Goal: Task Accomplishment & Management: Manage account settings

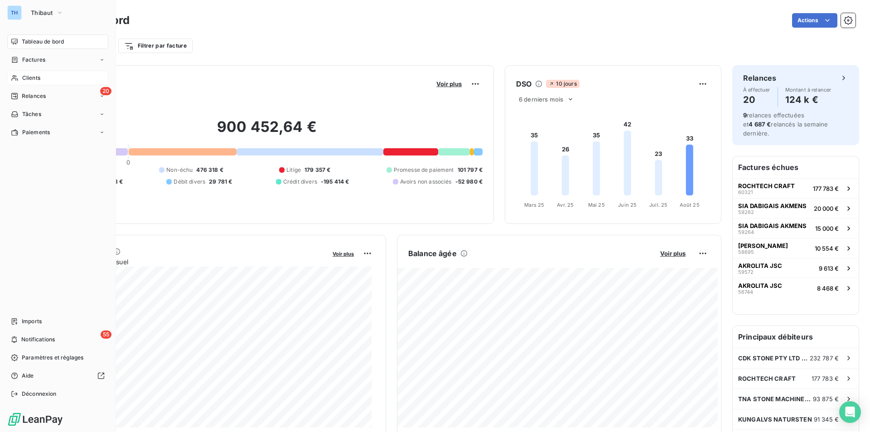
click at [27, 74] on span "Clients" at bounding box center [31, 78] width 18 height 8
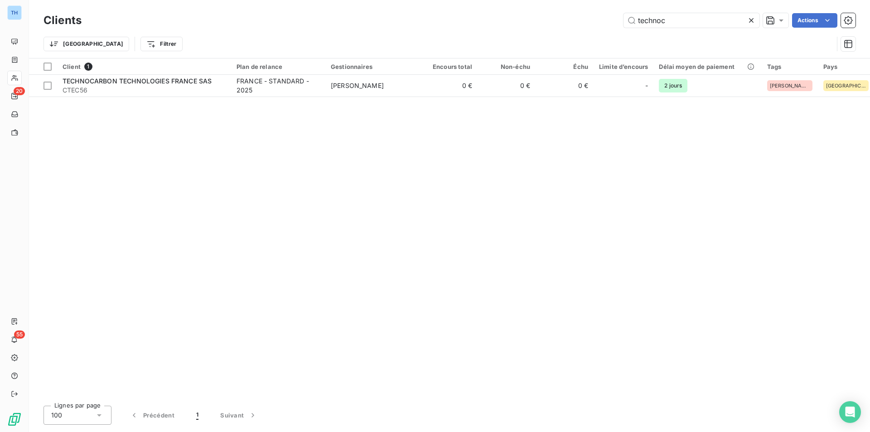
type input "technoc"
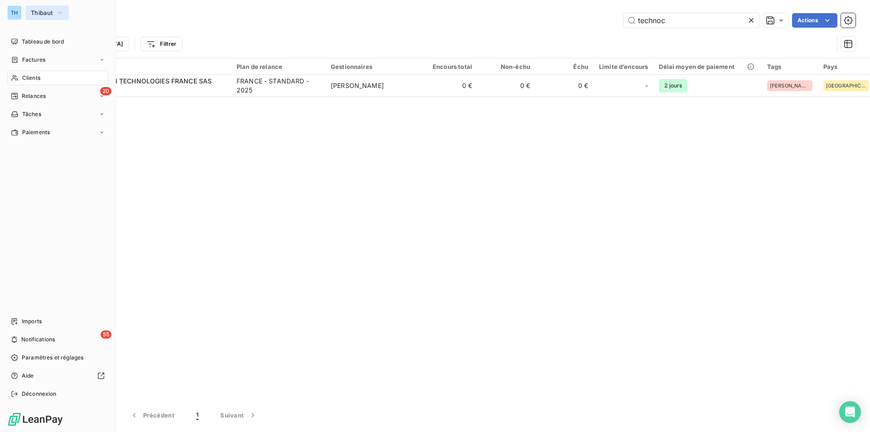
click at [53, 11] on span "Thibaut" at bounding box center [42, 12] width 22 height 7
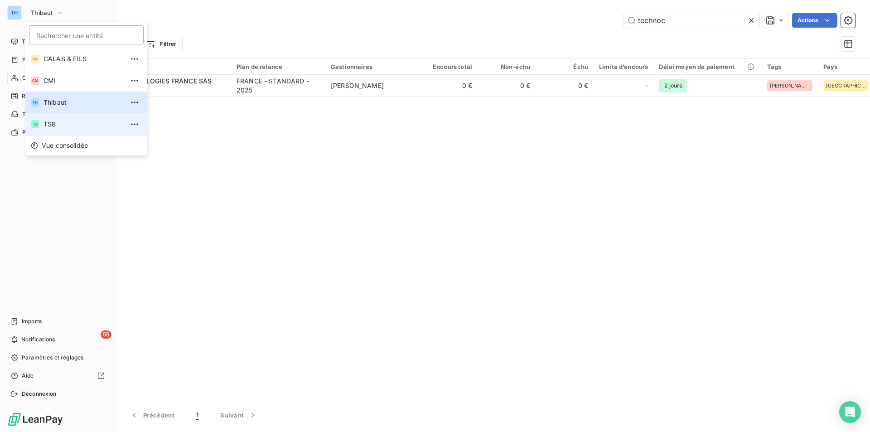
click at [58, 120] on span "TSB" at bounding box center [83, 124] width 80 height 9
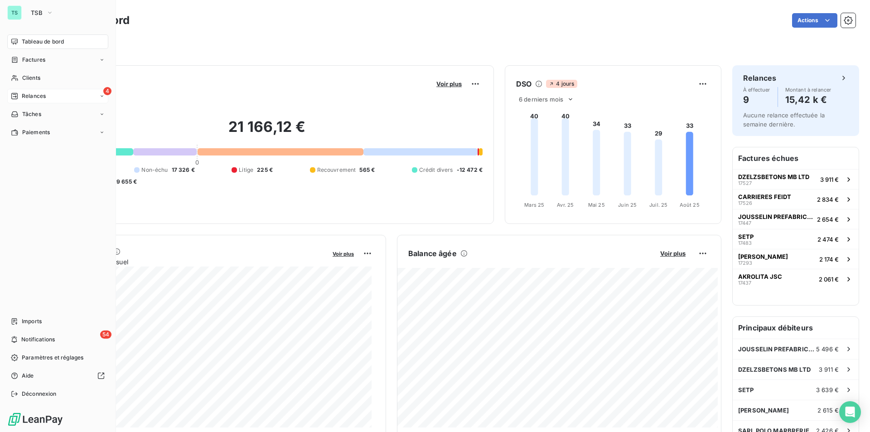
click at [29, 95] on span "Relances" at bounding box center [34, 96] width 24 height 8
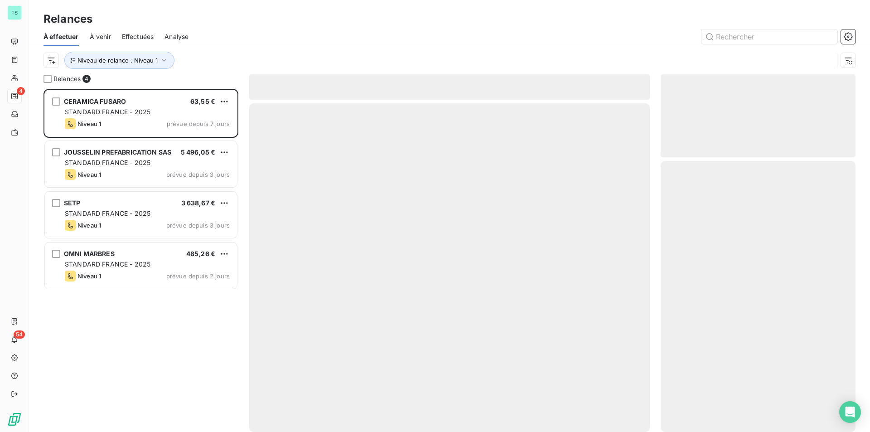
scroll to position [336, 188]
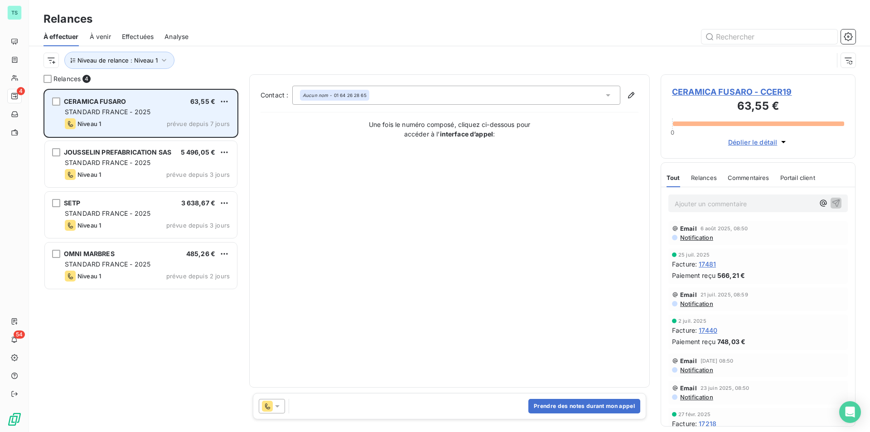
click at [148, 116] on div "STANDARD FRANCE - 2025" at bounding box center [147, 111] width 165 height 9
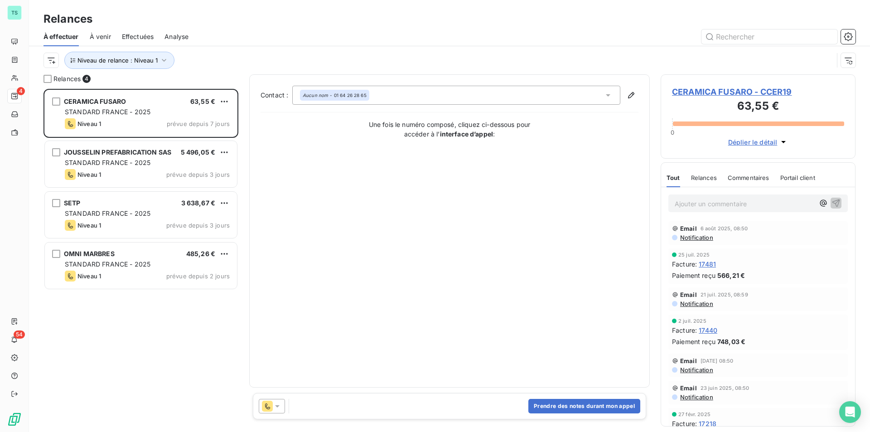
click at [730, 91] on span "CERAMICA FUSARO - CCER19" at bounding box center [758, 92] width 172 height 12
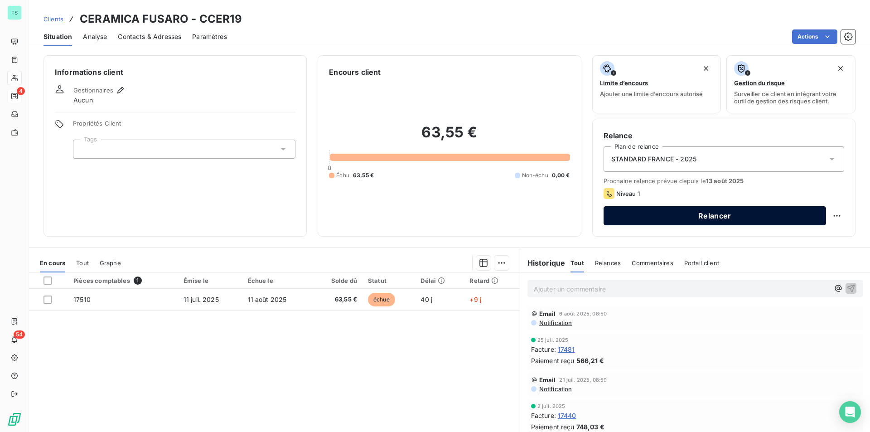
click at [690, 214] on button "Relancer" at bounding box center [714, 215] width 222 height 19
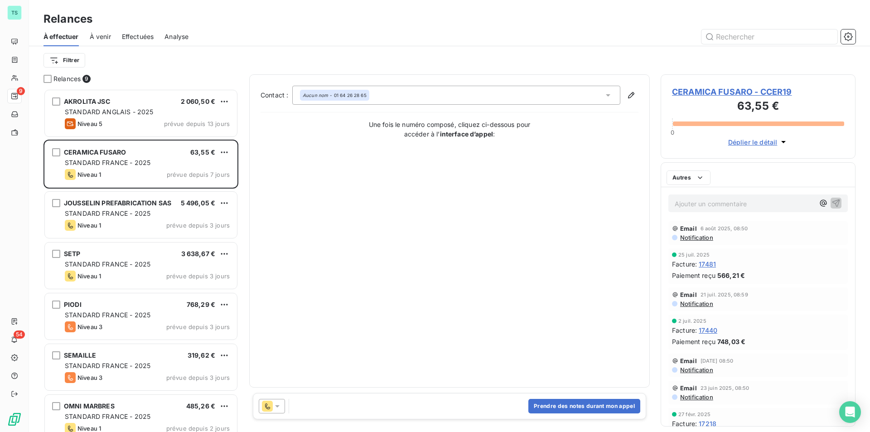
scroll to position [336, 188]
click at [278, 404] on icon at bounding box center [277, 405] width 9 height 9
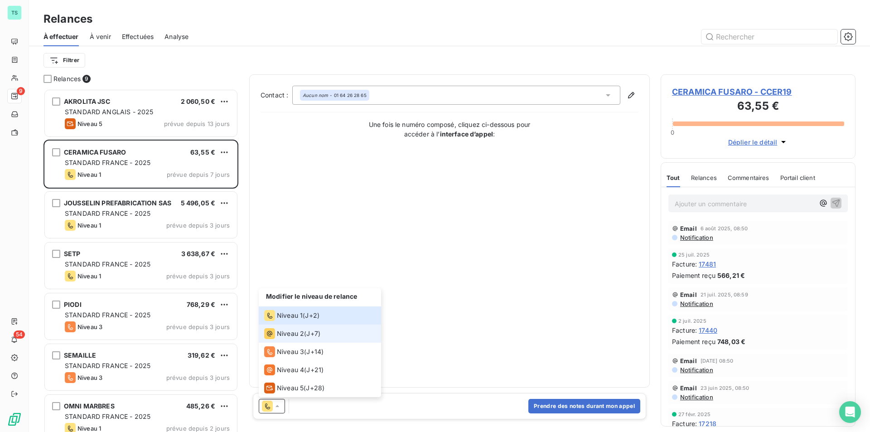
click at [299, 331] on span "Niveau 2" at bounding box center [290, 333] width 27 height 9
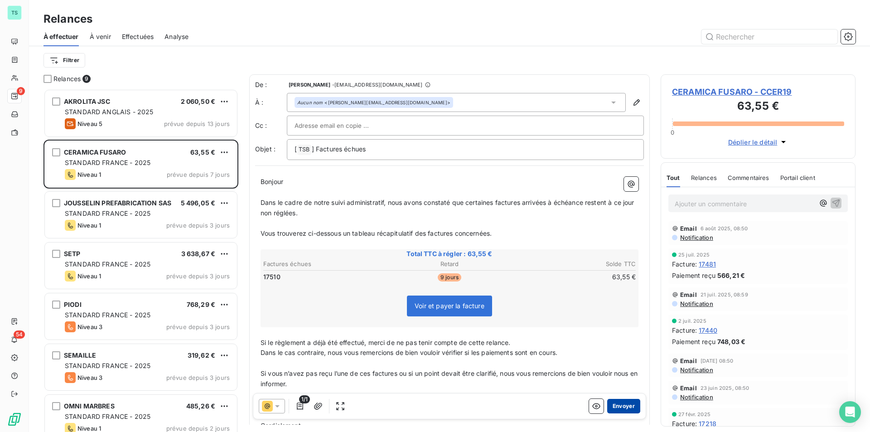
click at [618, 406] on button "Envoyer" at bounding box center [623, 406] width 33 height 14
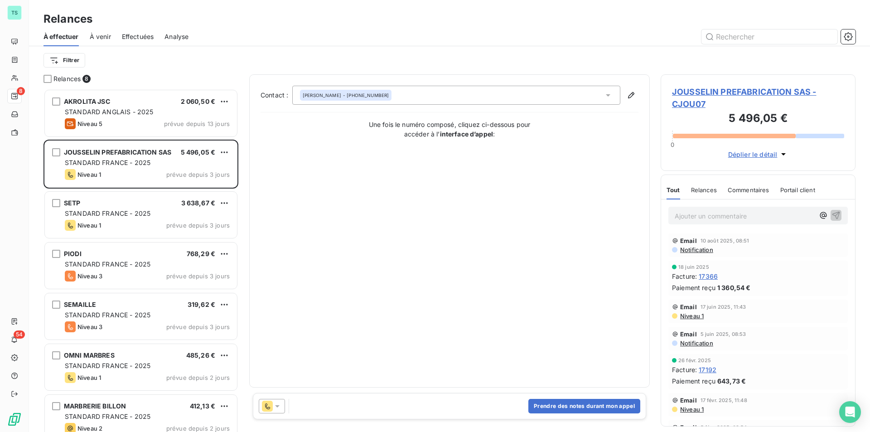
click at [703, 90] on span "JOUSSELIN PREFABRICATION SAS - CJOU07" at bounding box center [758, 98] width 172 height 24
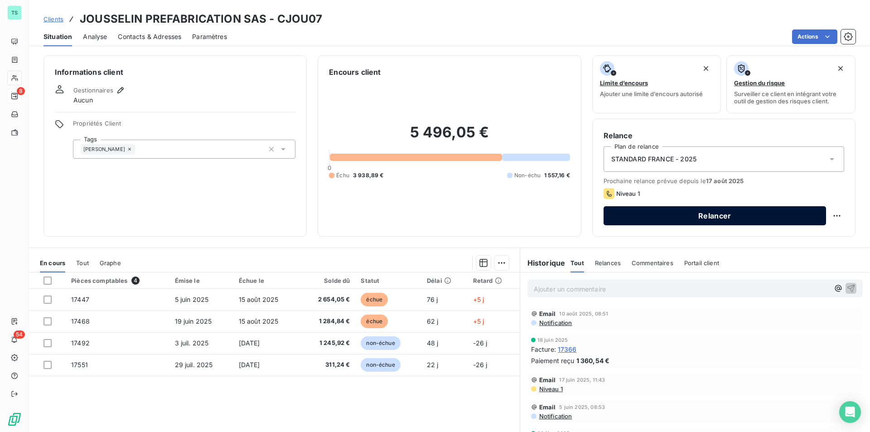
click at [648, 214] on button "Relancer" at bounding box center [714, 215] width 222 height 19
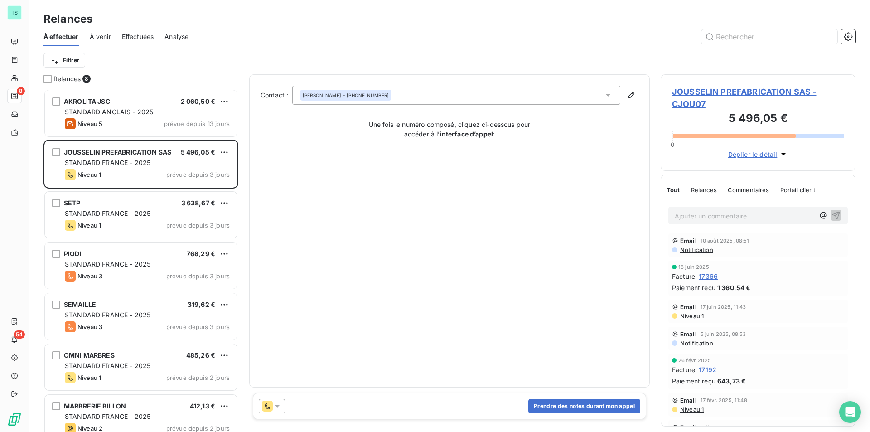
scroll to position [336, 188]
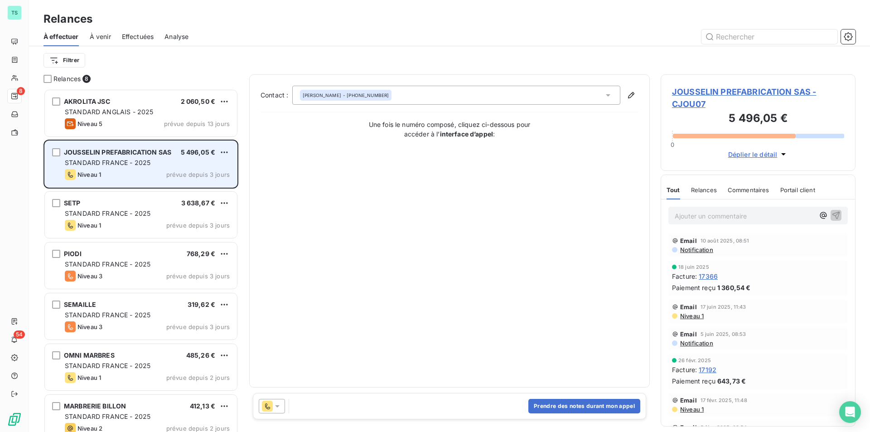
click at [120, 162] on span "STANDARD FRANCE - 2025" at bounding box center [108, 163] width 86 height 8
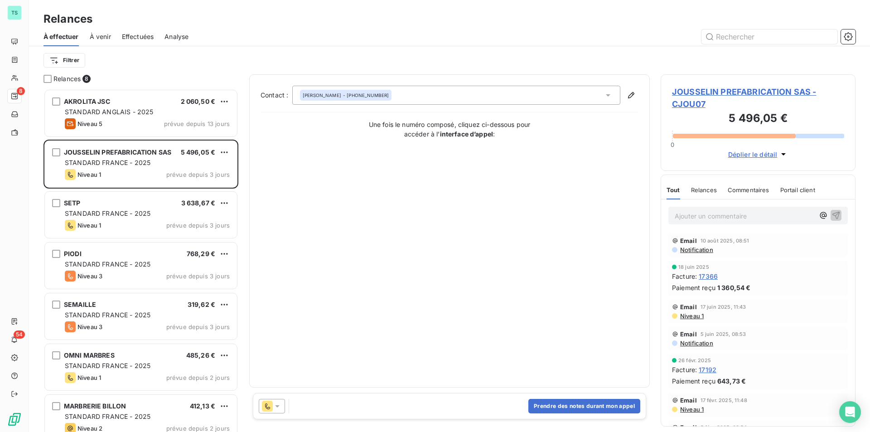
click at [722, 89] on span "JOUSSELIN PREFABRICATION SAS - CJOU07" at bounding box center [758, 98] width 172 height 24
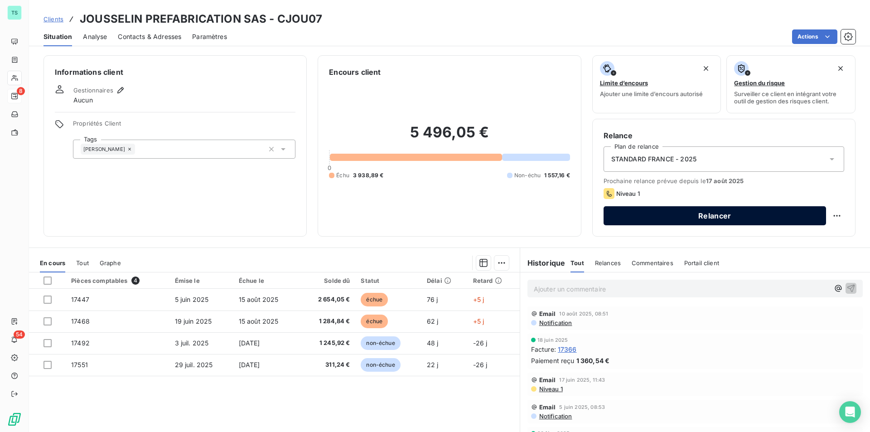
click at [725, 210] on button "Relancer" at bounding box center [714, 215] width 222 height 19
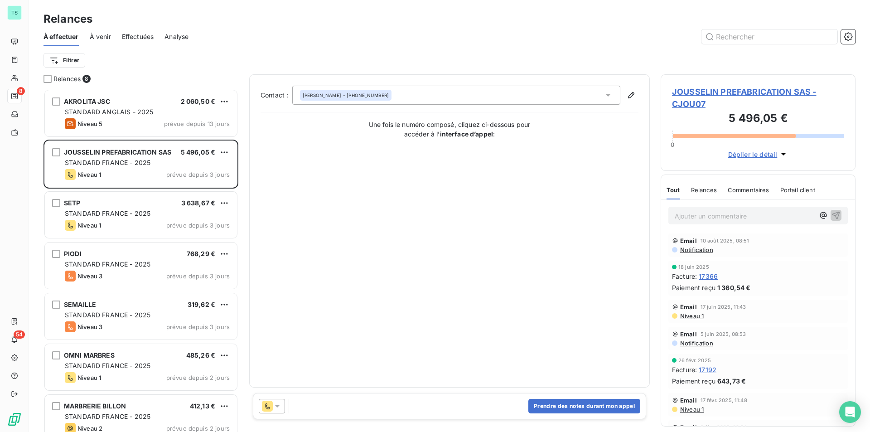
scroll to position [336, 188]
click at [557, 405] on button "Prendre des notes durant mon appel" at bounding box center [584, 406] width 112 height 14
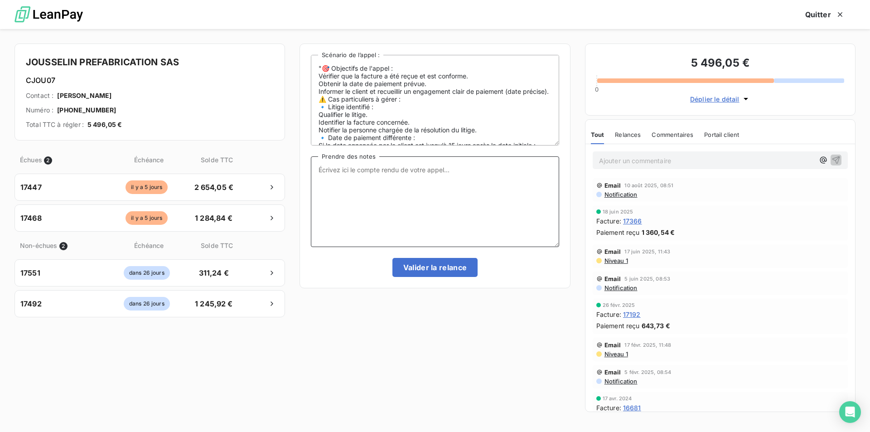
click at [335, 167] on textarea "Prendre des notes" at bounding box center [435, 201] width 248 height 91
type textarea "appel sans réponses, Vacances ?, ai laissé message. Validation de la relance po…"
click at [436, 263] on button "Valider la relance" at bounding box center [435, 267] width 86 height 19
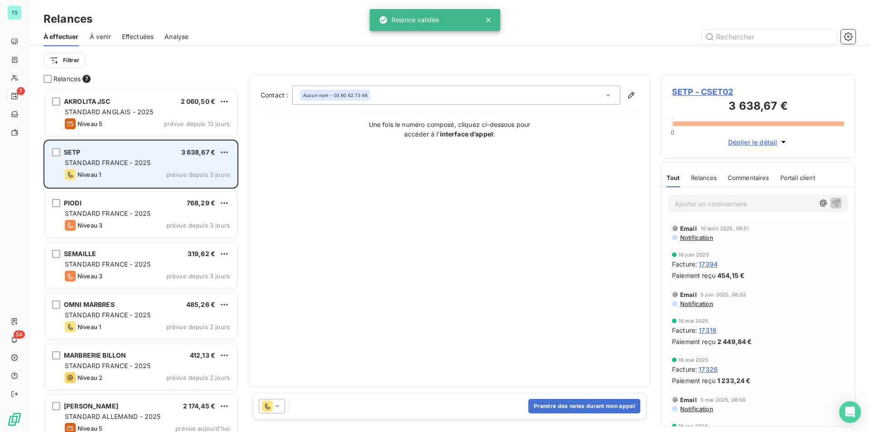
click at [174, 167] on div "STANDARD FRANCE - 2025" at bounding box center [147, 162] width 165 height 9
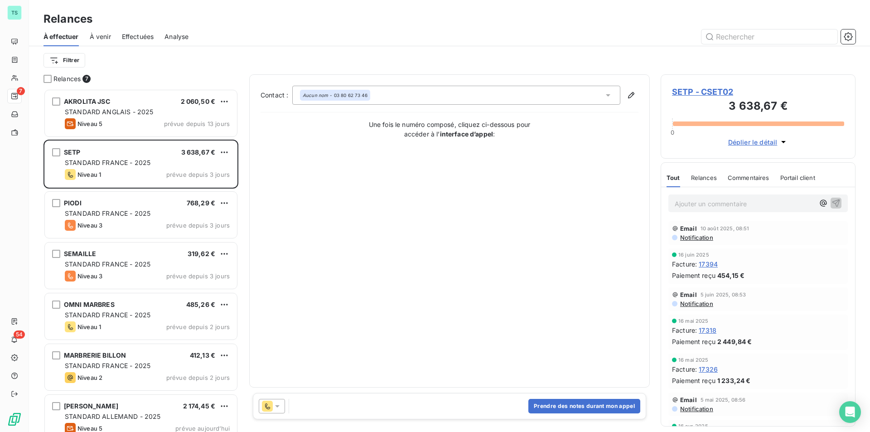
click at [695, 93] on span "SETP - CSET02" at bounding box center [758, 92] width 172 height 12
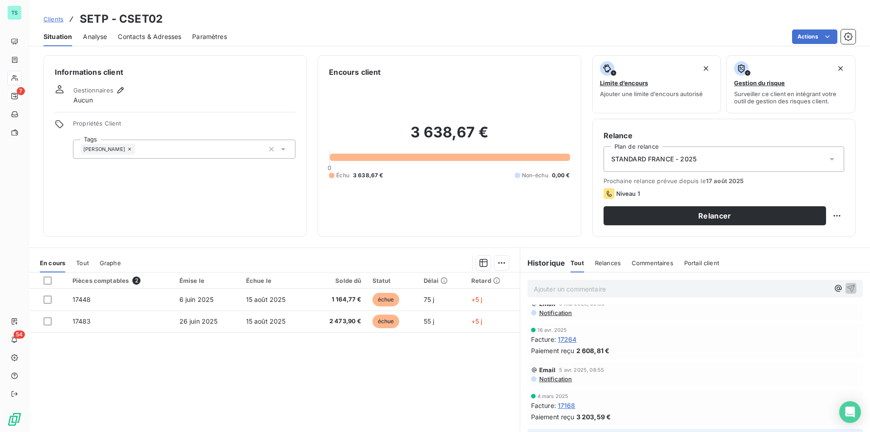
scroll to position [227, 0]
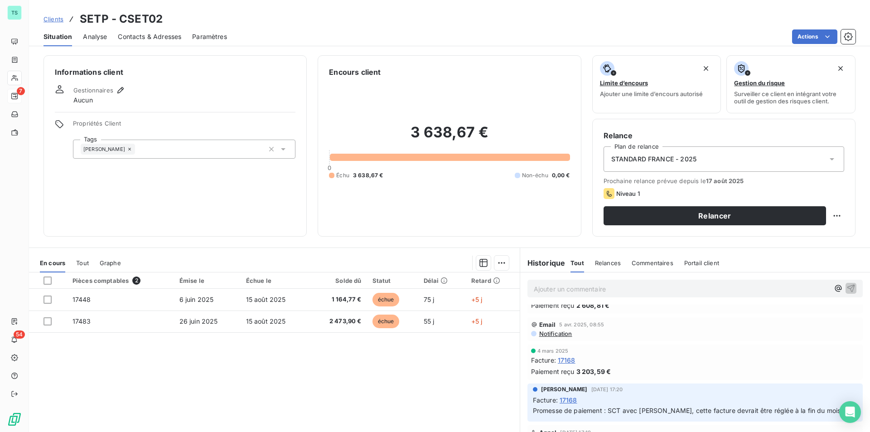
click at [94, 34] on span "Analyse" at bounding box center [95, 36] width 24 height 9
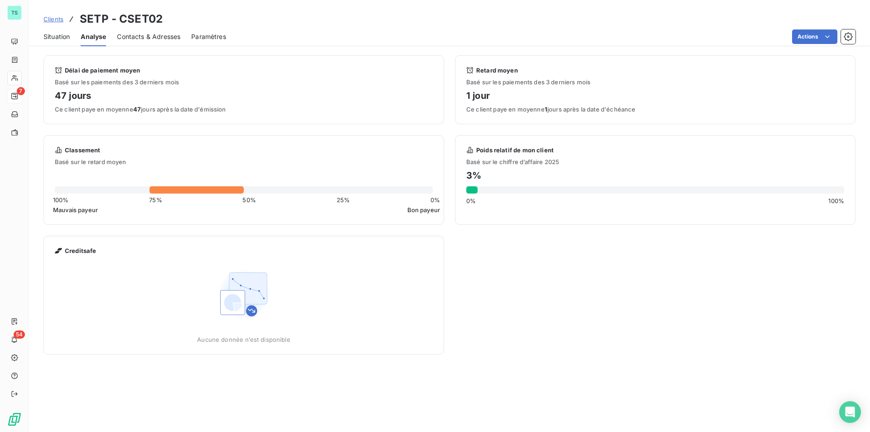
click at [60, 36] on span "Situation" at bounding box center [56, 36] width 26 height 9
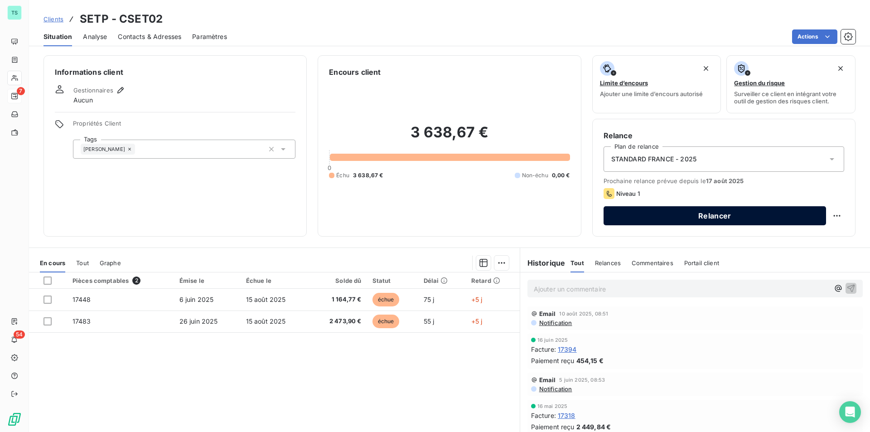
click at [772, 217] on button "Relancer" at bounding box center [714, 215] width 222 height 19
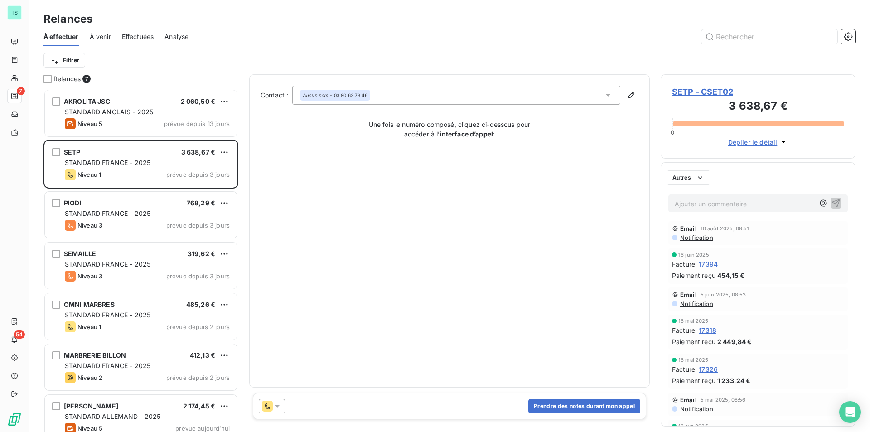
scroll to position [336, 188]
click at [584, 407] on button "Prendre des notes durant mon appel" at bounding box center [584, 406] width 112 height 14
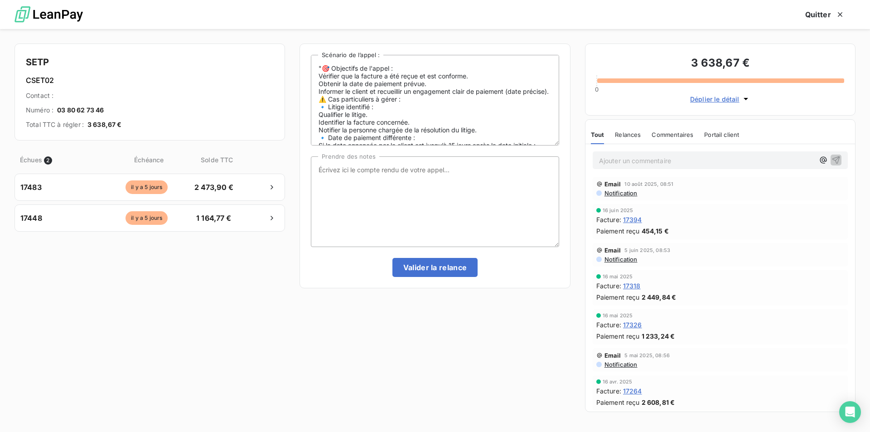
scroll to position [0, 0]
click at [344, 170] on textarea "Prendre des notes" at bounding box center [435, 201] width 248 height 91
type textarea "appel sans réponse, pas de messagerie. Validation de la relance pour poursuite …"
click at [403, 267] on button "Valider la relance" at bounding box center [435, 267] width 86 height 19
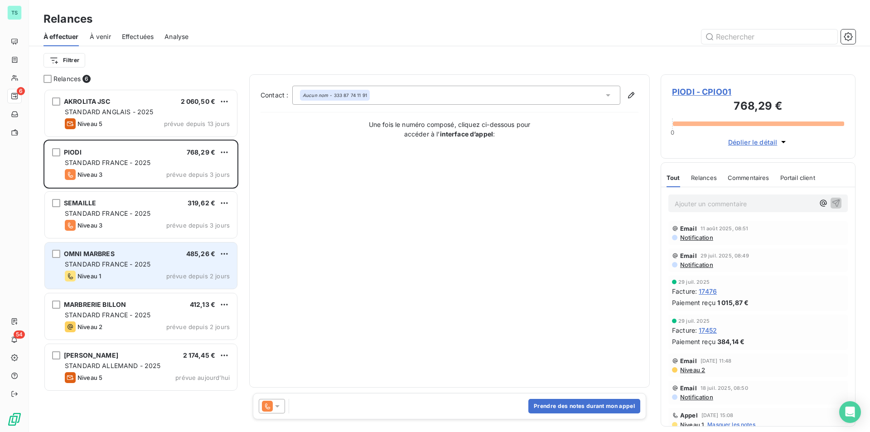
click at [155, 258] on div "OMNI MARBRES 485,26 € STANDARD FRANCE - 2025 Niveau 1 prévue depuis 2 jours" at bounding box center [141, 265] width 192 height 46
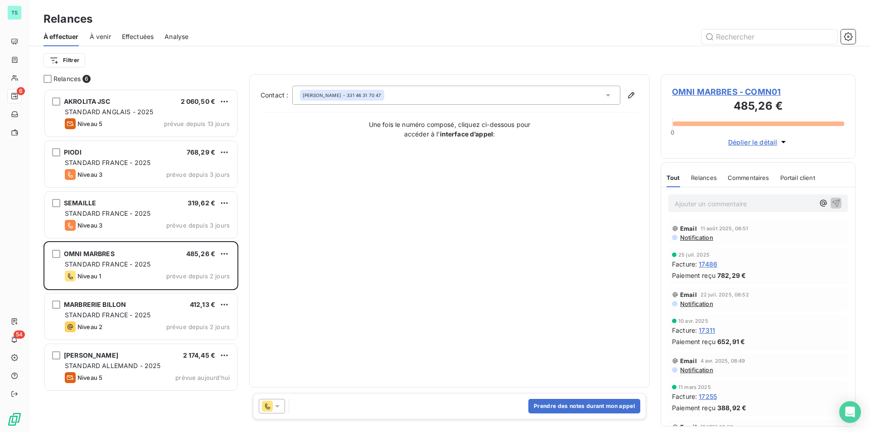
click at [732, 92] on span "OMNI MARBRES - COMN01" at bounding box center [758, 92] width 172 height 12
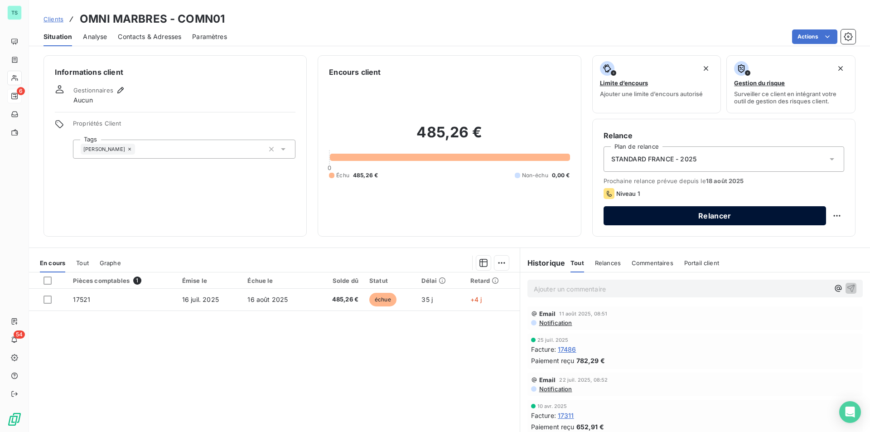
click at [746, 219] on button "Relancer" at bounding box center [714, 215] width 222 height 19
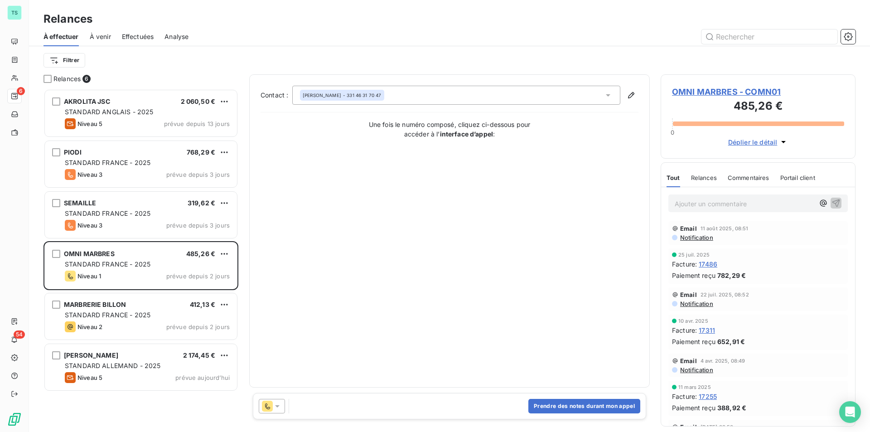
scroll to position [336, 188]
click at [606, 401] on button "Prendre des notes durant mon appel" at bounding box center [584, 406] width 112 height 14
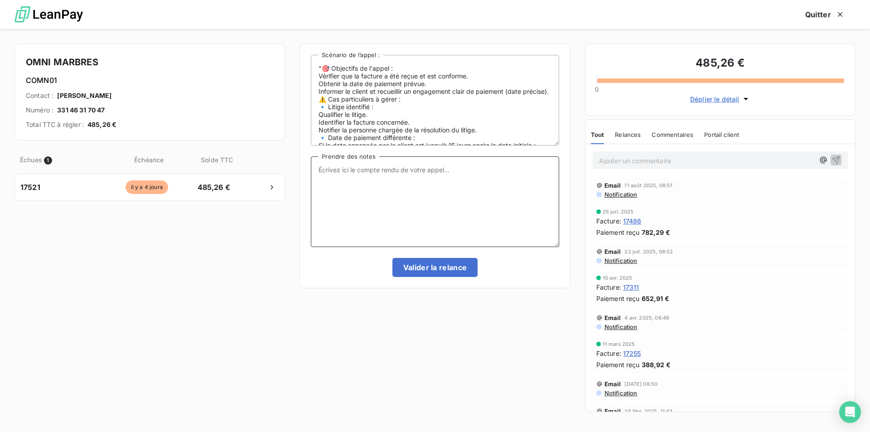
click at [329, 170] on textarea "Prendre des notes" at bounding box center [435, 201] width 248 height 91
type textarea "Appel sans réponse, vacances ? pas de messagerie. Validation de la relance pour…"
click at [440, 264] on button "Valider la relance" at bounding box center [435, 267] width 86 height 19
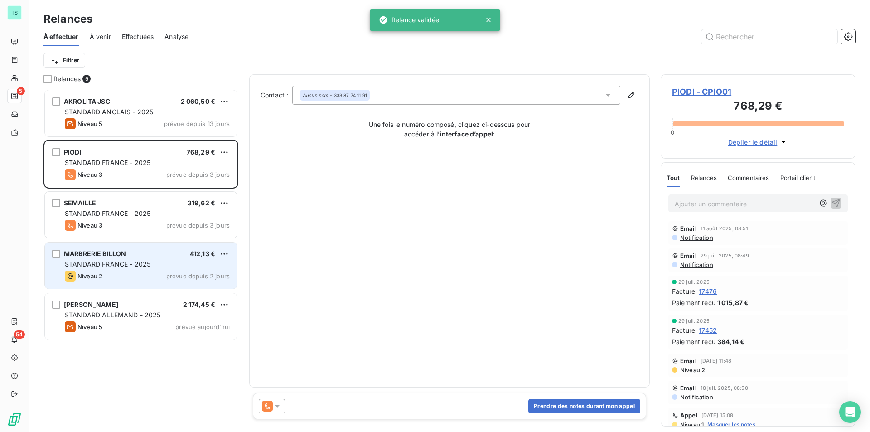
click at [159, 270] on div "Niveau 2 prévue depuis 2 jours" at bounding box center [147, 275] width 165 height 11
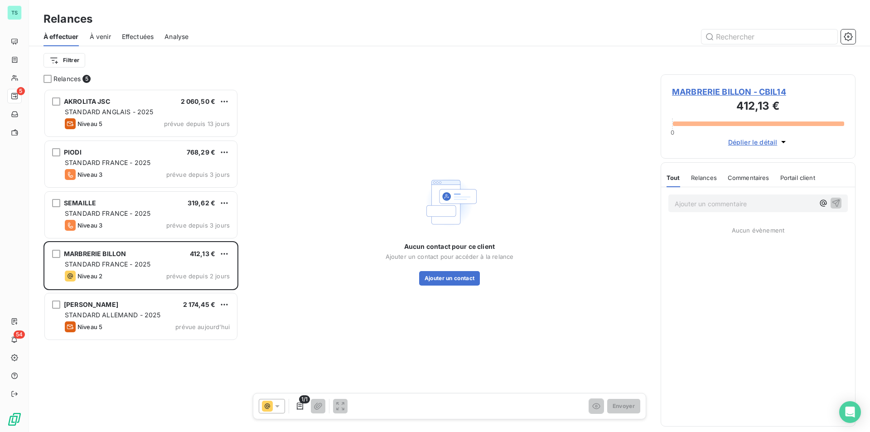
click at [738, 92] on span "MARBRERIE BILLON - CBIL14" at bounding box center [758, 92] width 172 height 12
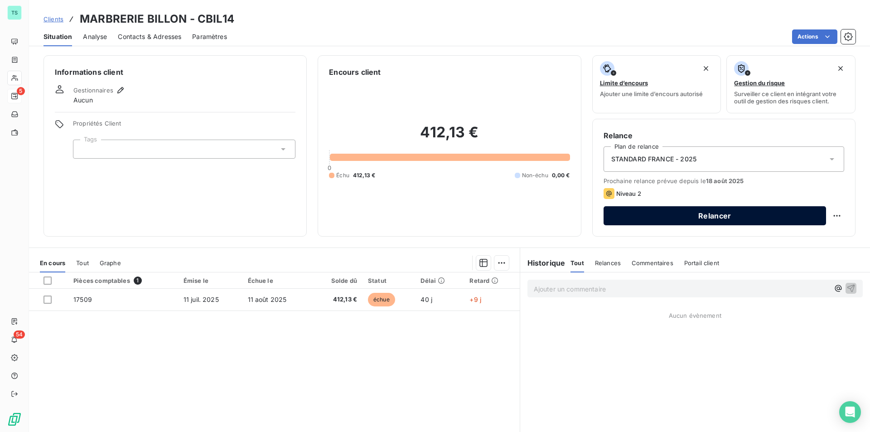
click at [732, 212] on button "Relancer" at bounding box center [714, 215] width 222 height 19
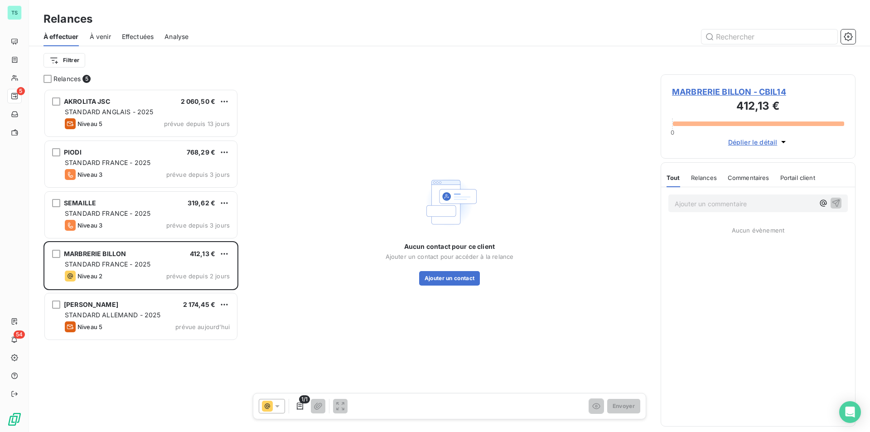
scroll to position [336, 188]
click at [453, 278] on button "Ajouter un contact" at bounding box center [449, 278] width 61 height 14
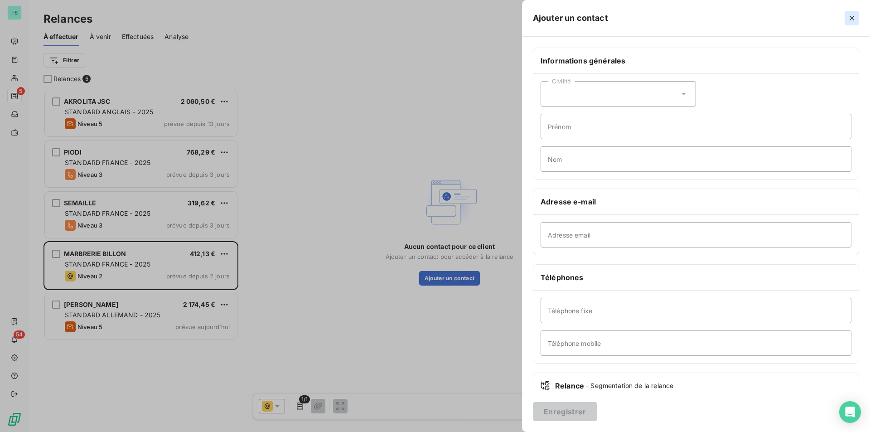
click at [852, 16] on icon "button" at bounding box center [851, 18] width 9 height 9
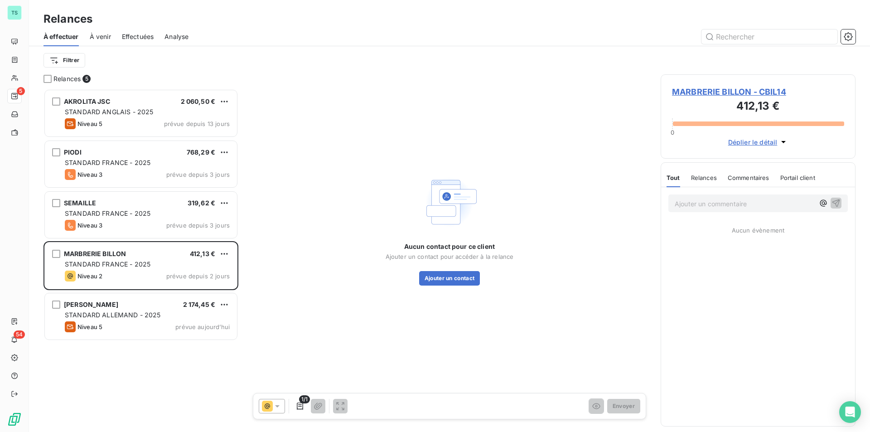
click at [722, 92] on span "MARBRERIE BILLON - CBIL14" at bounding box center [758, 92] width 172 height 12
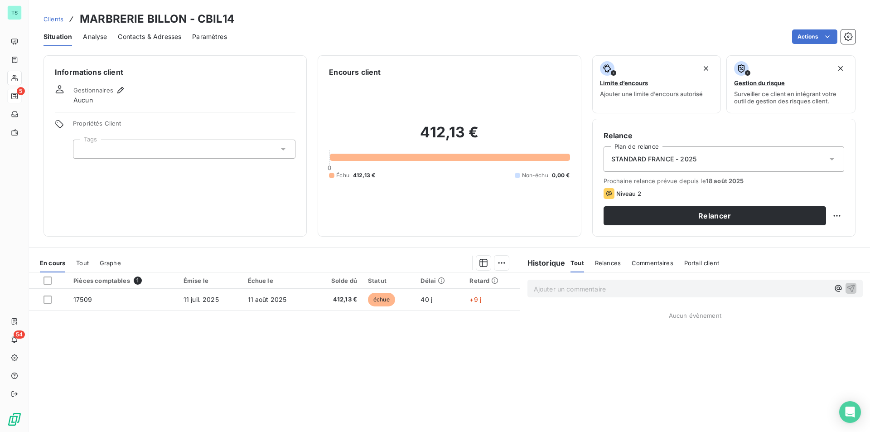
click at [163, 37] on span "Contacts & Adresses" at bounding box center [149, 36] width 63 height 9
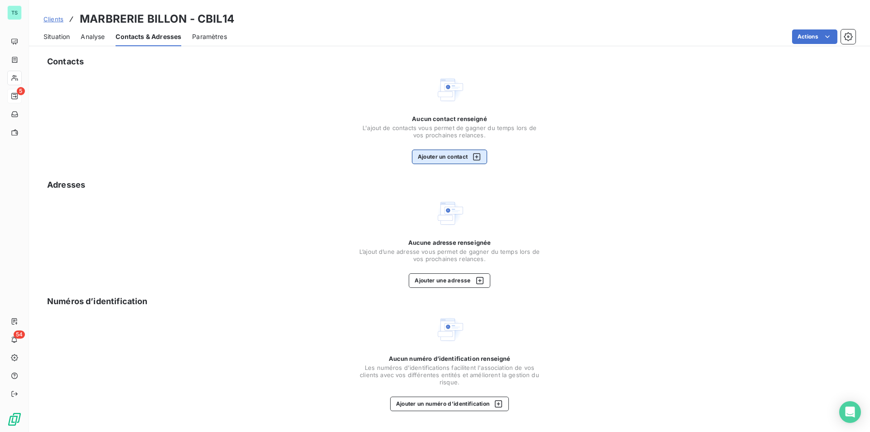
click at [427, 153] on button "Ajouter un contact" at bounding box center [450, 157] width 76 height 14
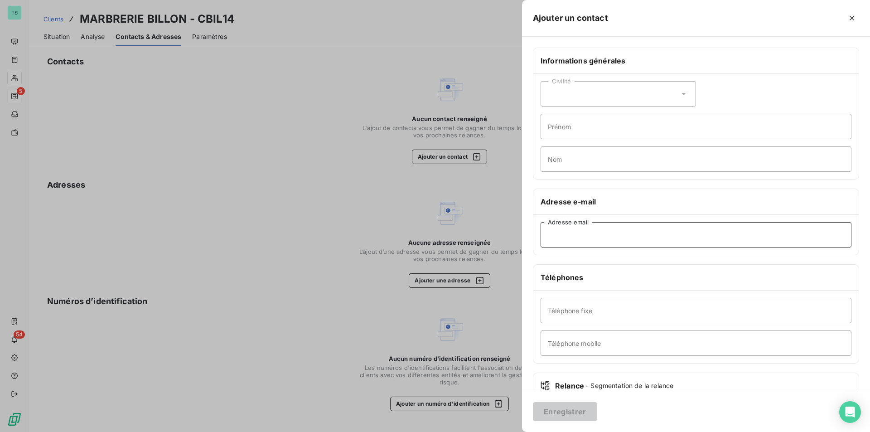
click at [578, 234] on input "Adresse email" at bounding box center [696, 234] width 311 height 25
paste input "contact@billonpfdg.com"
type input "contact@billonpfdg.com"
paste input "+33 4 76 42 56 33"
type input "+33 4 76 42 56 33"
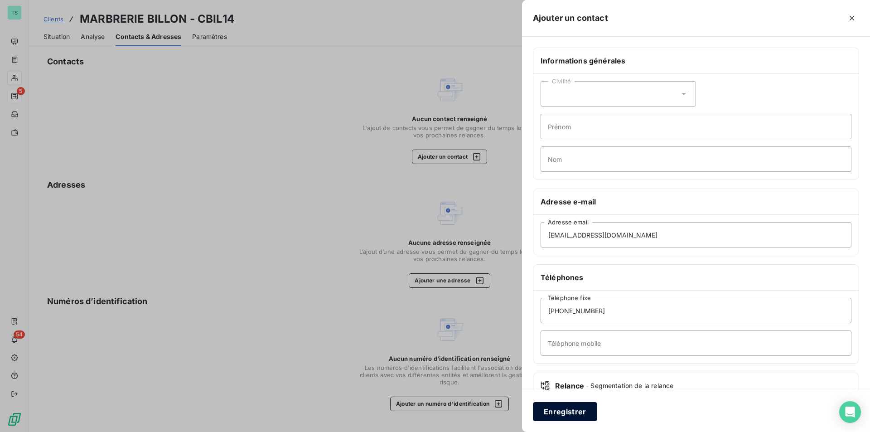
click at [568, 411] on button "Enregistrer" at bounding box center [565, 411] width 64 height 19
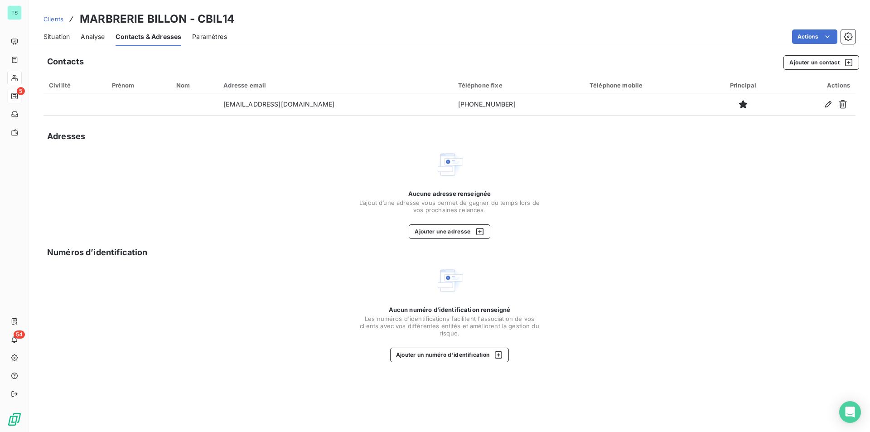
click at [58, 34] on span "Situation" at bounding box center [56, 36] width 26 height 9
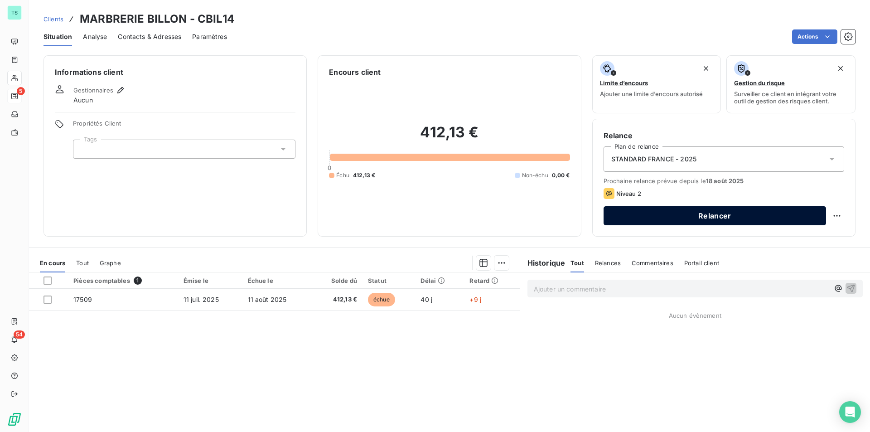
click at [710, 213] on button "Relancer" at bounding box center [714, 215] width 222 height 19
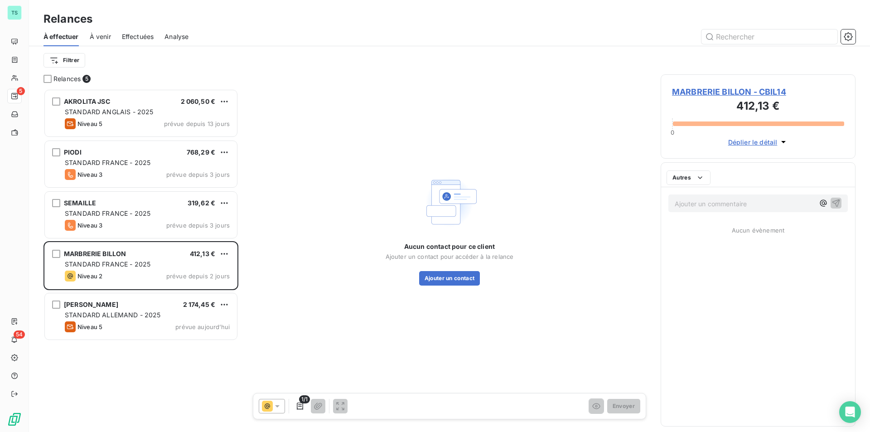
scroll to position [336, 188]
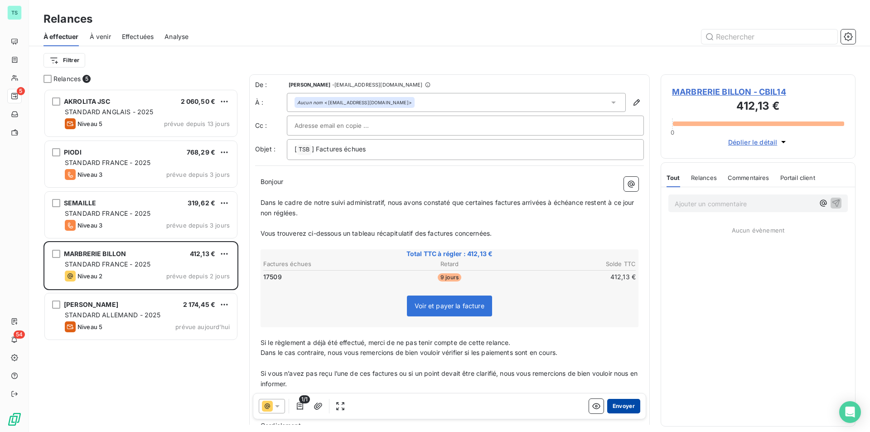
click at [619, 406] on button "Envoyer" at bounding box center [623, 406] width 33 height 14
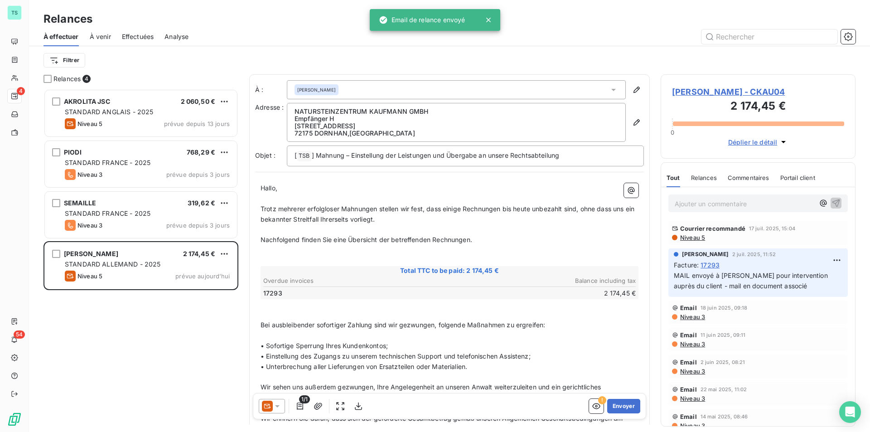
scroll to position [336, 188]
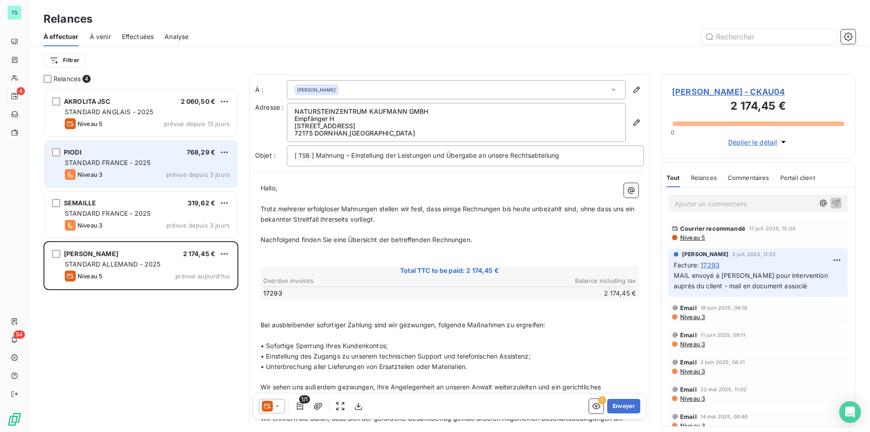
click at [128, 168] on div "PIODI 768,29 € STANDARD FRANCE - 2025 Niveau 3 prévue depuis 3 jours" at bounding box center [141, 164] width 192 height 46
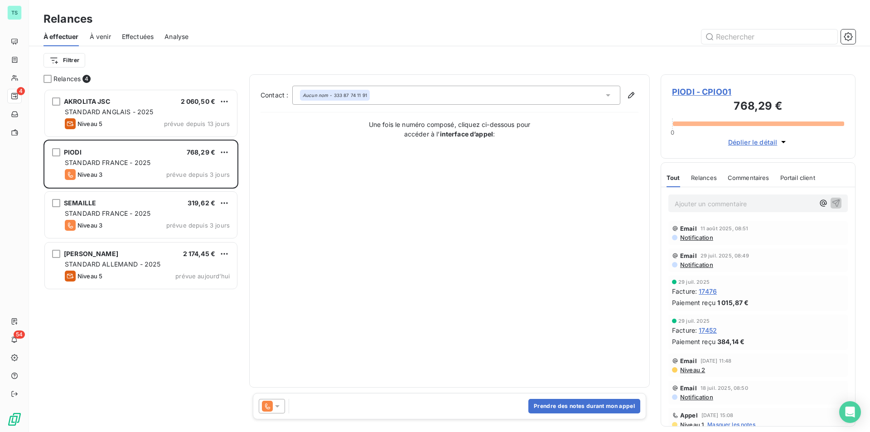
click at [701, 87] on span "PIODI - CPIO01" at bounding box center [758, 92] width 172 height 12
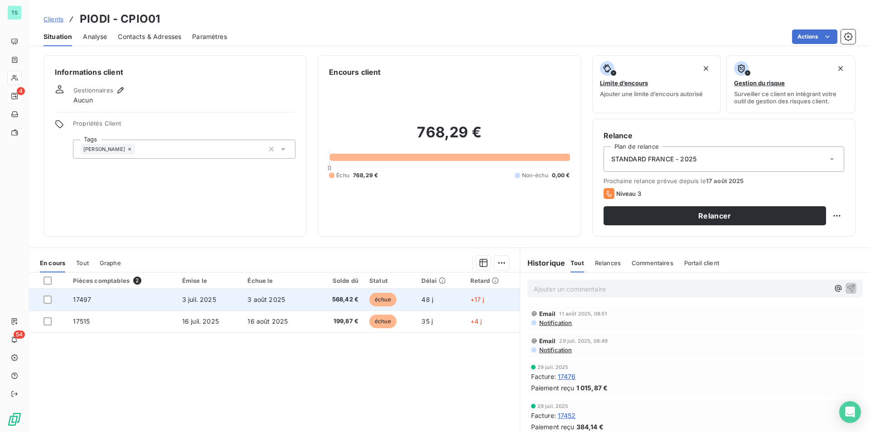
click at [291, 306] on td "3 août 2025" at bounding box center [277, 300] width 70 height 22
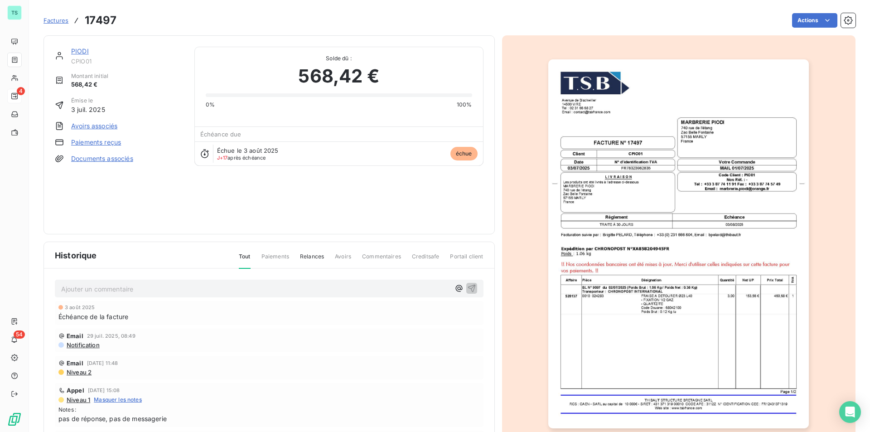
click at [78, 49] on link "PIODI" at bounding box center [80, 51] width 18 height 8
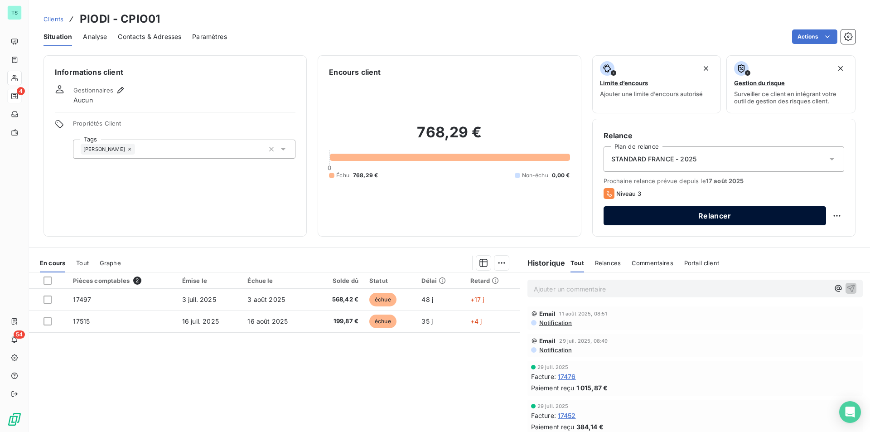
click at [702, 218] on button "Relancer" at bounding box center [714, 215] width 222 height 19
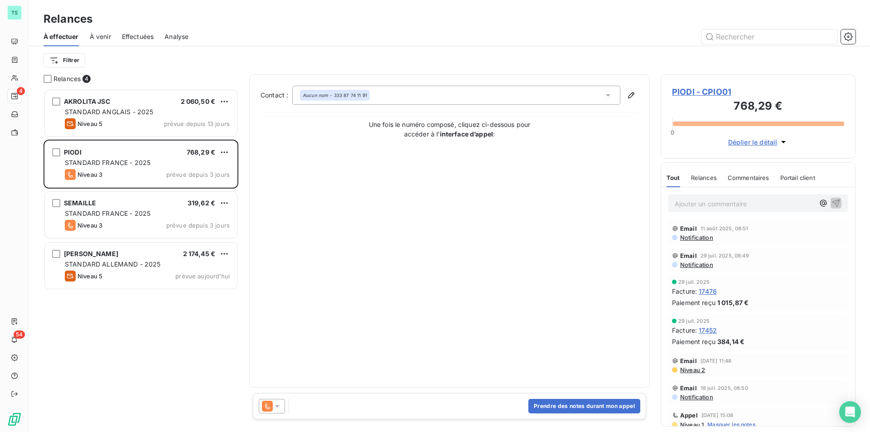
scroll to position [336, 188]
click at [279, 407] on icon at bounding box center [277, 405] width 9 height 9
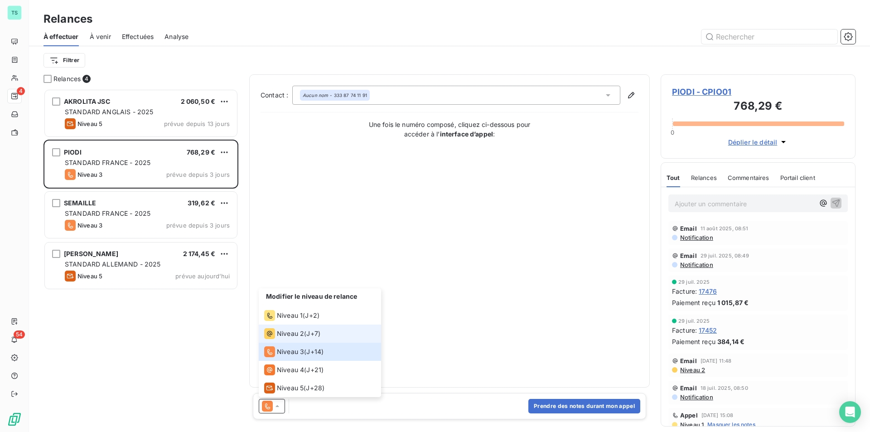
click at [299, 331] on span "Niveau 2" at bounding box center [290, 333] width 27 height 9
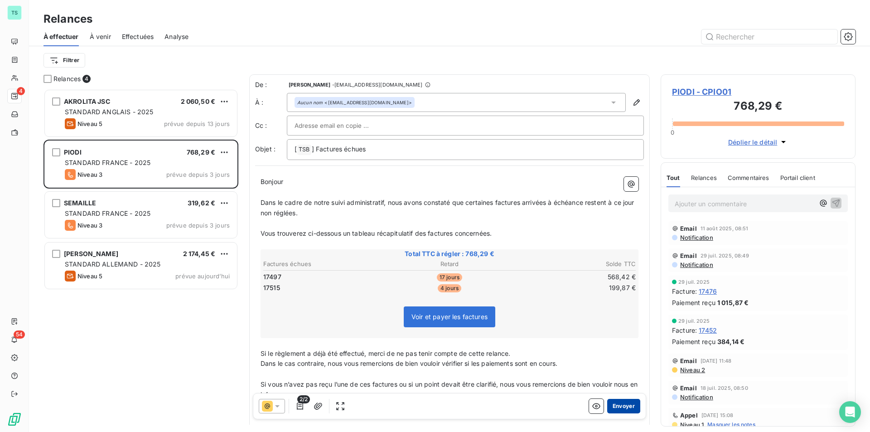
click at [613, 408] on button "Envoyer" at bounding box center [623, 406] width 33 height 14
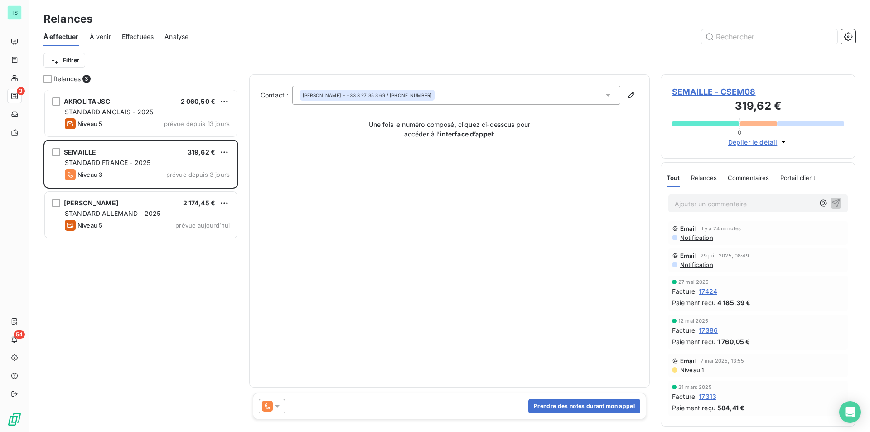
click at [712, 90] on span "SEMAILLE - CSEM08" at bounding box center [758, 92] width 172 height 12
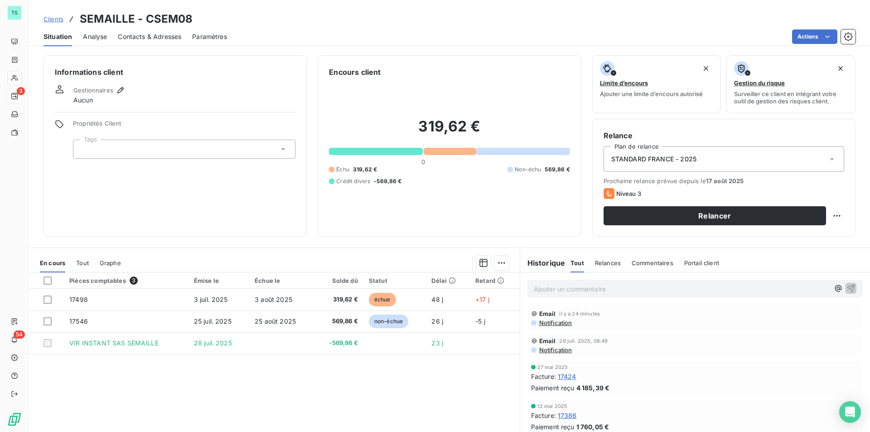
click at [547, 322] on span "Notification" at bounding box center [555, 322] width 34 height 7
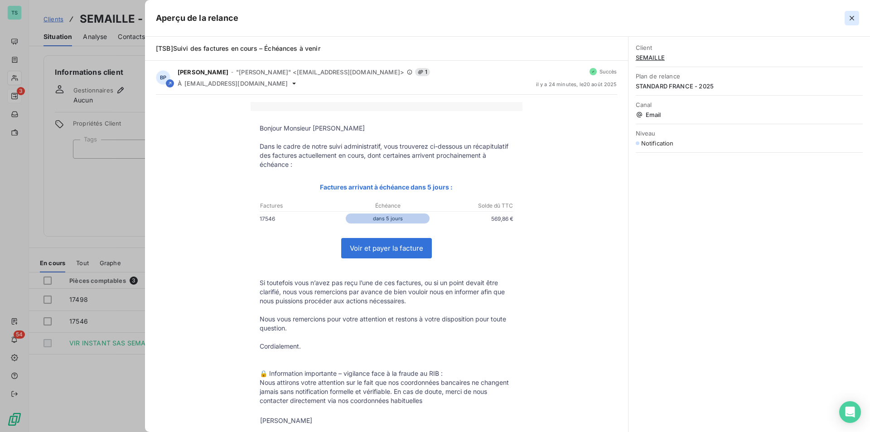
click at [850, 15] on icon "button" at bounding box center [851, 18] width 9 height 9
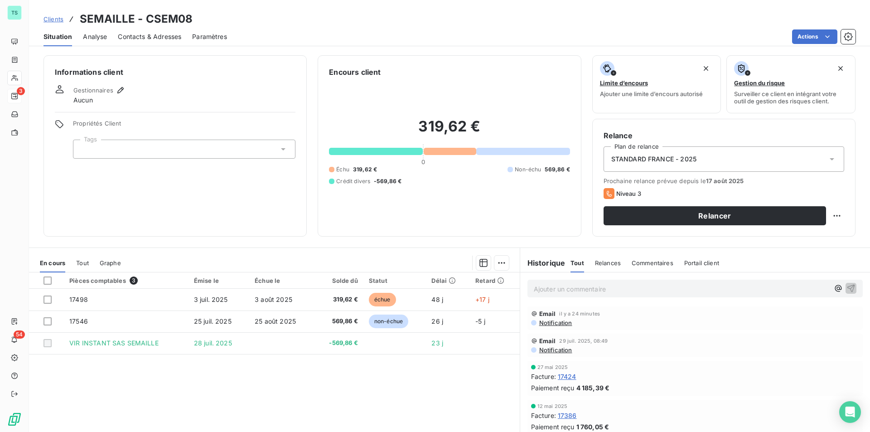
click at [560, 291] on p "Ajouter un commentaire ﻿" at bounding box center [681, 288] width 295 height 11
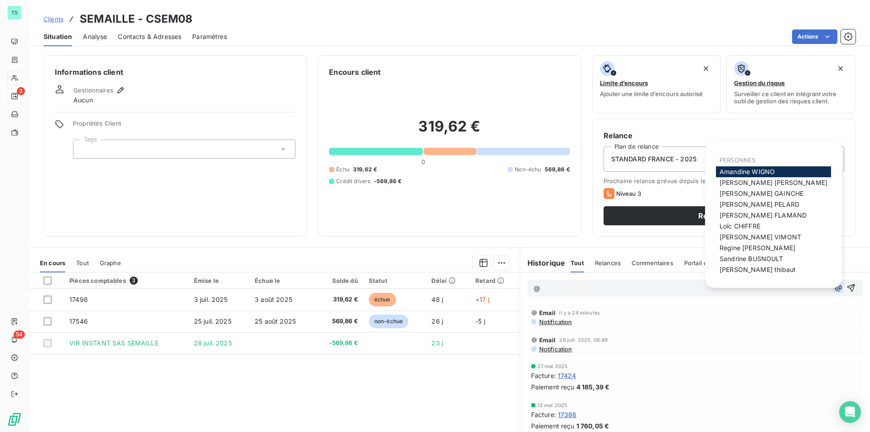
click at [834, 291] on icon "button" at bounding box center [838, 287] width 9 height 9
click at [766, 247] on span "Regine VINCENT" at bounding box center [757, 248] width 76 height 8
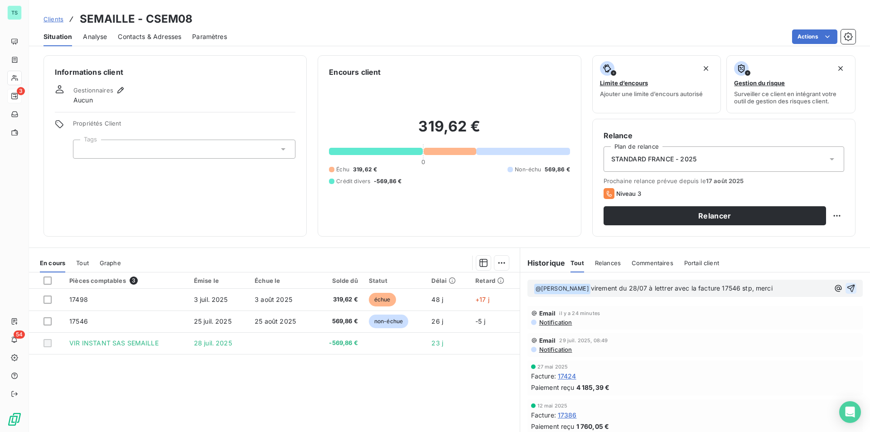
click at [846, 290] on icon "button" at bounding box center [850, 288] width 9 height 9
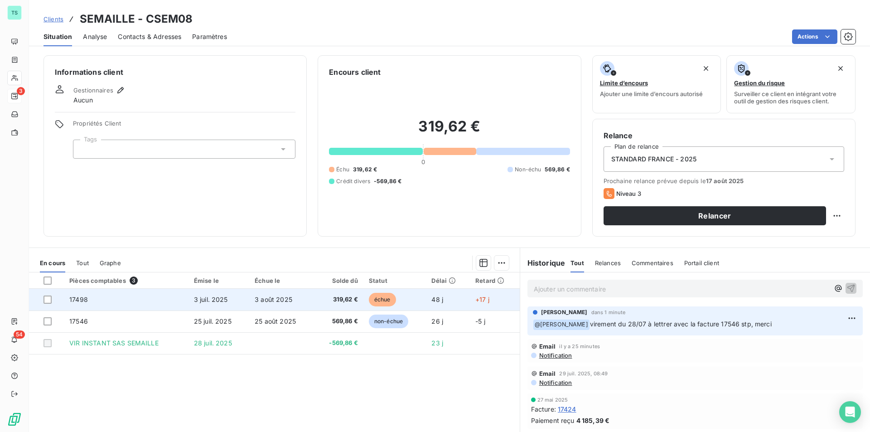
click at [314, 299] on td "319,62 €" at bounding box center [338, 300] width 49 height 22
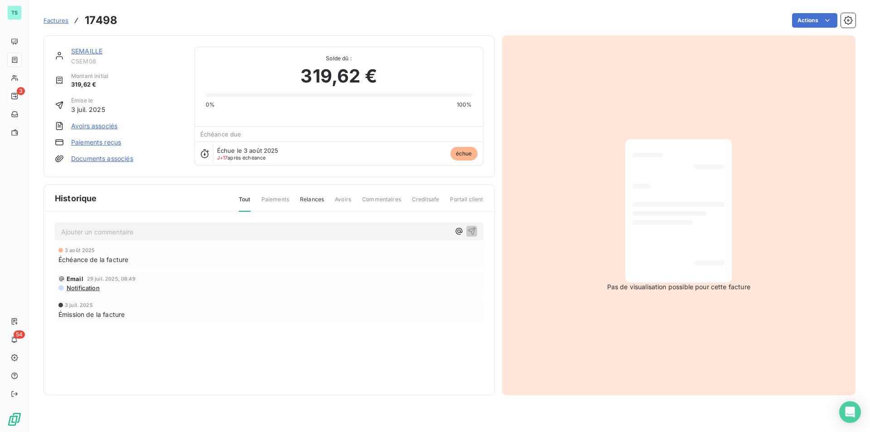
click at [86, 52] on link "SEMAILLE" at bounding box center [86, 51] width 31 height 8
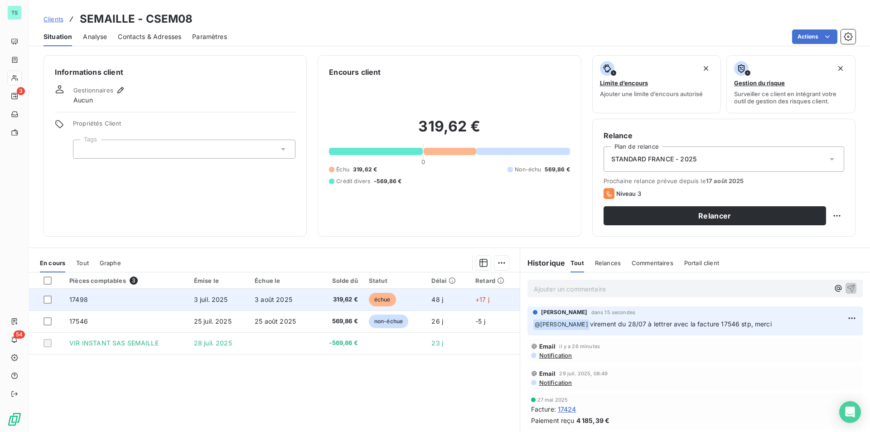
click at [225, 297] on span "3 juil. 2025" at bounding box center [211, 299] width 34 height 8
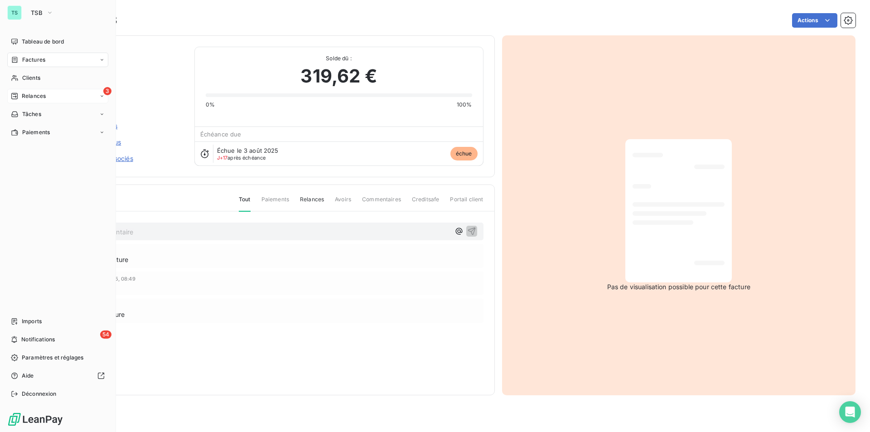
click at [44, 95] on span "Relances" at bounding box center [34, 96] width 24 height 8
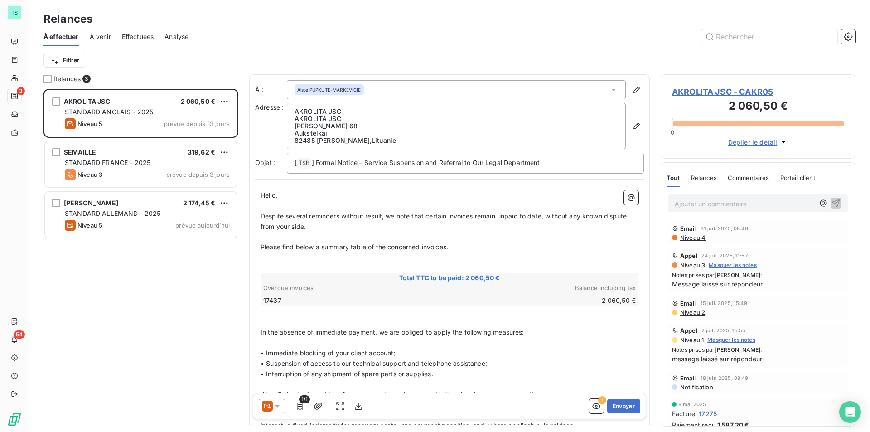
scroll to position [336, 188]
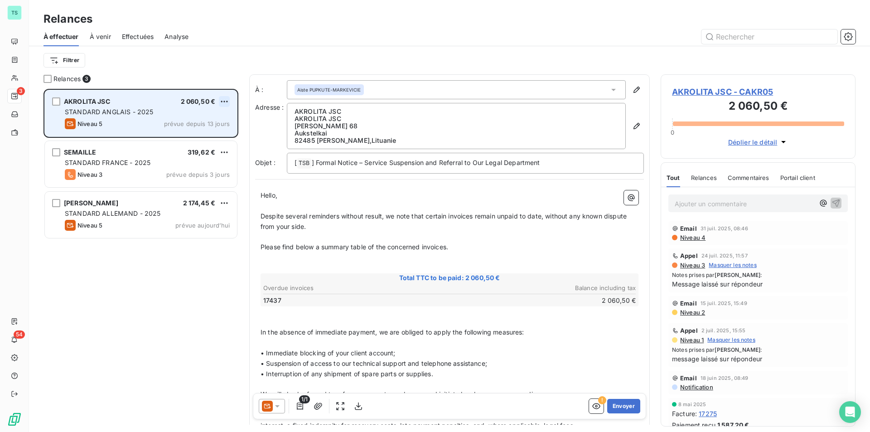
click at [228, 100] on html "TS 3 54 Relances À effectuer À venir Effectuées Analyse Filtrer Relances 3 AKRO…" at bounding box center [435, 216] width 870 height 432
click at [213, 121] on div "Replanifier cette action" at bounding box center [185, 119] width 81 height 14
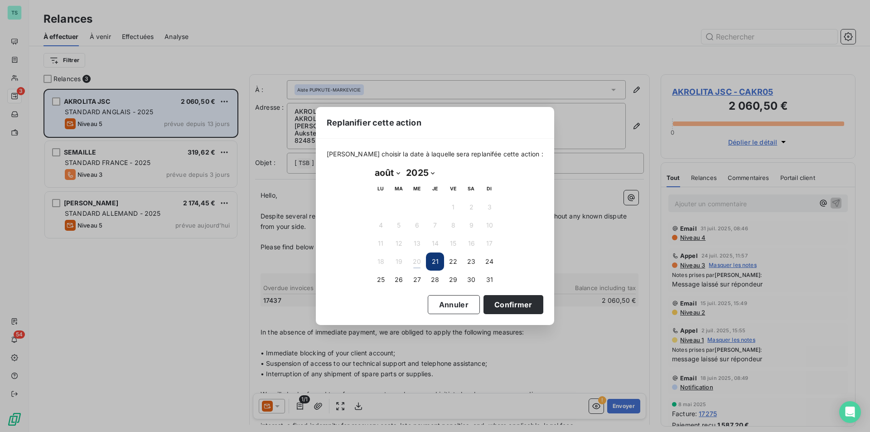
click at [430, 169] on select "2025 2026 2027 2028 2029 2030 2031 2032 2033 2034 2035" at bounding box center [420, 172] width 34 height 14
click at [403, 165] on select "2025 2026 2027 2028 2029 2030 2031 2032 2033 2034 2035" at bounding box center [420, 172] width 34 height 14
click at [397, 173] on select "janvier février mars avril mai juin juillet août septembre octobre novembre déc…" at bounding box center [387, 172] width 31 height 14
select select "8"
click at [372, 165] on select "janvier février mars avril mai juin juillet août septembre octobre novembre déc…" at bounding box center [387, 172] width 31 height 14
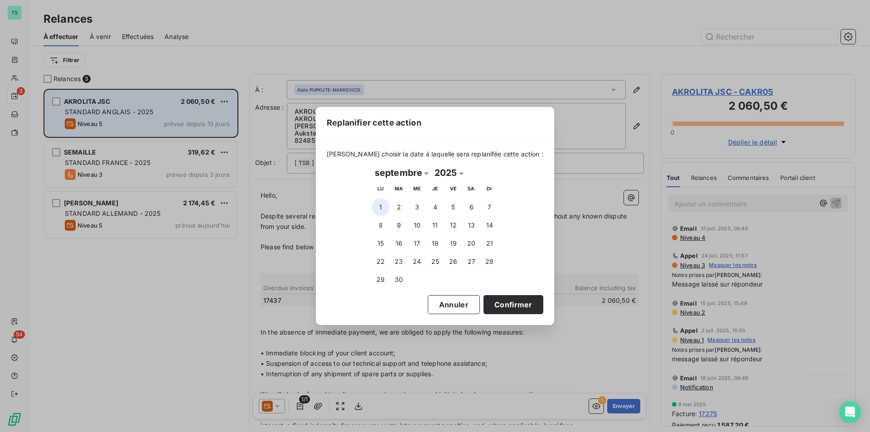
click at [380, 203] on button "1" at bounding box center [381, 207] width 18 height 18
drag, startPoint x: 497, startPoint y: 304, endPoint x: 474, endPoint y: 300, distance: 23.4
click at [497, 304] on button "Confirmer" at bounding box center [513, 304] width 60 height 19
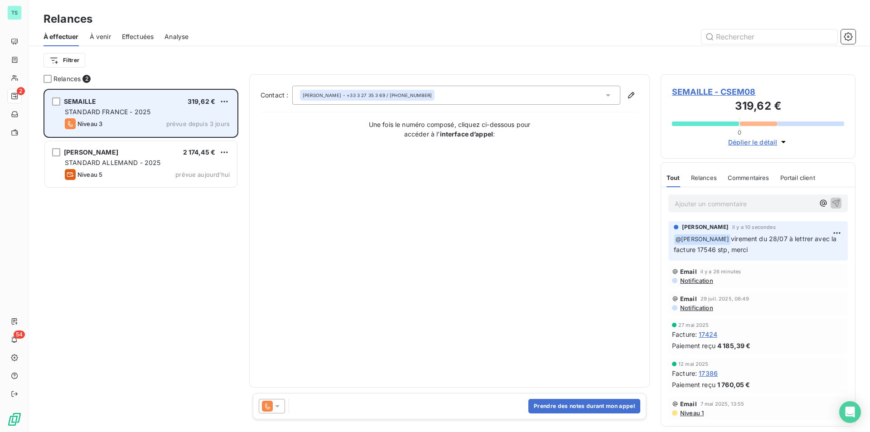
click at [176, 106] on div "SEMAILLE 319,62 € STANDARD FRANCE - 2025 Niveau 3 prévue depuis 3 jours" at bounding box center [141, 113] width 192 height 46
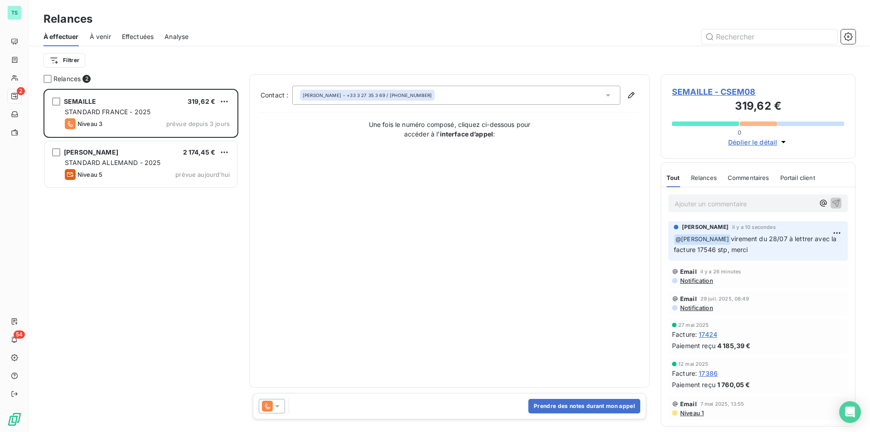
click at [280, 408] on icon at bounding box center [277, 405] width 9 height 9
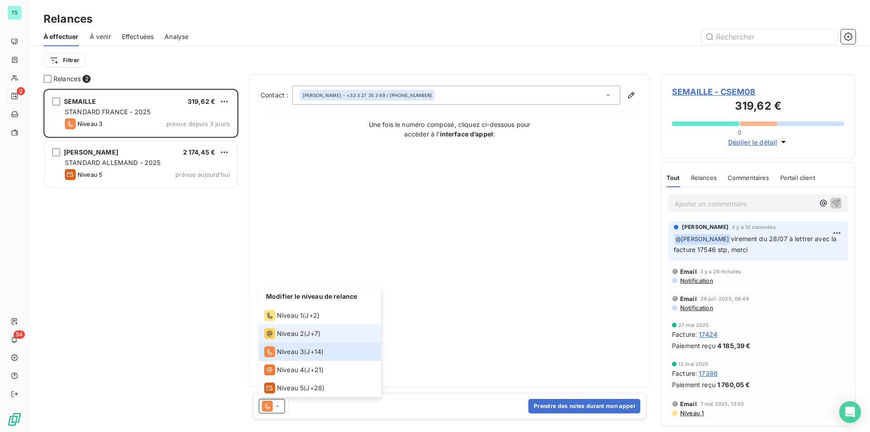
click at [301, 329] on span "Niveau 2" at bounding box center [290, 333] width 27 height 9
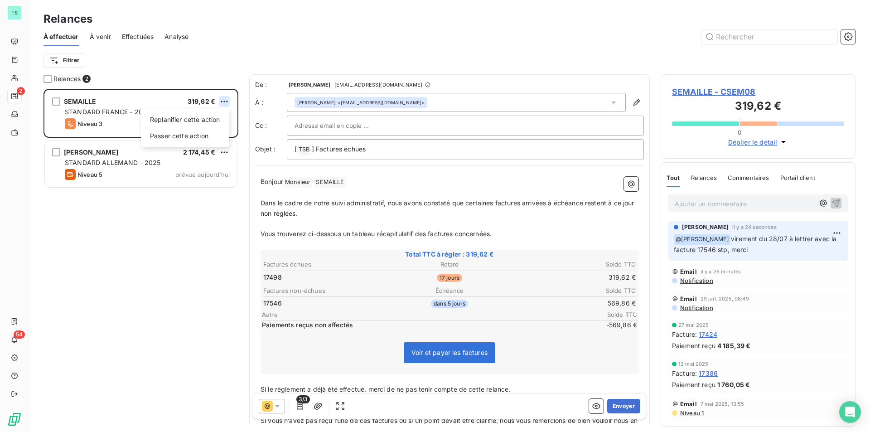
click at [227, 101] on html "TS 2 54 Relances À effectuer À venir Effectuées Analyse Filtrer Relances 2 SEMA…" at bounding box center [435, 216] width 870 height 432
click at [220, 122] on div "Replanifier cette action" at bounding box center [185, 119] width 81 height 14
select select "7"
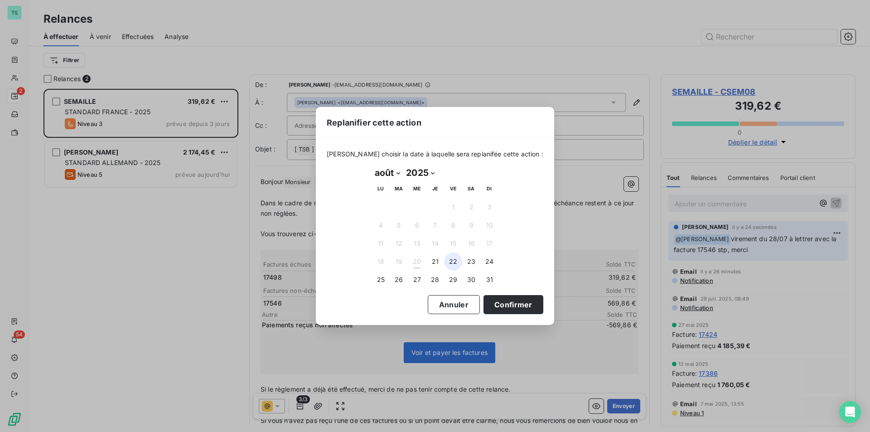
click at [449, 265] on button "22" at bounding box center [453, 261] width 18 height 18
click at [500, 300] on button "Confirmer" at bounding box center [513, 304] width 60 height 19
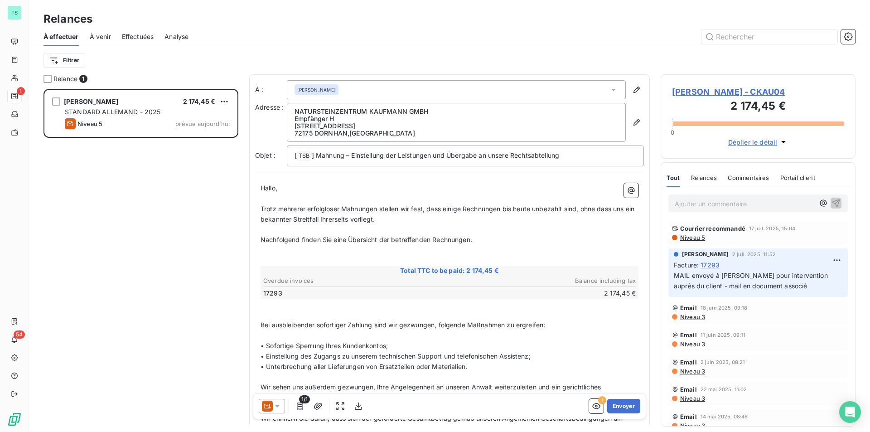
click at [707, 92] on span "[PERSON_NAME] - CKAU04" at bounding box center [758, 92] width 172 height 12
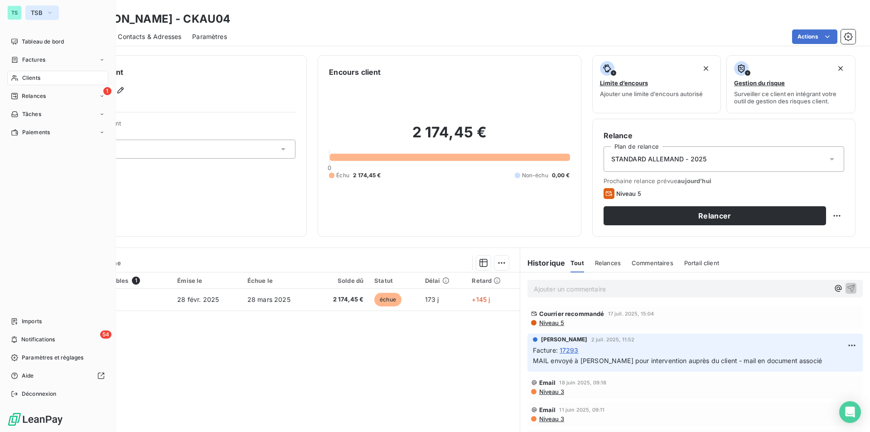
click at [46, 11] on button "TSB" at bounding box center [42, 12] width 34 height 14
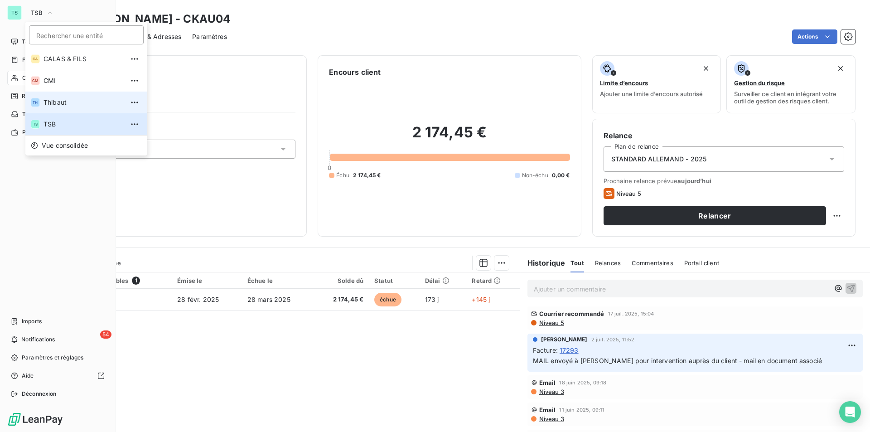
click at [62, 101] on span "Thibaut" at bounding box center [83, 102] width 80 height 9
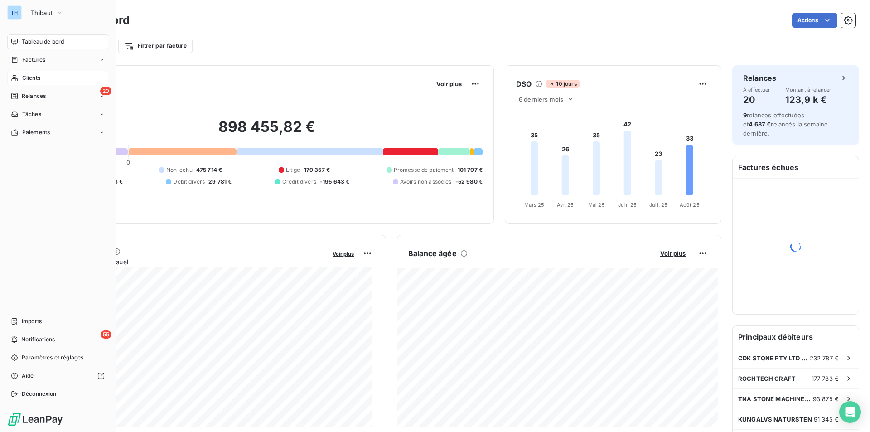
click at [32, 76] on span "Clients" at bounding box center [31, 78] width 18 height 8
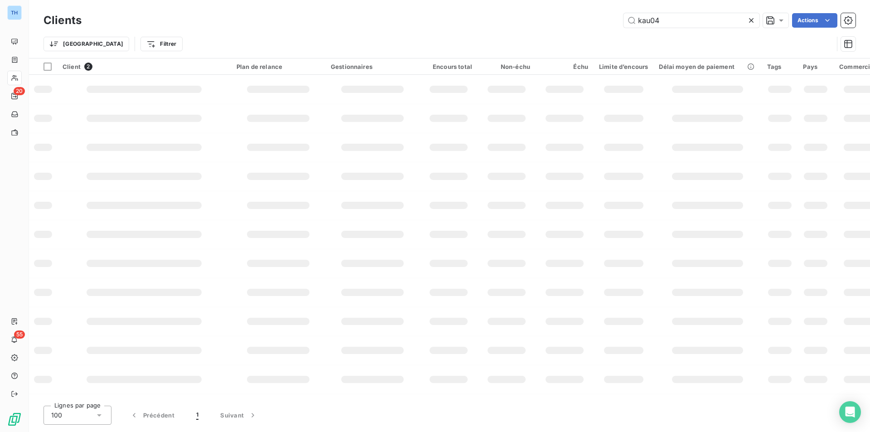
type input "kau04"
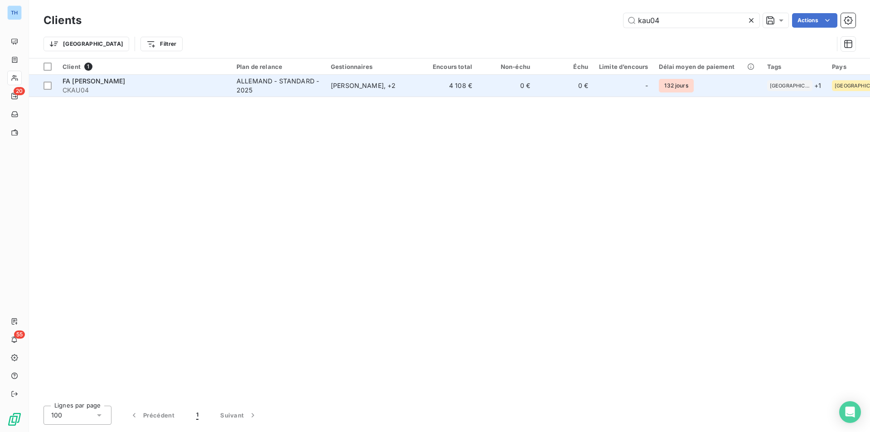
click at [466, 88] on td "4 108 €" at bounding box center [449, 86] width 58 height 22
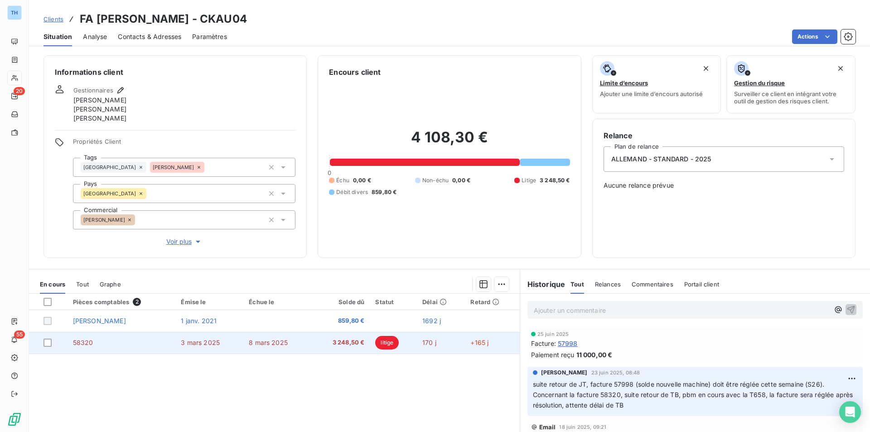
click at [329, 338] on span "3 248,50 €" at bounding box center [341, 342] width 48 height 9
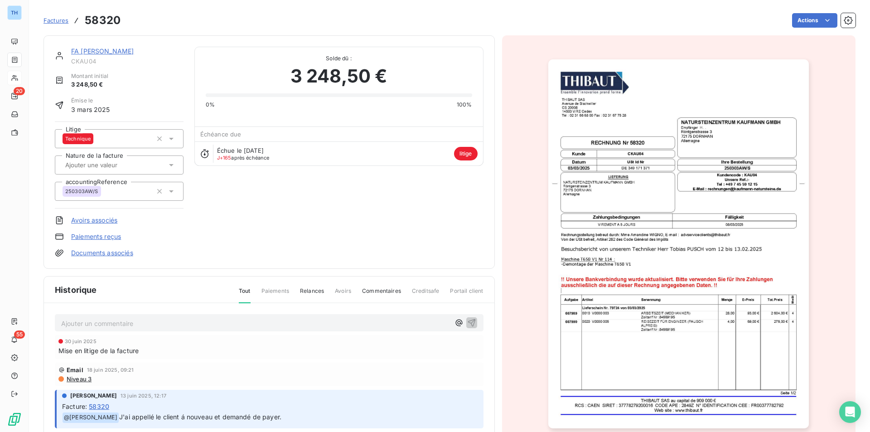
click at [109, 49] on link "FA LOTHAR KAUFMANN" at bounding box center [102, 51] width 63 height 8
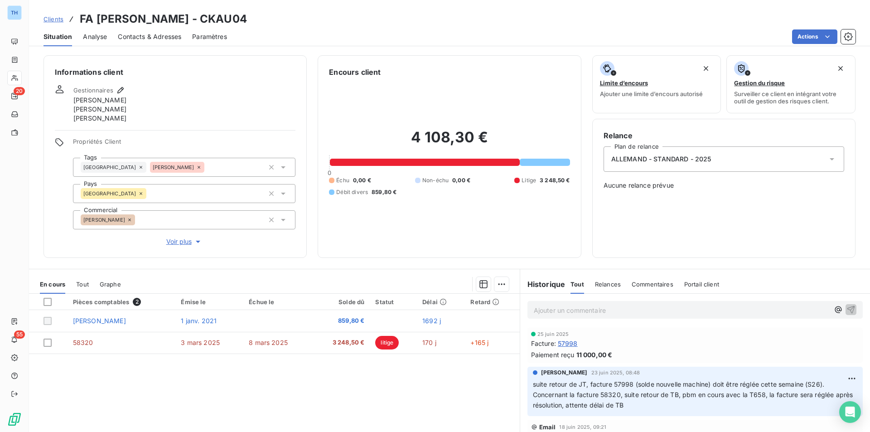
click at [186, 240] on span "Voir plus" at bounding box center [184, 241] width 36 height 9
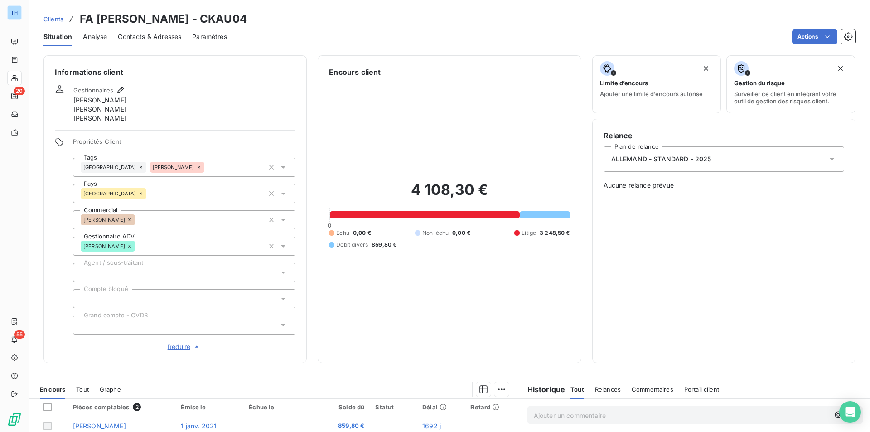
click at [194, 297] on div at bounding box center [184, 298] width 222 height 19
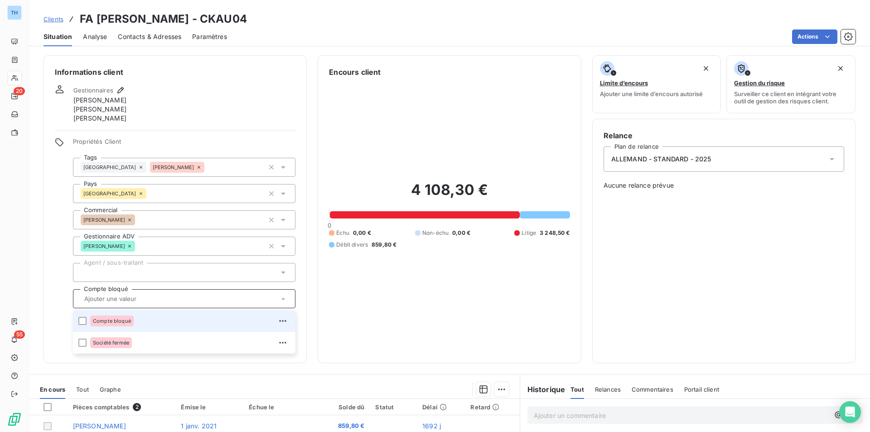
click span "Compte bloqué"
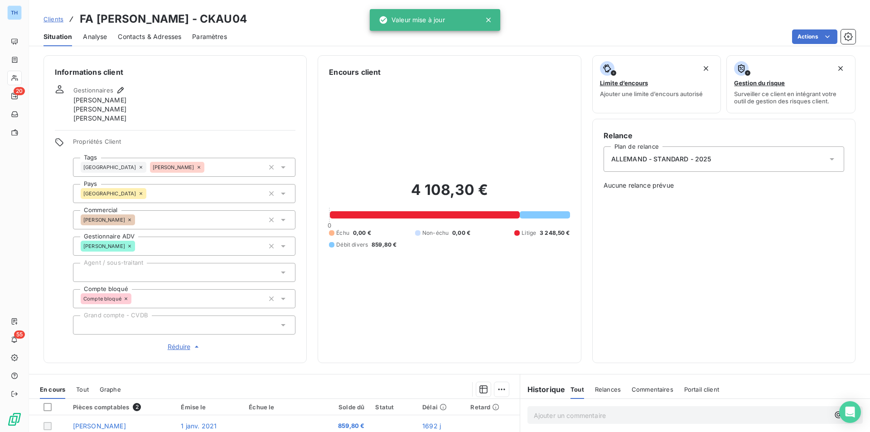
drag, startPoint x: 646, startPoint y: 279, endPoint x: 629, endPoint y: 280, distance: 17.3
click div "Relance Plan de relance ALLEMAND - STANDARD - 2025 Aucune relance prévue"
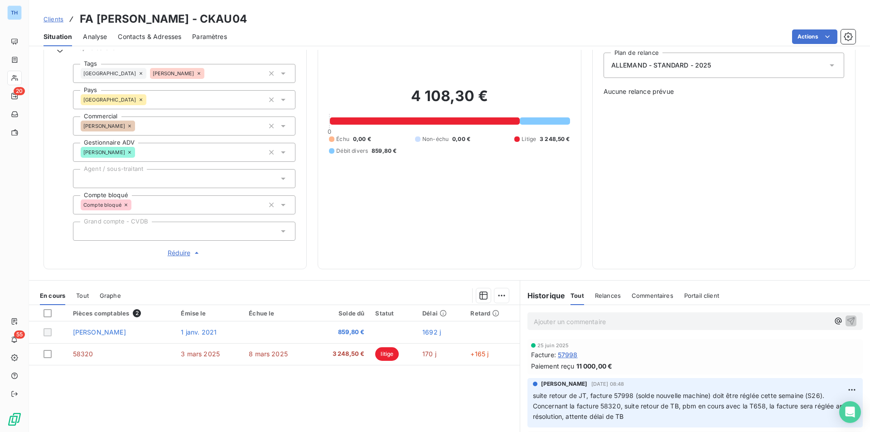
scroll to position [78, 0]
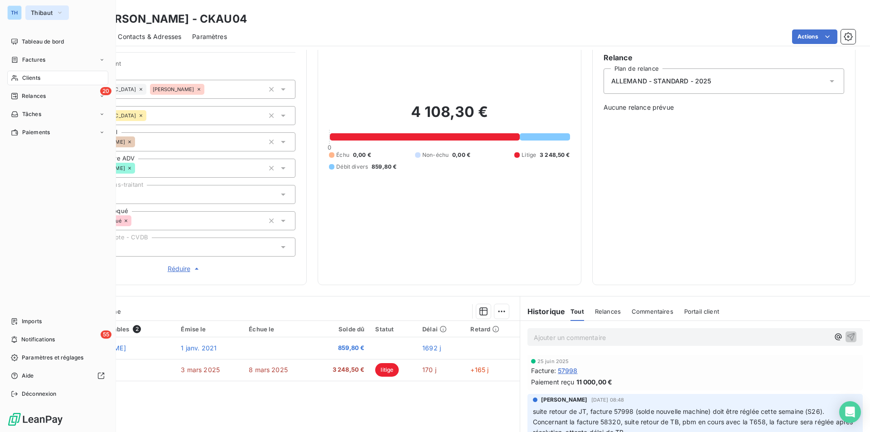
click span "Thibaut"
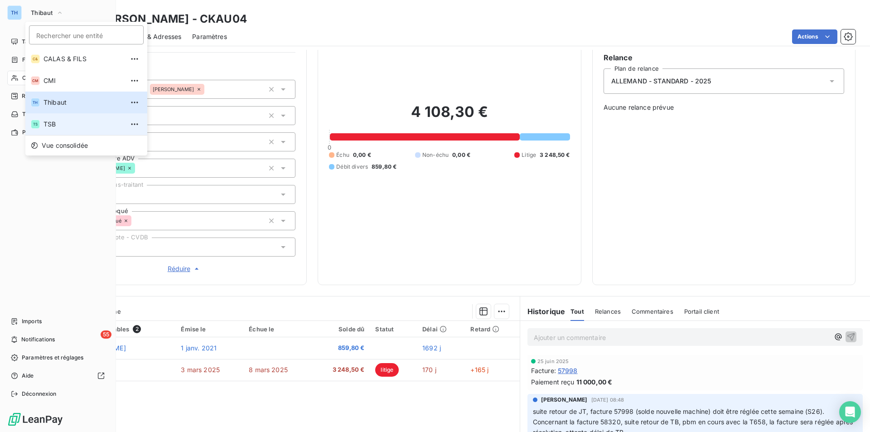
click span "TSB"
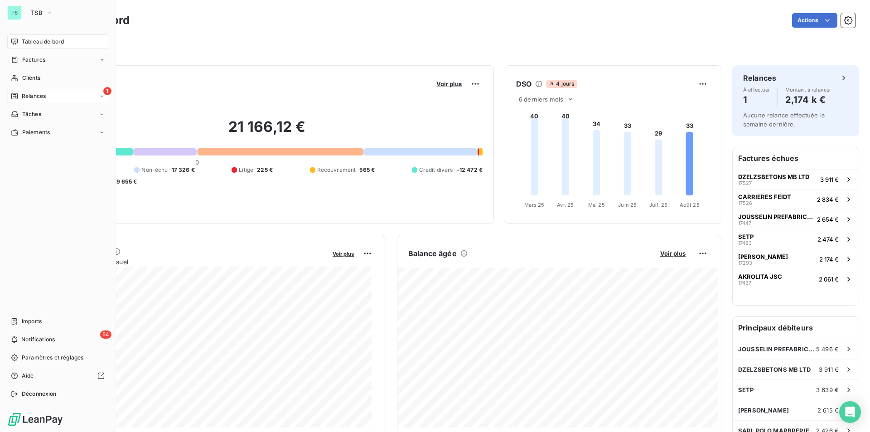
click at [29, 93] on span "Relances" at bounding box center [34, 96] width 24 height 8
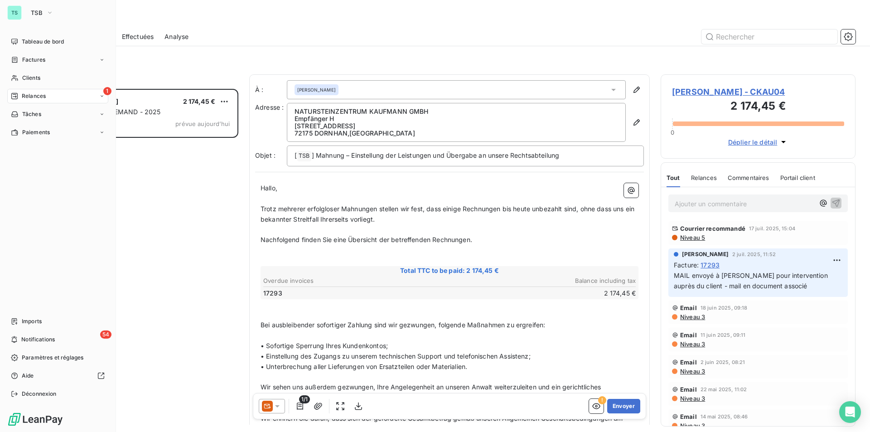
scroll to position [336, 188]
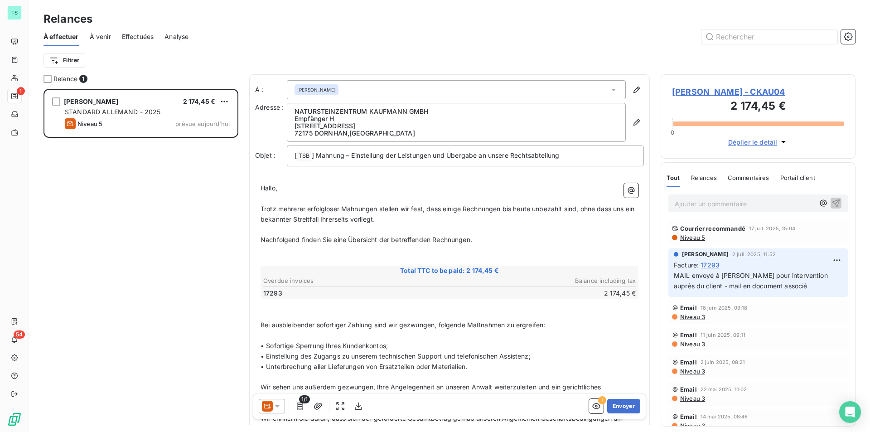
click at [722, 200] on p "Ajouter un commentaire ﻿" at bounding box center [745, 203] width 140 height 11
click at [832, 203] on icon "button" at bounding box center [836, 203] width 8 height 8
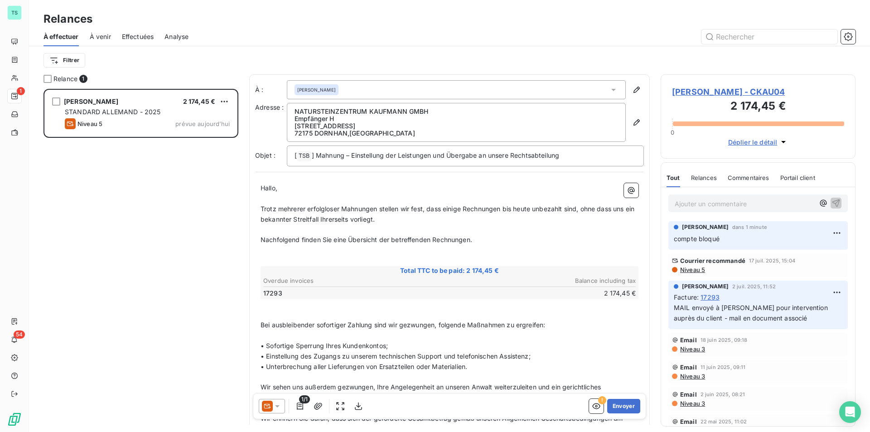
click at [691, 270] on span "Niveau 5" at bounding box center [692, 269] width 26 height 7
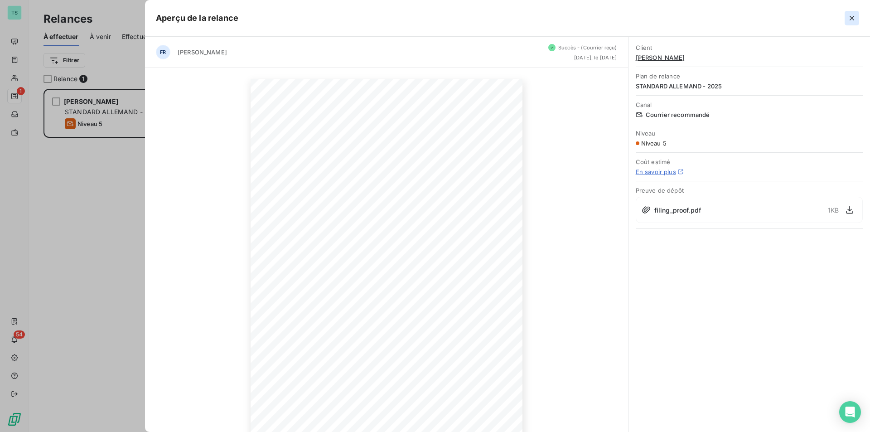
click at [854, 16] on icon "button" at bounding box center [851, 18] width 9 height 9
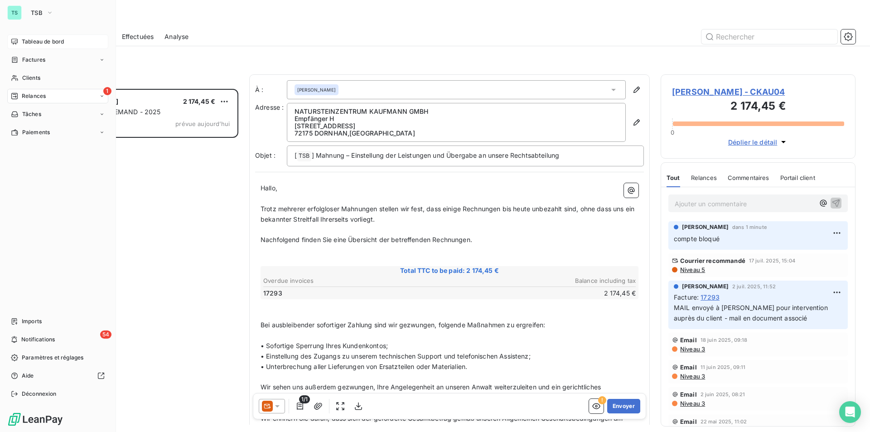
click at [24, 43] on span "Tableau de bord" at bounding box center [43, 42] width 42 height 8
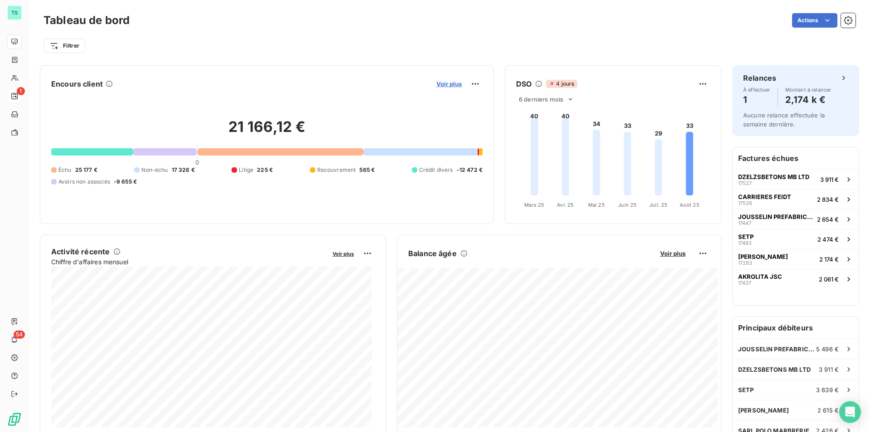
click at [449, 85] on span "Voir plus" at bounding box center [448, 83] width 25 height 7
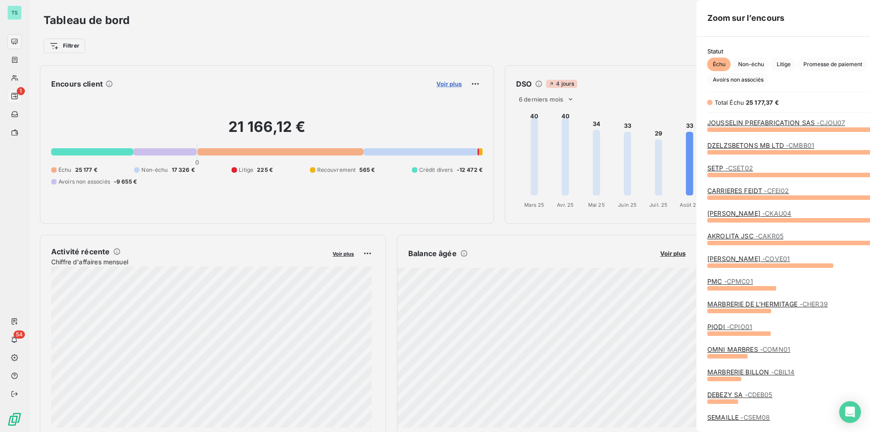
scroll to position [296, 341]
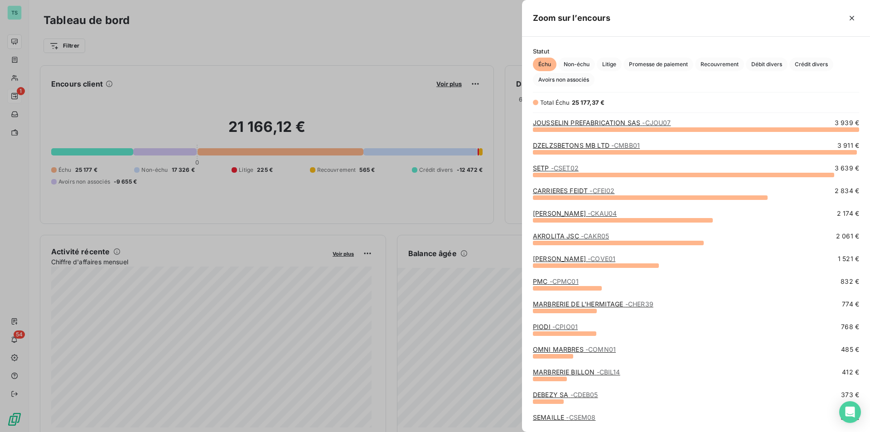
click at [18, 10] on div at bounding box center [435, 216] width 870 height 432
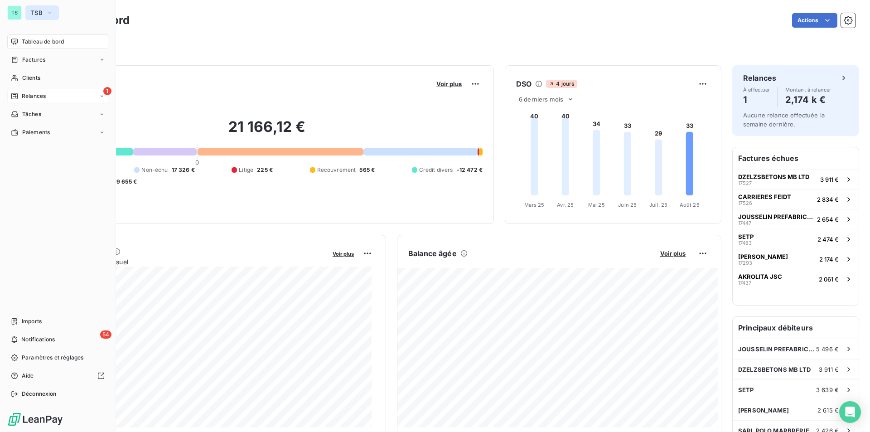
drag, startPoint x: 14, startPoint y: 12, endPoint x: 36, endPoint y: 15, distance: 22.4
click at [14, 12] on div "TS" at bounding box center [14, 12] width 14 height 14
click at [43, 15] on button "TSB" at bounding box center [42, 12] width 34 height 14
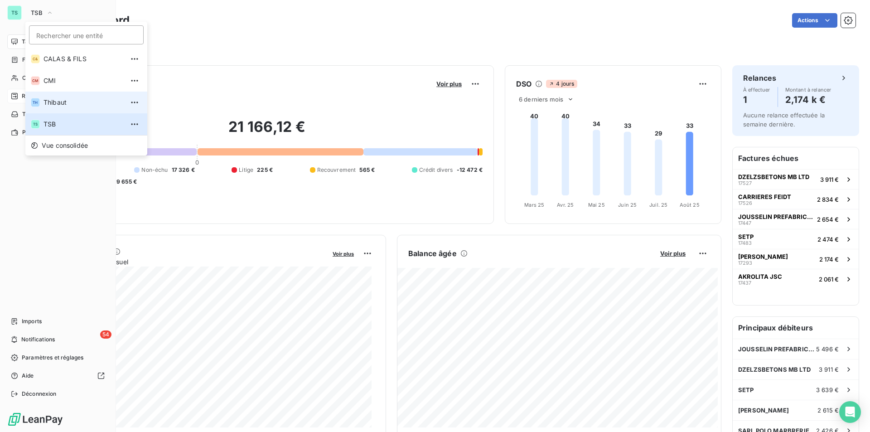
click at [53, 104] on span "Thibaut" at bounding box center [83, 102] width 80 height 9
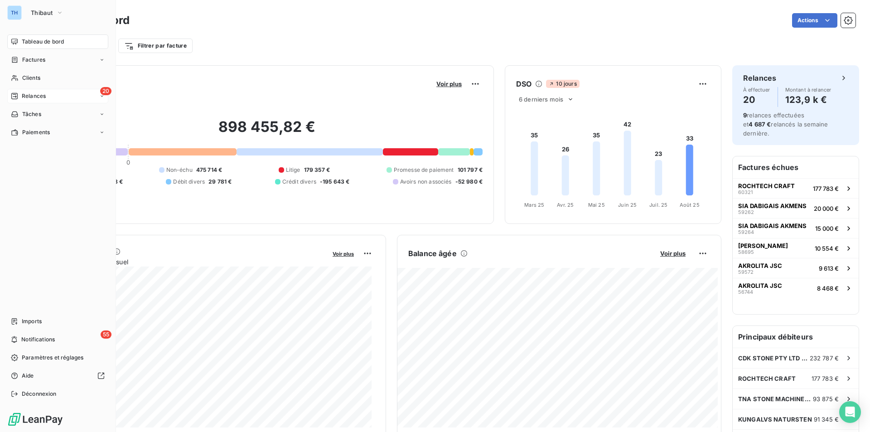
click at [33, 94] on span "Relances" at bounding box center [34, 96] width 24 height 8
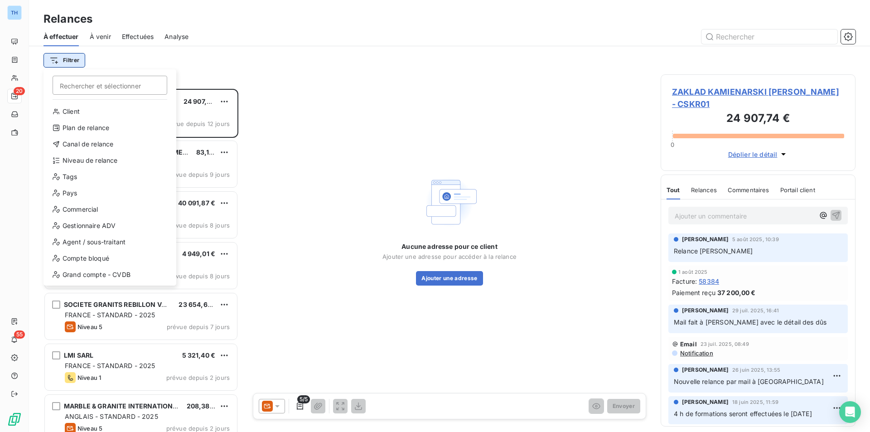
click at [70, 58] on html "TH 20 55 Relances À effectuer À venir Effectuées Analyse Filtrer Rechercher et …" at bounding box center [435, 216] width 870 height 432
click at [110, 156] on div "Niveau de relance" at bounding box center [109, 160] width 125 height 14
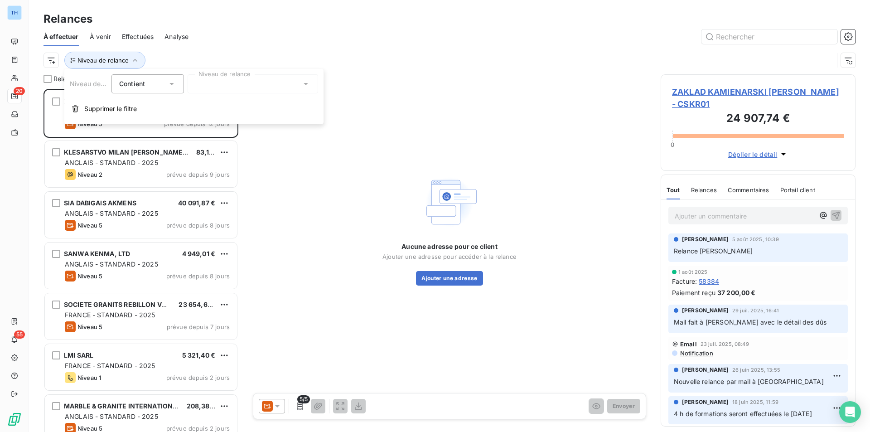
click at [245, 86] on div at bounding box center [253, 83] width 130 height 19
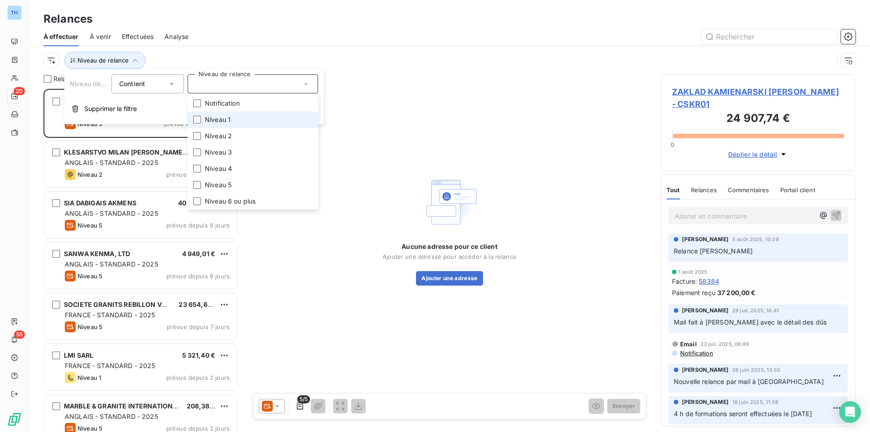
click at [208, 121] on span "Niveau 1" at bounding box center [218, 119] width 26 height 9
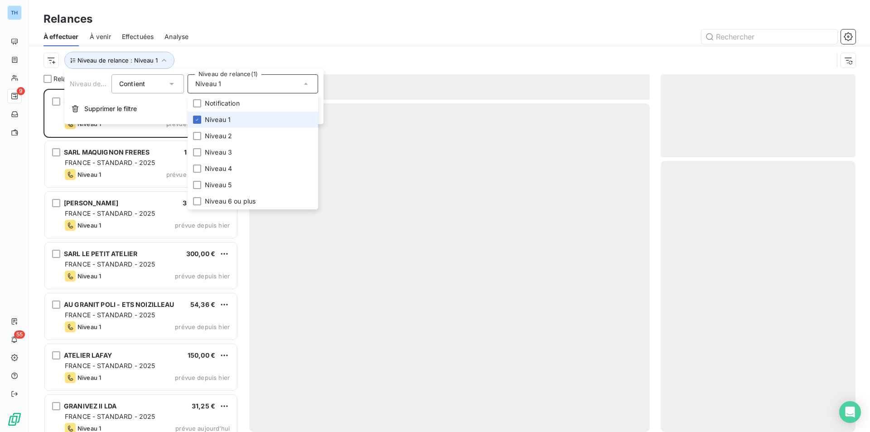
scroll to position [336, 188]
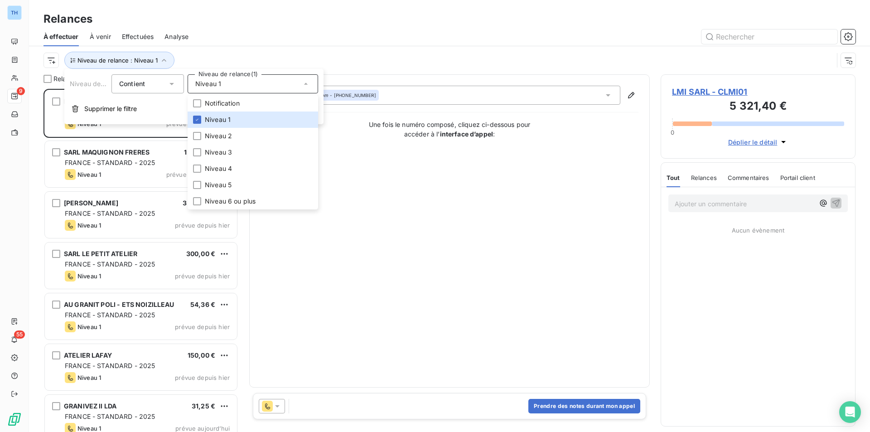
click at [274, 44] on div "À effectuer À venir Effectuées Analyse" at bounding box center [449, 36] width 841 height 19
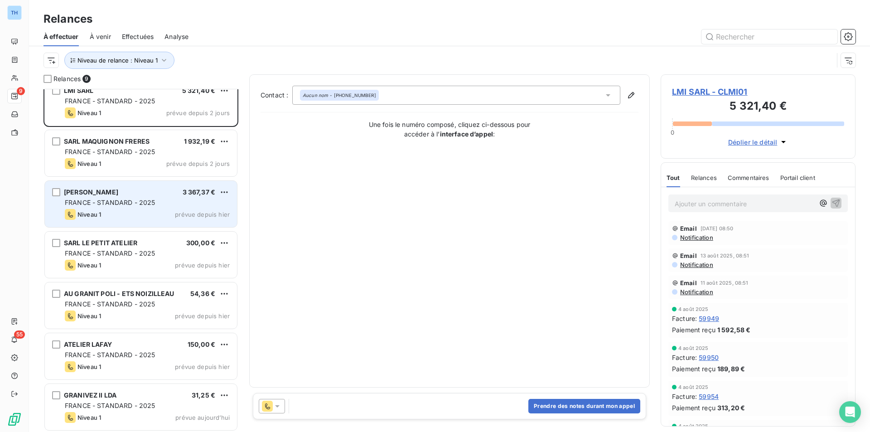
scroll to position [0, 0]
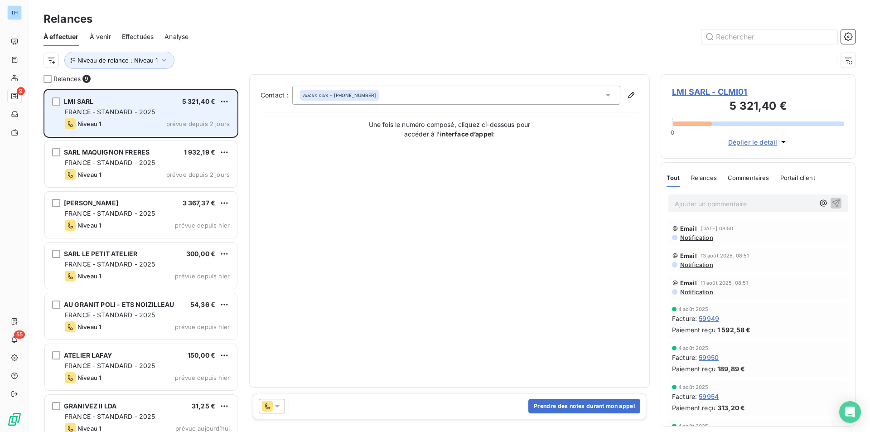
click at [181, 117] on div "LMI SARL 5 321,40 € FRANCE - STANDARD - 2025 Niveau 1 prévue depuis 2 jours" at bounding box center [141, 113] width 192 height 46
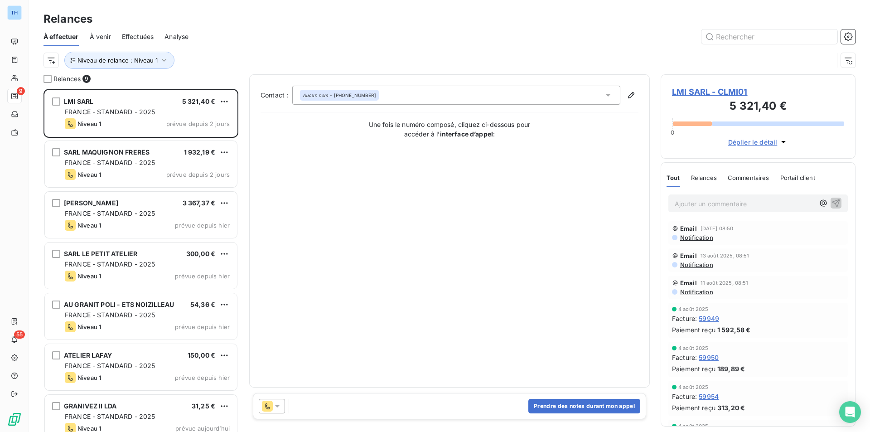
click at [700, 91] on span "LMI SARL - CLMI01" at bounding box center [758, 92] width 172 height 12
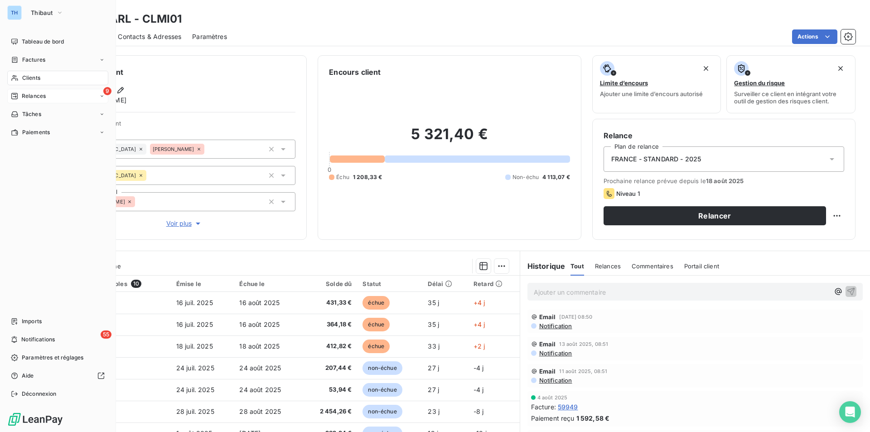
click at [32, 92] on span "Relances" at bounding box center [34, 96] width 24 height 8
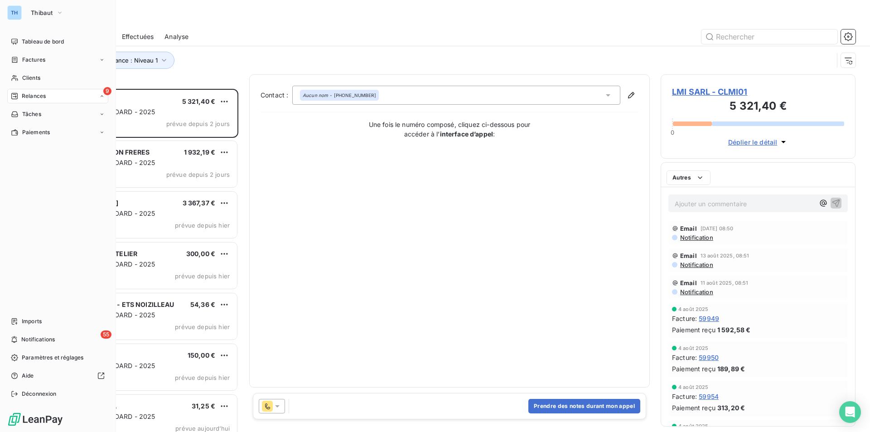
scroll to position [336, 188]
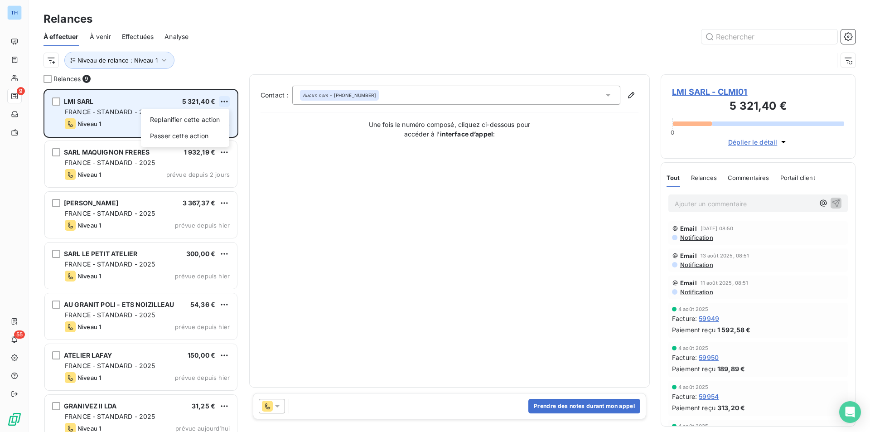
click at [225, 101] on html "TH 9 55 Relances À effectuer À venir Effectuées Analyse Niveau de relance : Niv…" at bounding box center [435, 216] width 870 height 432
click at [205, 121] on div "Replanifier cette action" at bounding box center [185, 119] width 81 height 14
select select "7"
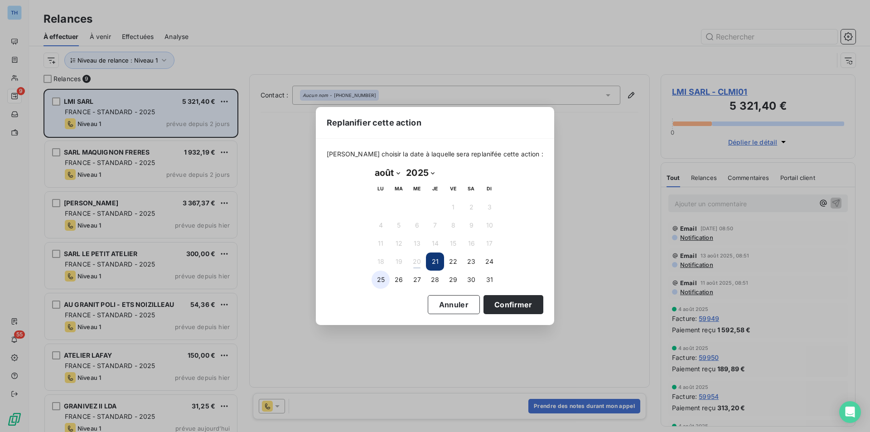
click at [382, 280] on button "25" at bounding box center [381, 279] width 18 height 18
drag, startPoint x: 491, startPoint y: 304, endPoint x: 551, endPoint y: 247, distance: 82.4
click at [491, 304] on button "Confirmer" at bounding box center [513, 304] width 60 height 19
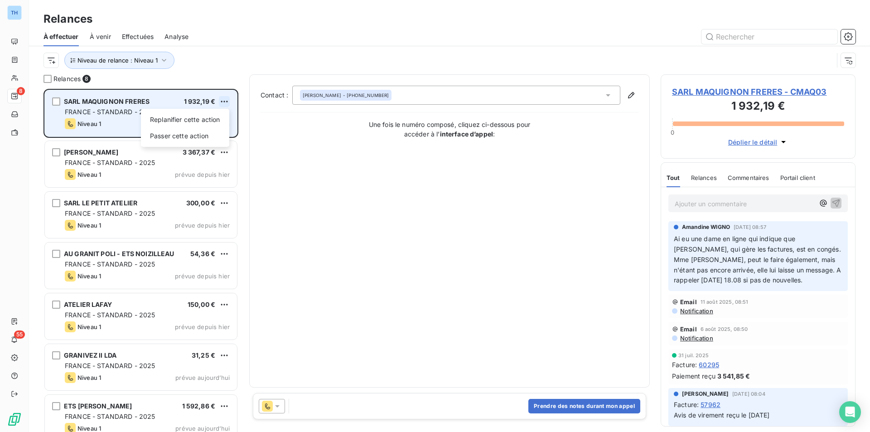
click at [227, 100] on html "TH 8 55 Relances À effectuer À venir Effectuées Analyse Niveau de relance : Niv…" at bounding box center [435, 216] width 870 height 432
click at [209, 119] on div "Replanifier cette action" at bounding box center [185, 119] width 81 height 14
select select "7"
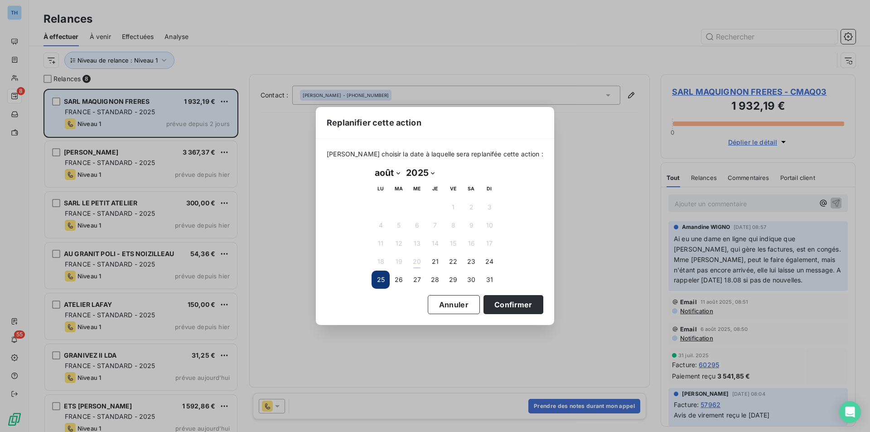
click at [382, 280] on button "25" at bounding box center [381, 279] width 18 height 18
click at [503, 306] on button "Confirmer" at bounding box center [513, 304] width 60 height 19
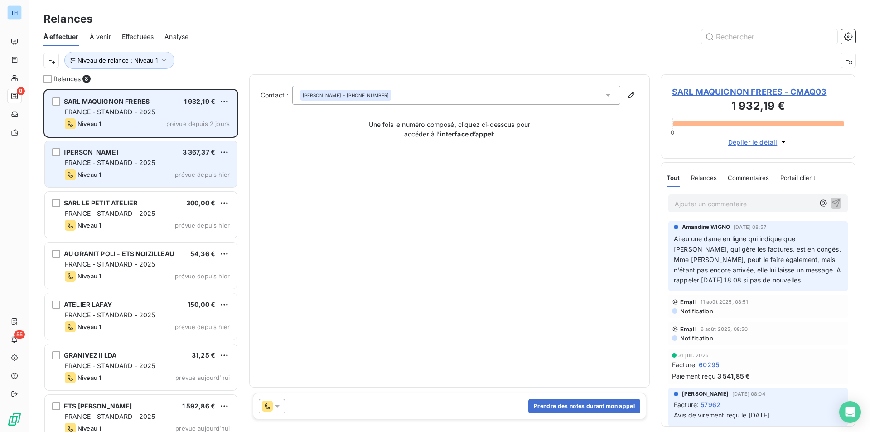
click at [165, 160] on div "FRANCE - STANDARD - 2025" at bounding box center [147, 162] width 165 height 9
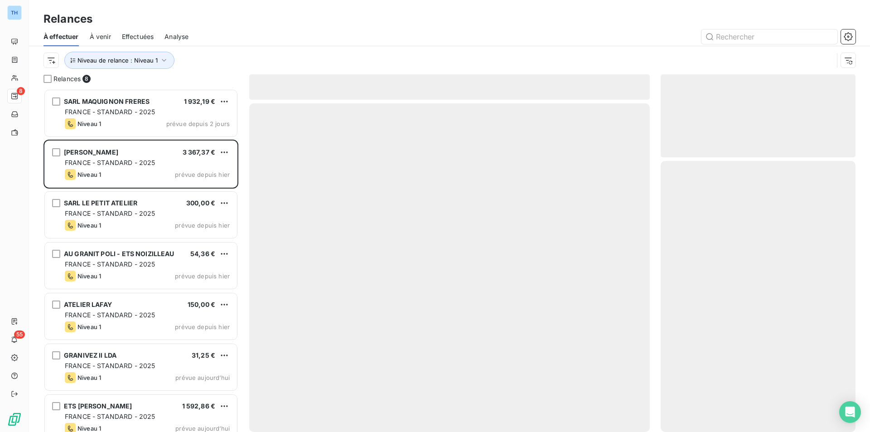
scroll to position [336, 188]
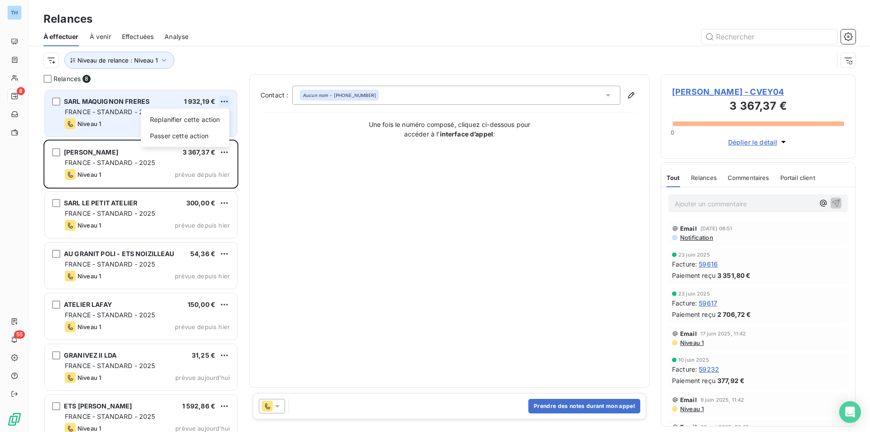
click at [227, 101] on html "TH 8 55 Relances À effectuer À venir Effectuées Analyse Niveau de relance : Niv…" at bounding box center [435, 216] width 870 height 432
click at [206, 119] on div "Replanifier cette action" at bounding box center [185, 119] width 81 height 14
select select "7"
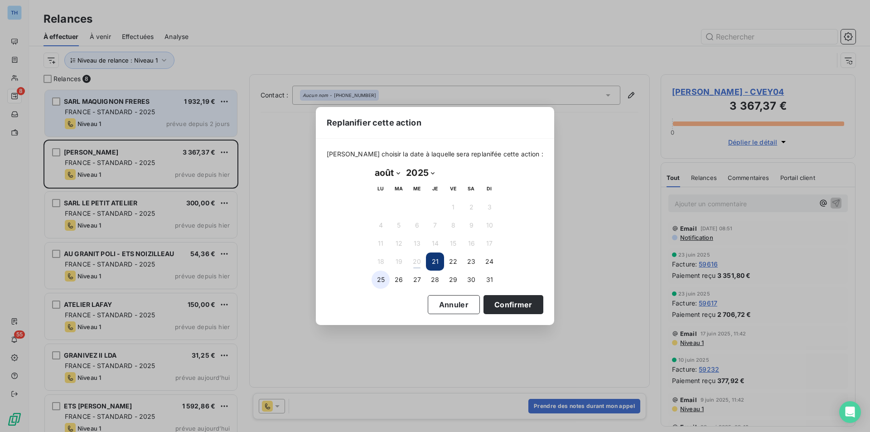
click at [380, 280] on button "25" at bounding box center [381, 279] width 18 height 18
click at [505, 303] on button "Confirmer" at bounding box center [513, 304] width 60 height 19
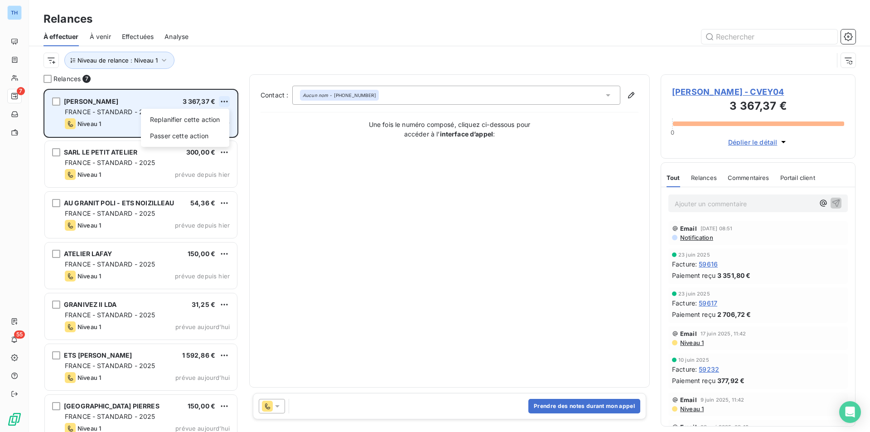
click at [224, 100] on html "TH 7 55 Relances À effectuer À venir Effectuées Analyse Niveau de relance : Niv…" at bounding box center [435, 216] width 870 height 432
click at [217, 121] on div "Replanifier cette action" at bounding box center [185, 119] width 81 height 14
select select "7"
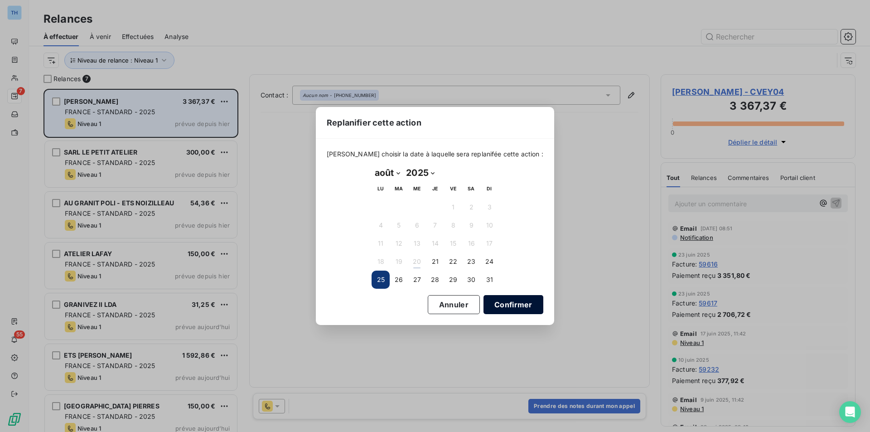
click at [497, 302] on button "Confirmer" at bounding box center [513, 304] width 60 height 19
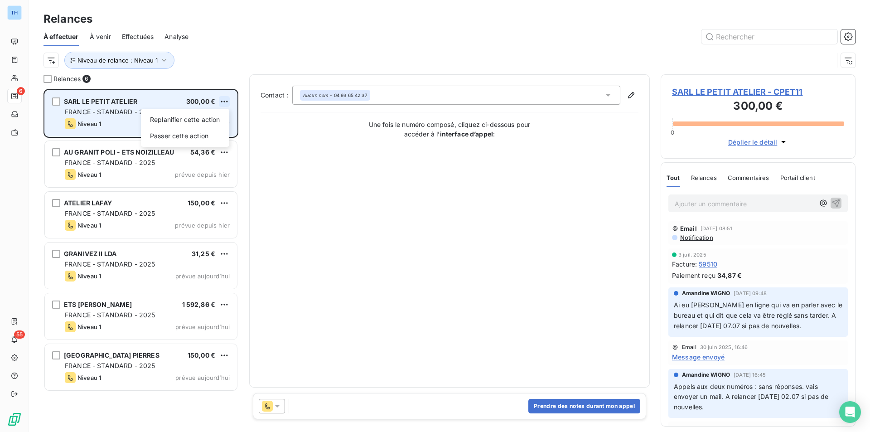
click at [227, 101] on html "TH 6 55 Relances À effectuer À venir Effectuées Analyse Niveau de relance : Niv…" at bounding box center [435, 216] width 870 height 432
click at [206, 119] on div "Replanifier cette action" at bounding box center [185, 119] width 81 height 14
select select "7"
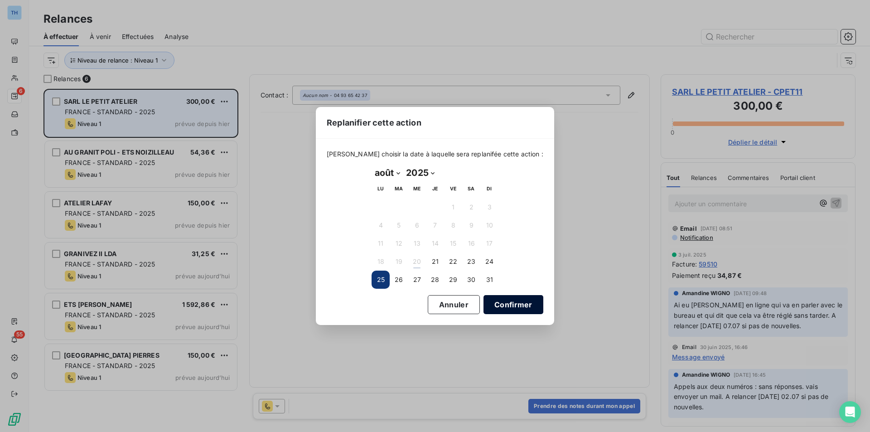
click at [504, 302] on button "Confirmer" at bounding box center [513, 304] width 60 height 19
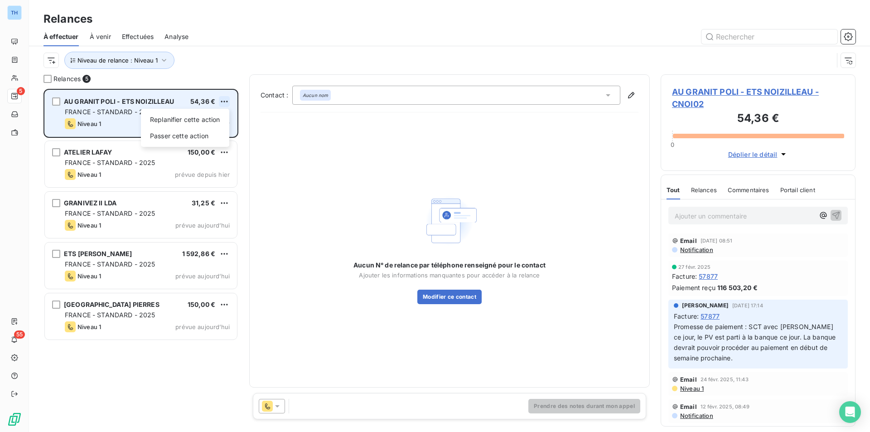
click at [222, 100] on html "TH 5 55 Relances À effectuer À venir Effectuées Analyse Niveau de relance : Niv…" at bounding box center [435, 216] width 870 height 432
click at [202, 116] on div "Replanifier cette action" at bounding box center [185, 119] width 81 height 14
select select "7"
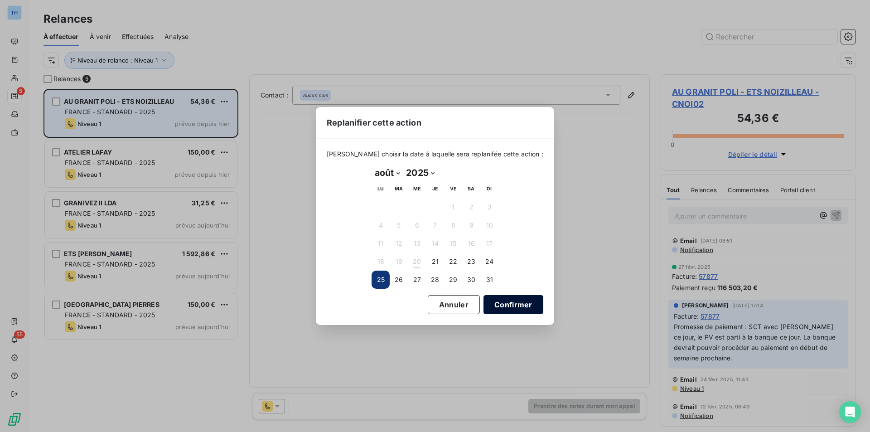
click at [502, 299] on button "Confirmer" at bounding box center [513, 304] width 60 height 19
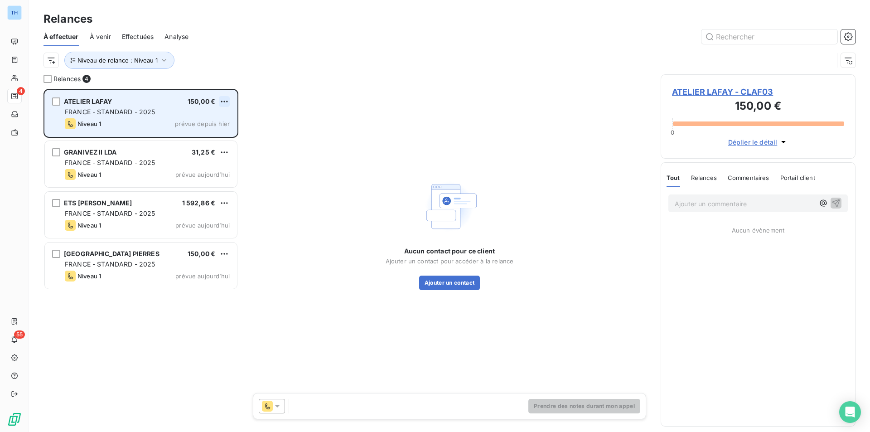
click at [222, 100] on html "TH 4 55 Relances À effectuer À venir Effectuées Analyse Niveau de relance : Niv…" at bounding box center [435, 216] width 870 height 432
click at [215, 119] on div "Replanifier cette action" at bounding box center [185, 119] width 81 height 14
select select "7"
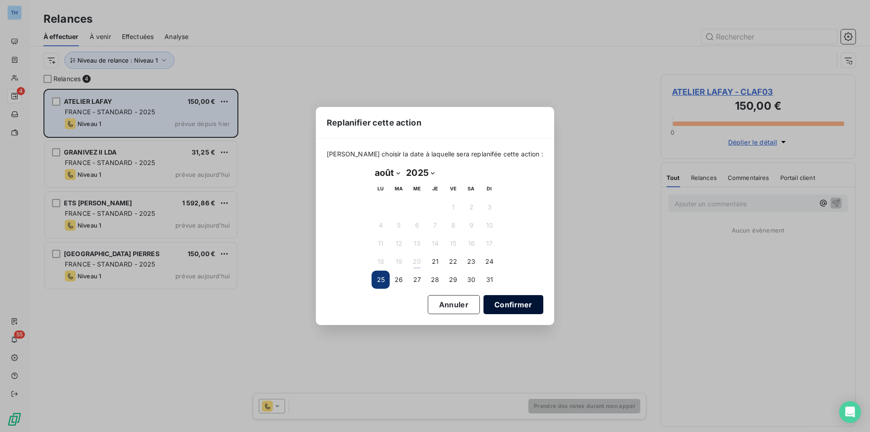
click at [507, 303] on button "Confirmer" at bounding box center [513, 304] width 60 height 19
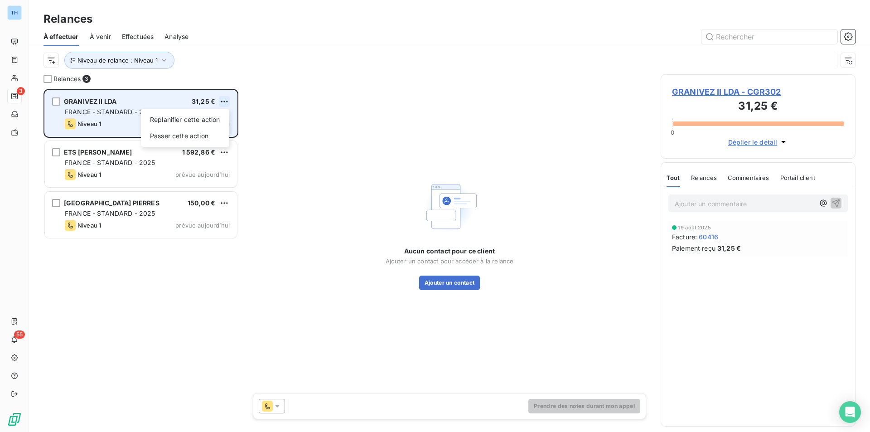
click at [226, 101] on html "TH 3 55 Relances À effectuer À venir Effectuées Analyse Niveau de relance : Niv…" at bounding box center [435, 216] width 870 height 432
click at [201, 118] on div "Replanifier cette action" at bounding box center [185, 119] width 81 height 14
select select "7"
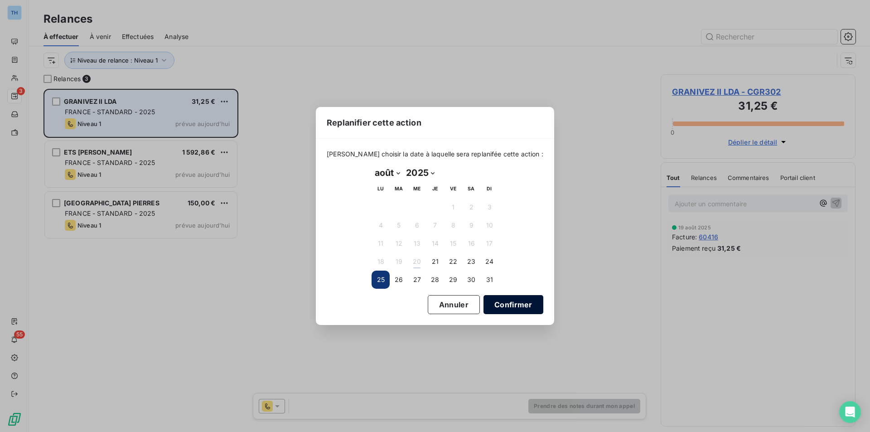
click at [495, 302] on button "Confirmer" at bounding box center [513, 304] width 60 height 19
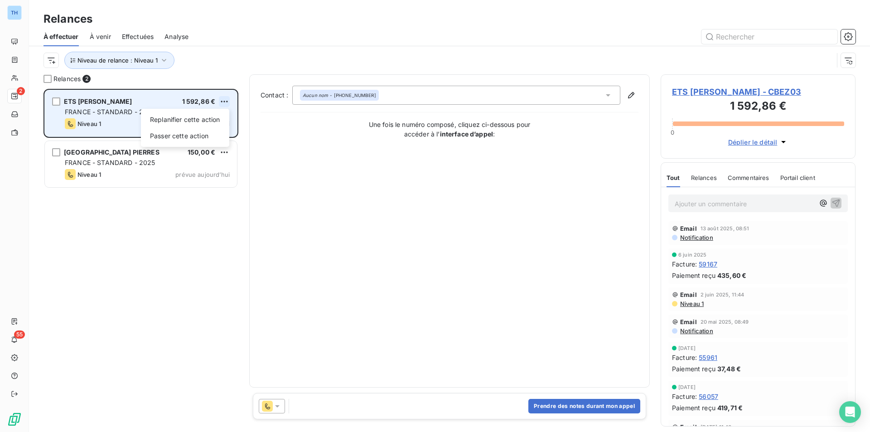
click at [222, 100] on html "TH 2 55 Relances À effectuer À venir Effectuées Analyse Niveau de relance : Niv…" at bounding box center [435, 216] width 870 height 432
click at [209, 116] on div "Replanifier cette action" at bounding box center [185, 119] width 81 height 14
select select "7"
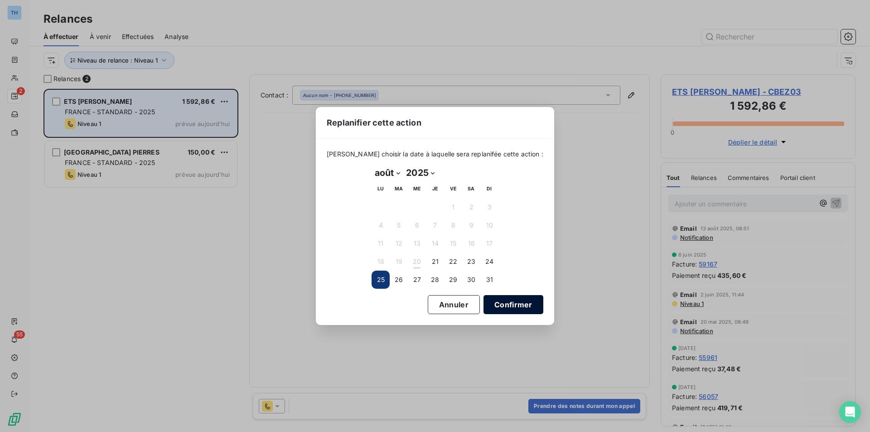
click at [516, 304] on button "Confirmer" at bounding box center [513, 304] width 60 height 19
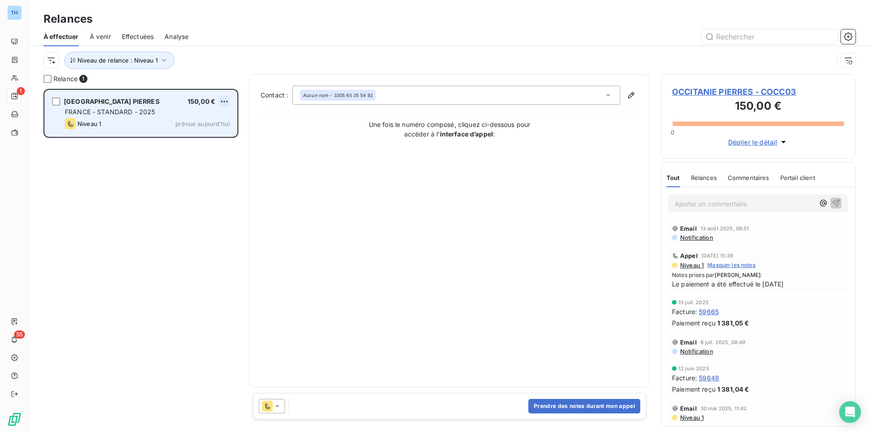
click at [223, 97] on html "TH 1 55 Relances À effectuer À venir Effectuées Analyse Niveau de relance : Niv…" at bounding box center [435, 216] width 870 height 432
click at [208, 118] on div "Replanifier cette action" at bounding box center [185, 119] width 81 height 14
select select "7"
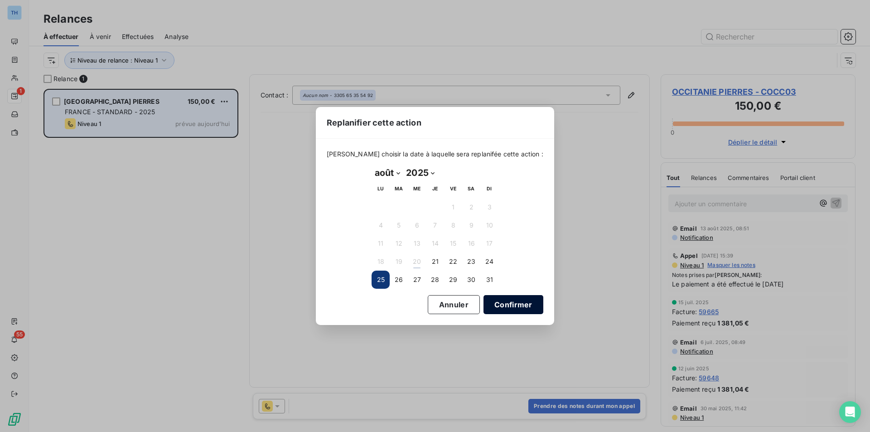
click at [521, 302] on button "Confirmer" at bounding box center [513, 304] width 60 height 19
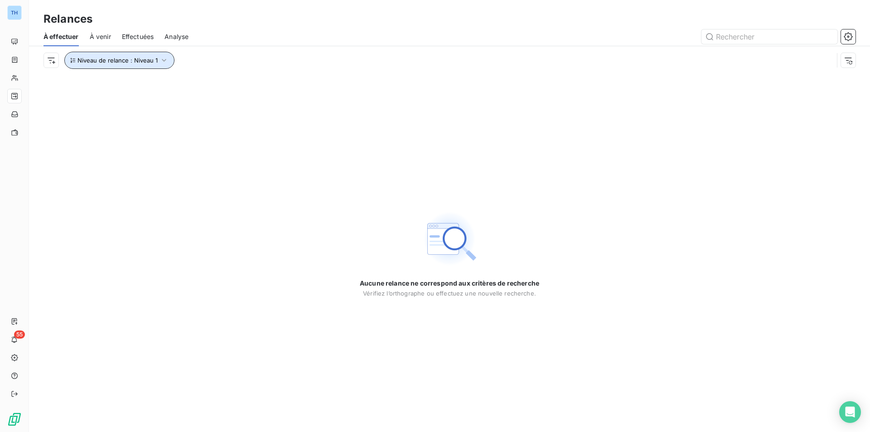
click at [100, 59] on span "Niveau de relance : Niveau 1" at bounding box center [117, 60] width 80 height 7
click at [230, 86] on div "Niveau 1" at bounding box center [253, 83] width 130 height 19
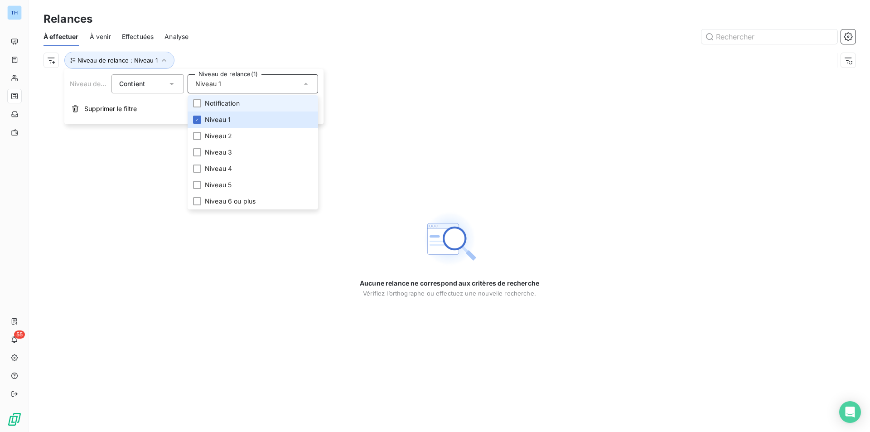
click at [213, 101] on span "Notification" at bounding box center [222, 103] width 35 height 9
click at [211, 116] on span "Niveau 1" at bounding box center [218, 119] width 26 height 9
drag, startPoint x: 211, startPoint y: 106, endPoint x: 214, endPoint y: 133, distance: 27.9
click at [211, 106] on span "Notification" at bounding box center [222, 103] width 35 height 9
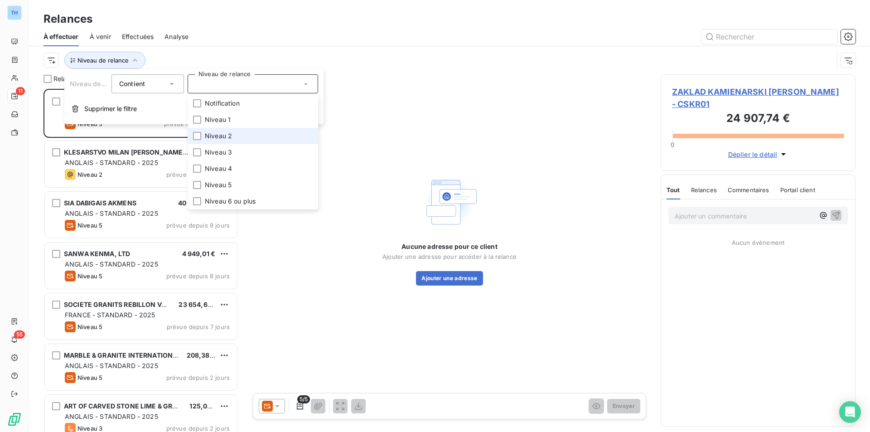
scroll to position [336, 188]
click at [214, 135] on span "Niveau 2" at bounding box center [218, 135] width 27 height 9
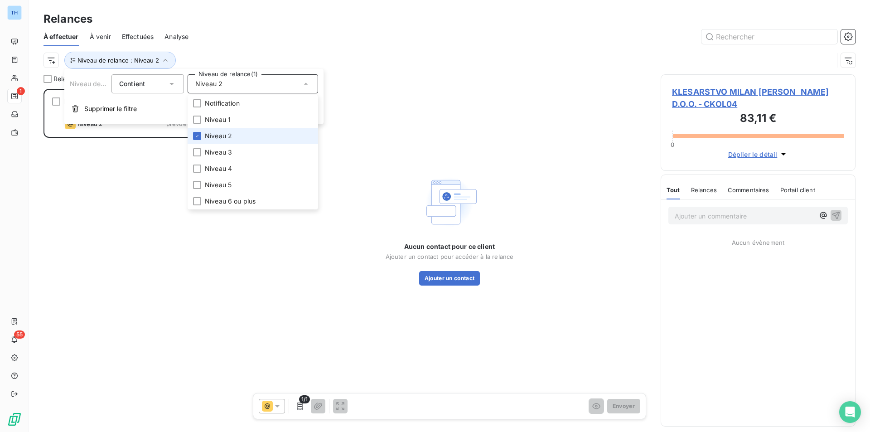
scroll to position [336, 188]
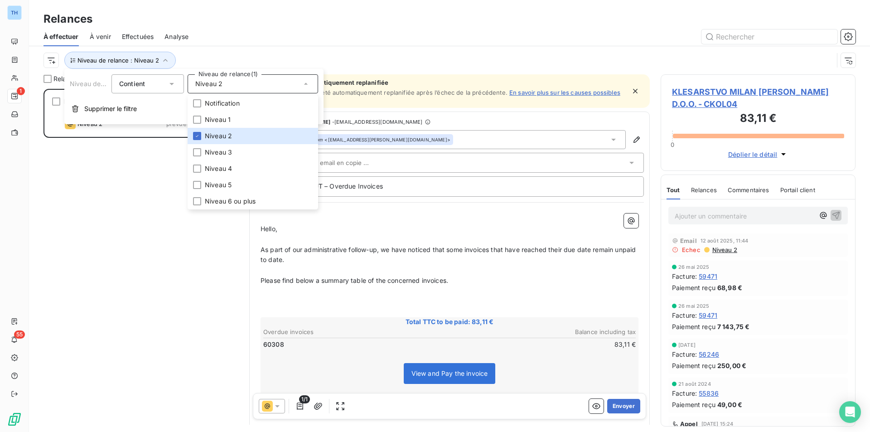
click at [133, 163] on div "KLESARSTVO MILAN KOLAR D.O.O. 83,11 € ANGLAIS - STANDARD - 2025 Niveau 2 prévue…" at bounding box center [140, 260] width 195 height 343
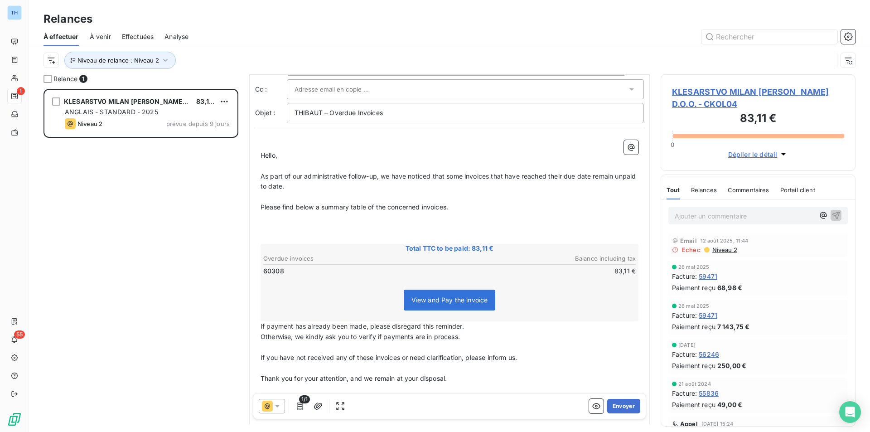
scroll to position [0, 0]
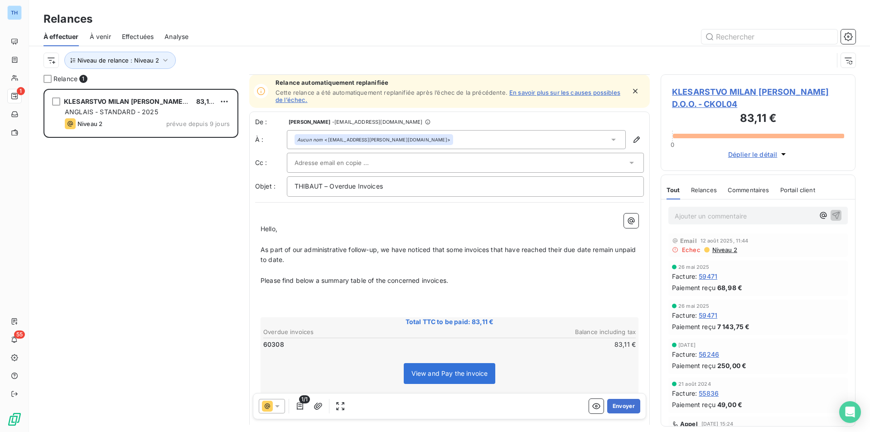
click at [748, 94] on span "KLESARSTVO MILAN KOLAR D.O.O. - CKOL04" at bounding box center [758, 98] width 172 height 24
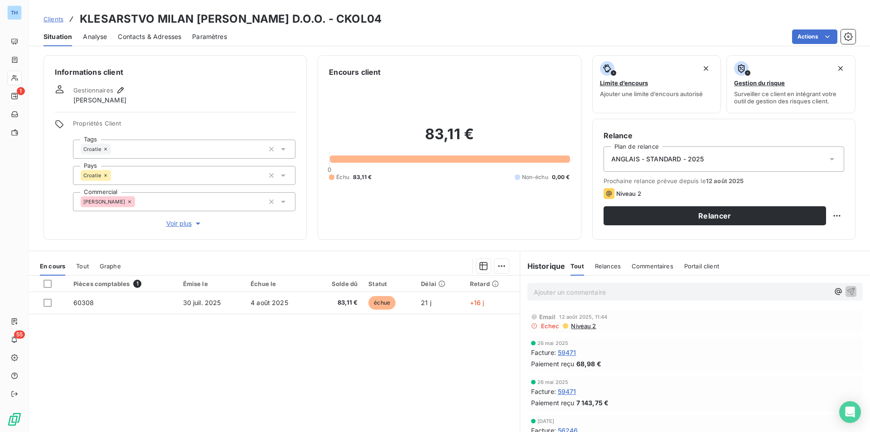
click at [152, 34] on span "Contacts & Adresses" at bounding box center [149, 36] width 63 height 9
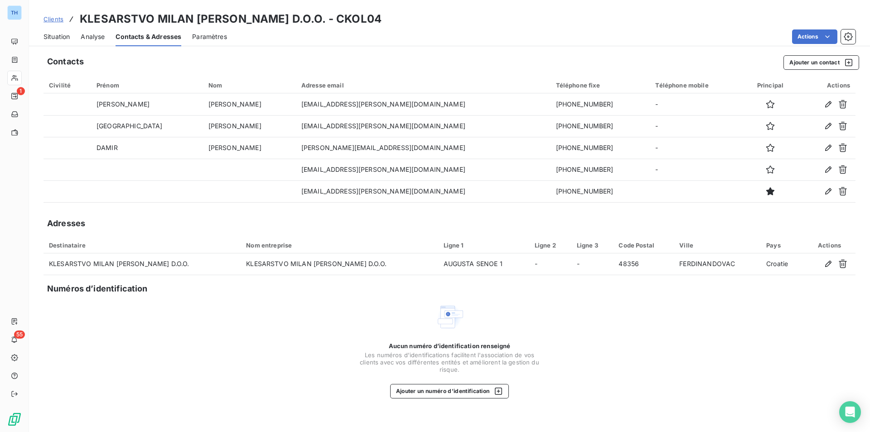
click at [55, 19] on span "Clients" at bounding box center [53, 18] width 20 height 7
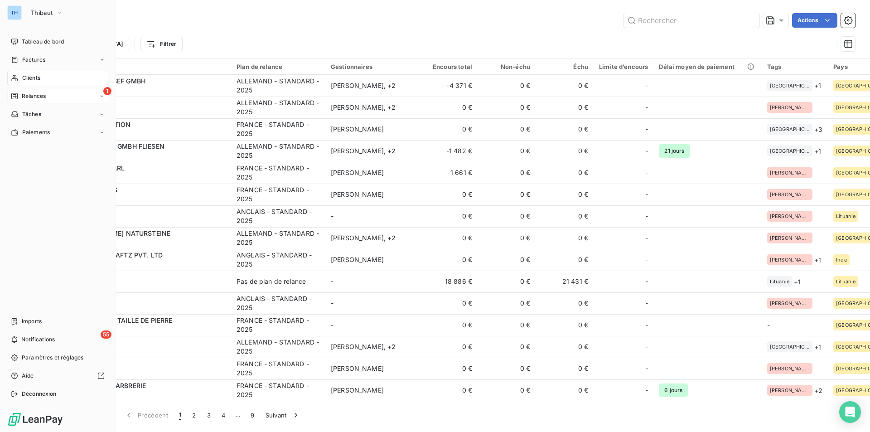
click at [28, 95] on span "Relances" at bounding box center [34, 96] width 24 height 8
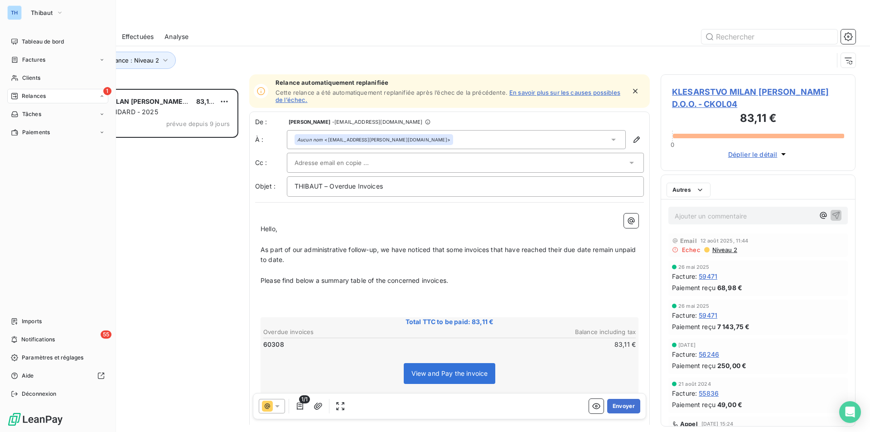
scroll to position [336, 188]
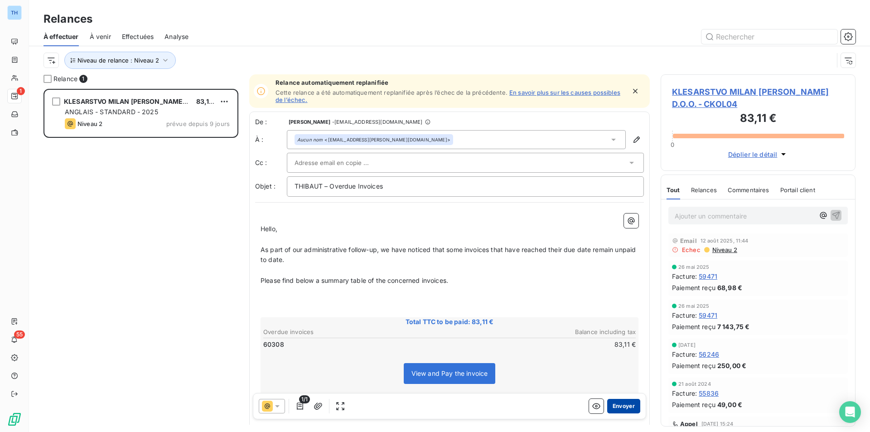
click at [615, 405] on button "Envoyer" at bounding box center [623, 406] width 33 height 14
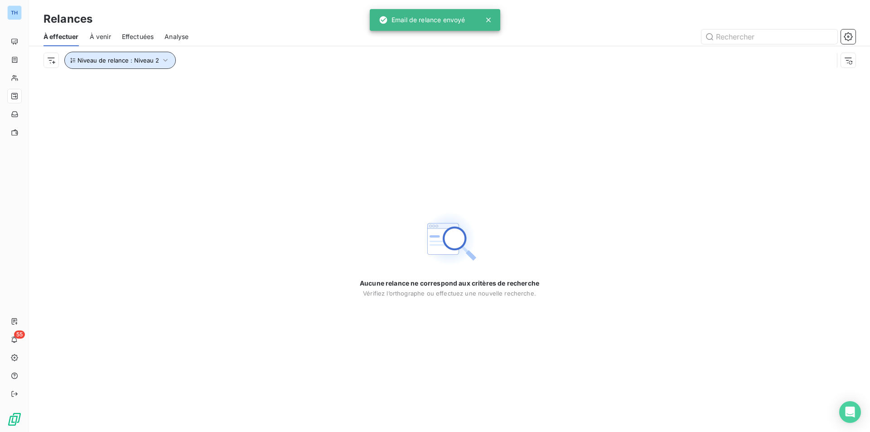
click at [128, 58] on span "Niveau de relance : Niveau 2" at bounding box center [118, 60] width 82 height 7
click at [247, 81] on div "Niveau 2" at bounding box center [253, 83] width 130 height 19
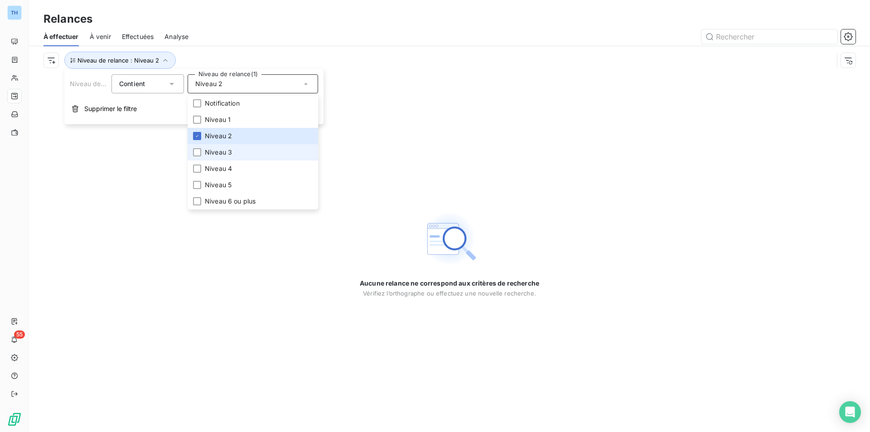
click at [216, 151] on span "Niveau 3" at bounding box center [218, 152] width 27 height 9
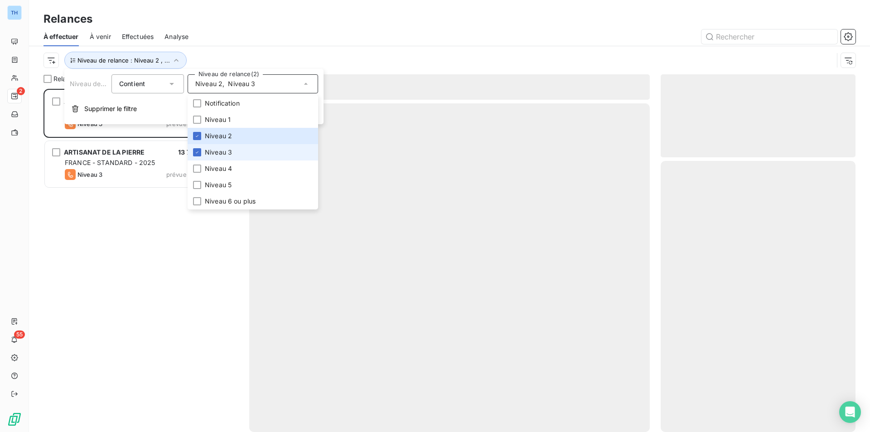
scroll to position [336, 188]
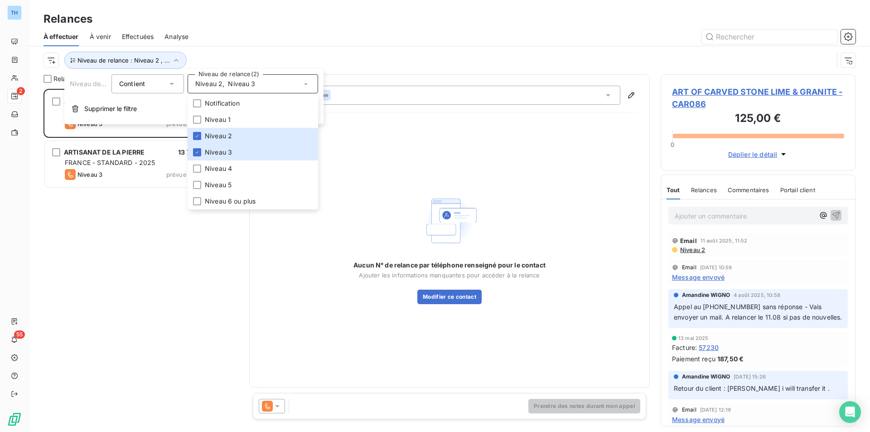
click at [137, 206] on div "ART OF CARVED STONE LIME & GRANITE 125,00 € ANGLAIS - STANDARD - 2025 Niveau 3 …" at bounding box center [140, 260] width 195 height 343
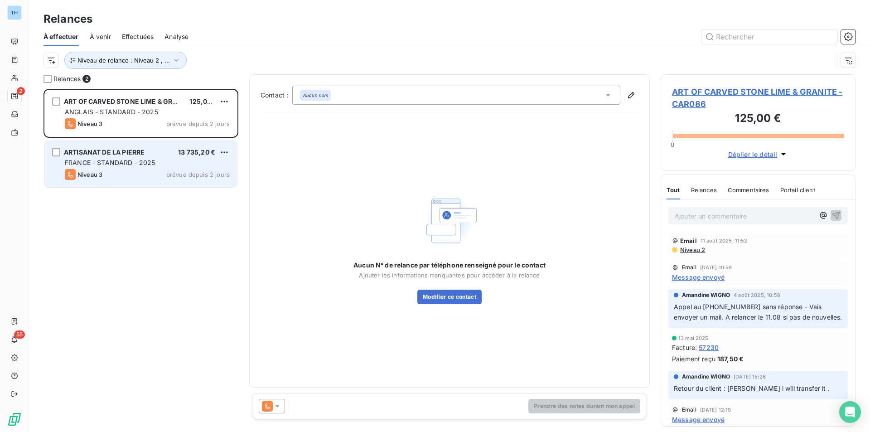
click at [145, 163] on span "FRANCE - STANDARD - 2025" at bounding box center [110, 163] width 91 height 8
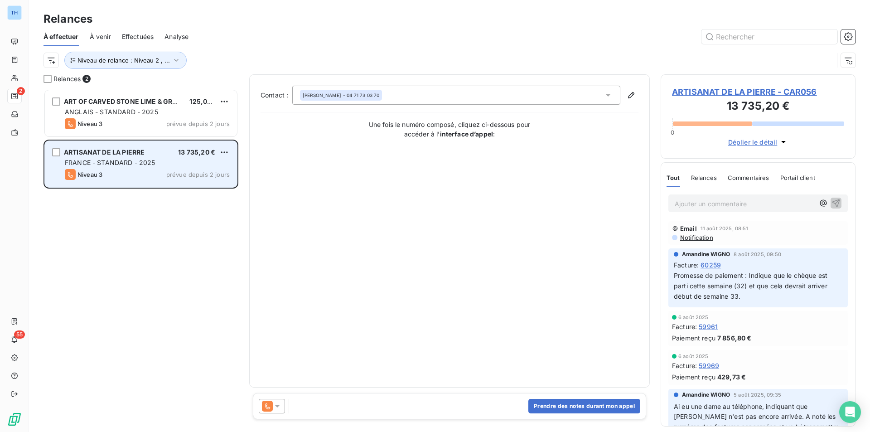
click at [145, 163] on span "FRANCE - STANDARD - 2025" at bounding box center [110, 163] width 91 height 8
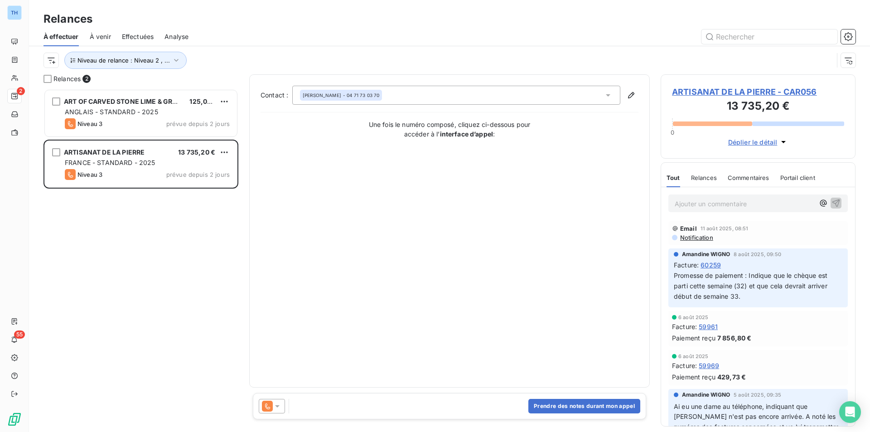
click at [721, 92] on span "ARTISANAT DE LA PIERRE - CAR056" at bounding box center [758, 92] width 172 height 12
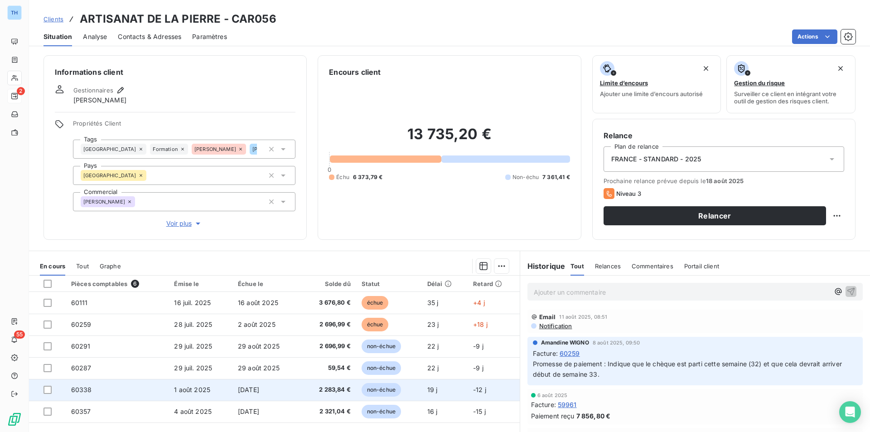
scroll to position [45, 0]
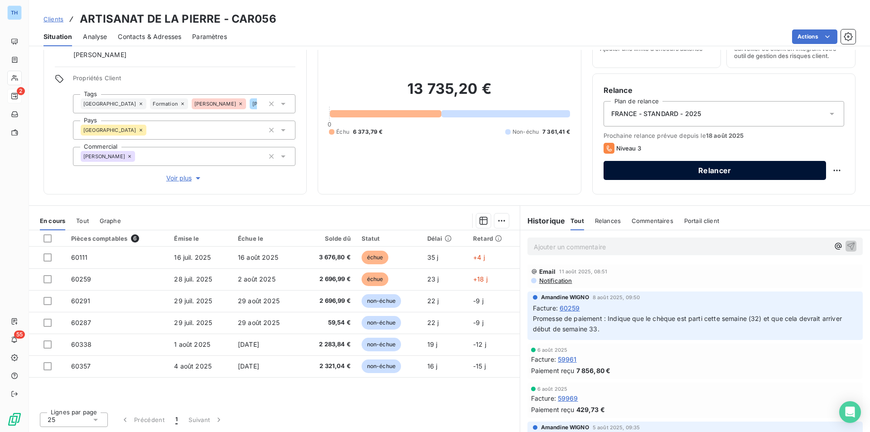
click at [710, 166] on button "Relancer" at bounding box center [714, 170] width 222 height 19
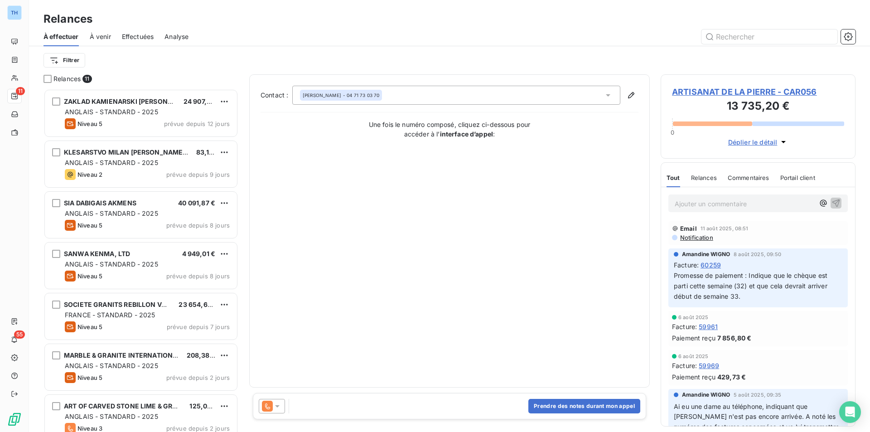
scroll to position [336, 188]
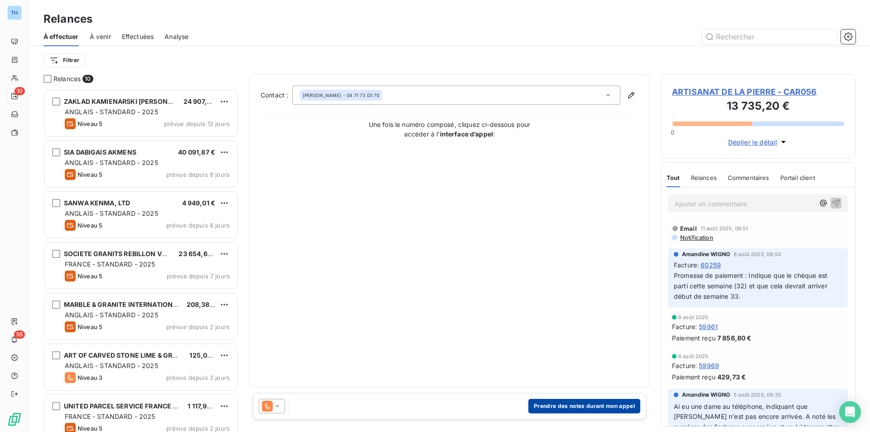
click at [611, 408] on button "Prendre des notes durant mon appel" at bounding box center [584, 406] width 112 height 14
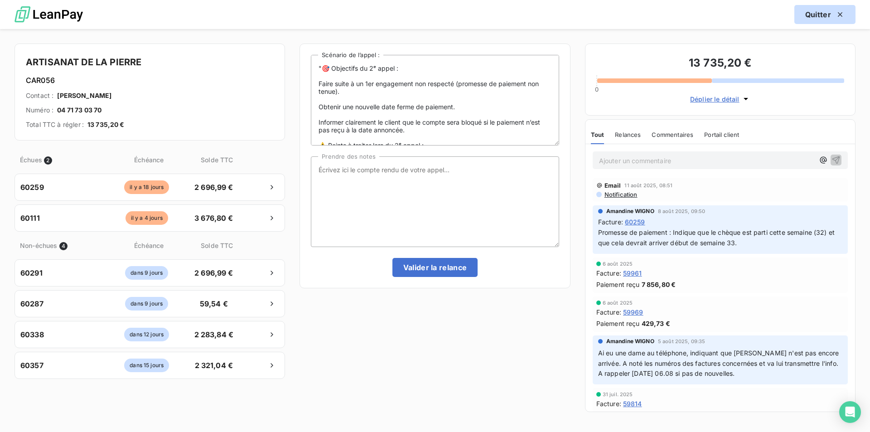
click at [832, 14] on div "button" at bounding box center [838, 14] width 14 height 9
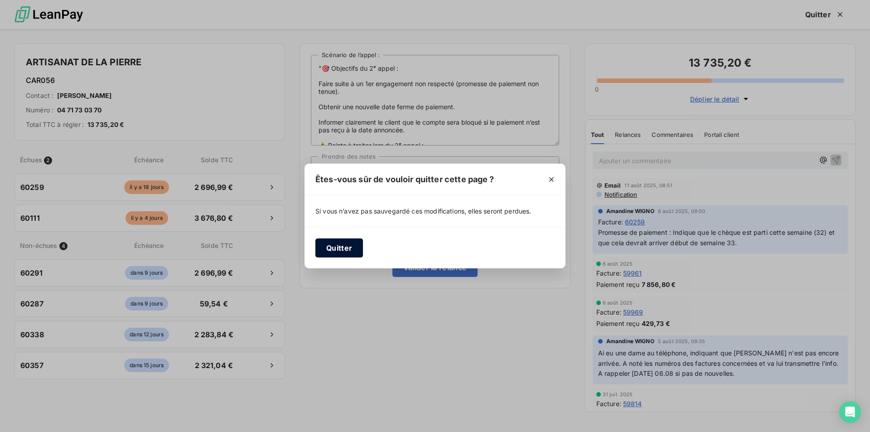
click at [346, 248] on button "Quitter" at bounding box center [339, 247] width 48 height 19
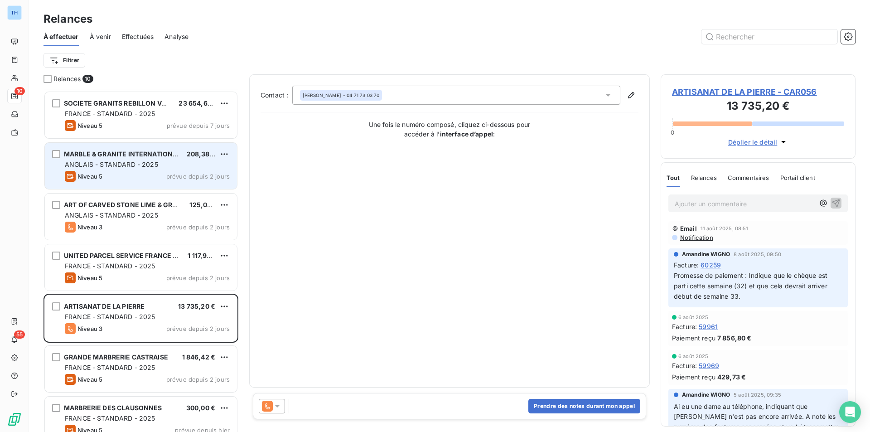
scroll to position [165, 0]
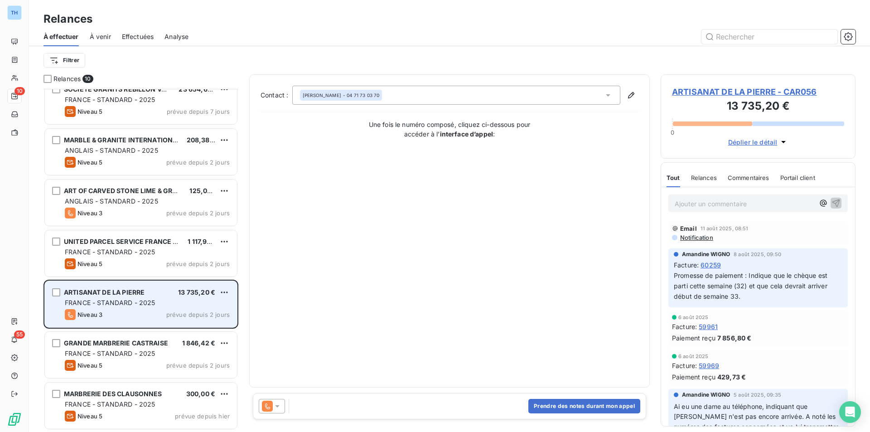
click at [230, 288] on div "ARTISANAT DE LA PIERRE 13 735,20 € FRANCE - STANDARD - 2025 Niveau 3 prévue dep…" at bounding box center [141, 304] width 192 height 46
click at [226, 290] on html "TH 10 55 Relances À effectuer À venir Effectuées Analyse Filtrer Relances 10 SA…" at bounding box center [435, 216] width 870 height 432
click at [208, 309] on div "Replanifier cette action" at bounding box center [185, 310] width 81 height 14
select select "7"
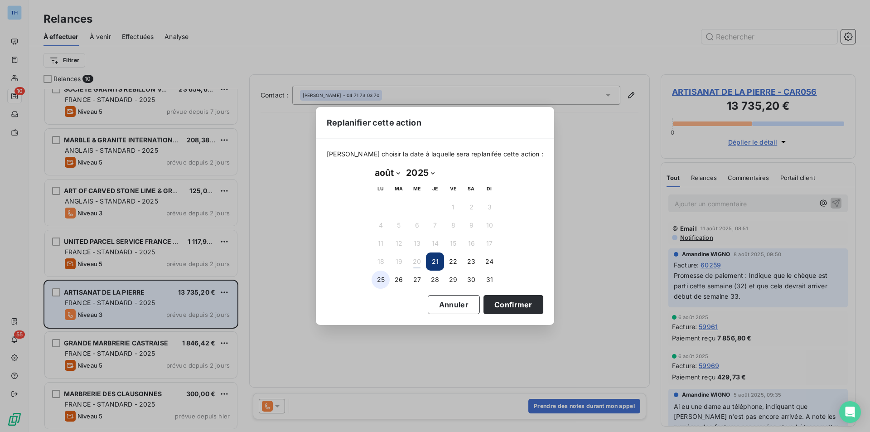
click at [382, 281] on button "25" at bounding box center [381, 279] width 18 height 18
drag, startPoint x: 492, startPoint y: 299, endPoint x: 382, endPoint y: 291, distance: 109.5
click at [492, 299] on button "Confirmer" at bounding box center [513, 304] width 60 height 19
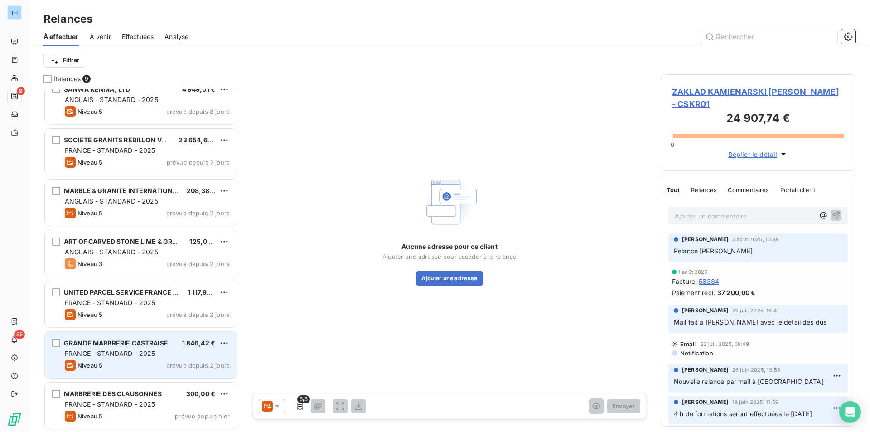
scroll to position [114, 0]
click at [224, 341] on html "TH 9 55 Relances À effectuer À venir Effectuées Analyse Filtrer Relances 9 ZAKL…" at bounding box center [435, 216] width 870 height 432
click at [205, 361] on div "Replanifier cette action" at bounding box center [185, 361] width 81 height 14
select select "7"
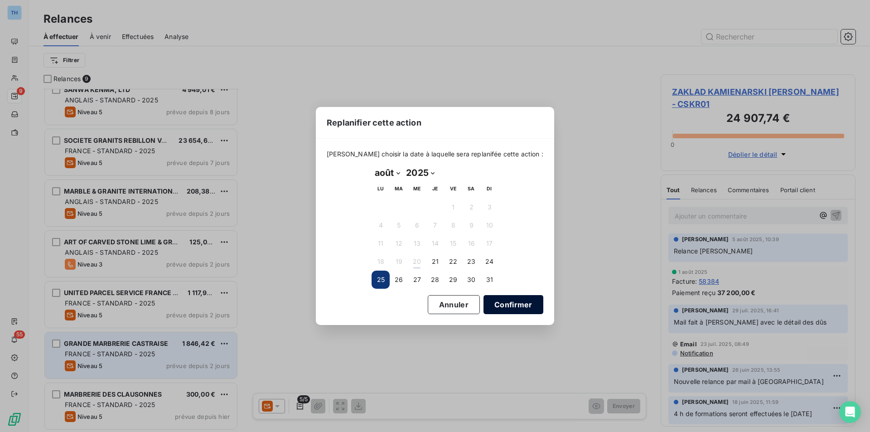
click at [507, 301] on button "Confirmer" at bounding box center [513, 304] width 60 height 19
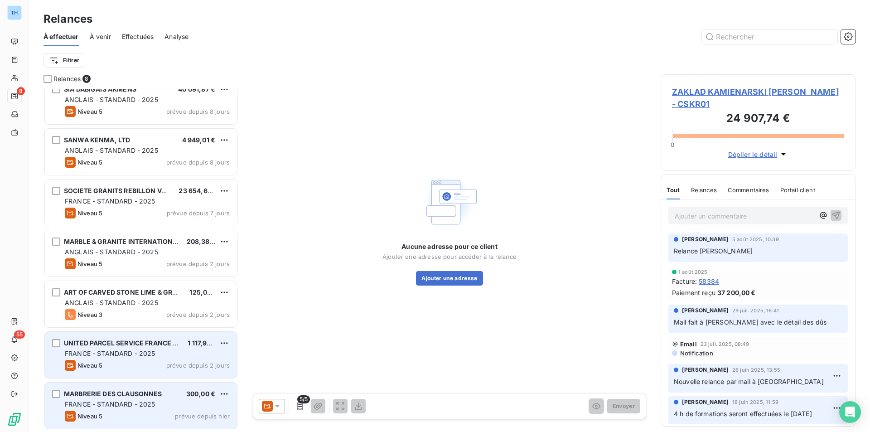
scroll to position [63, 0]
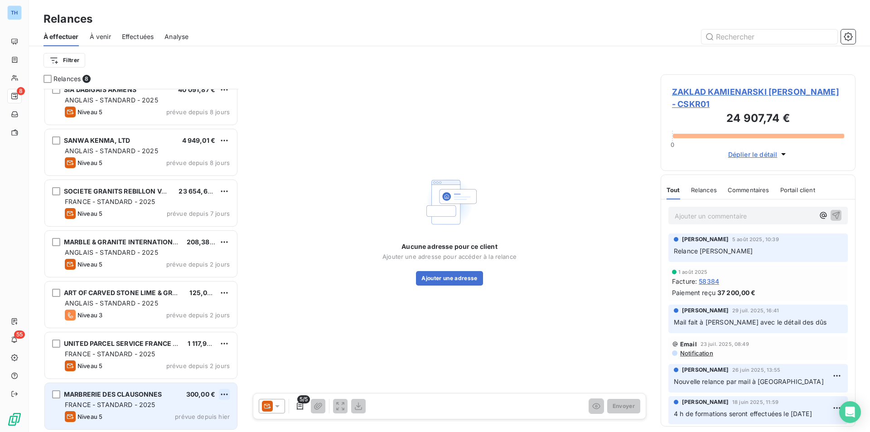
click at [228, 392] on html "TH 8 55 Relances À effectuer À venir Effectuées Analyse Filtrer Relances 8 ZAKL…" at bounding box center [435, 216] width 870 height 432
click at [199, 360] on div "Replanifier cette action" at bounding box center [185, 359] width 81 height 14
select select "7"
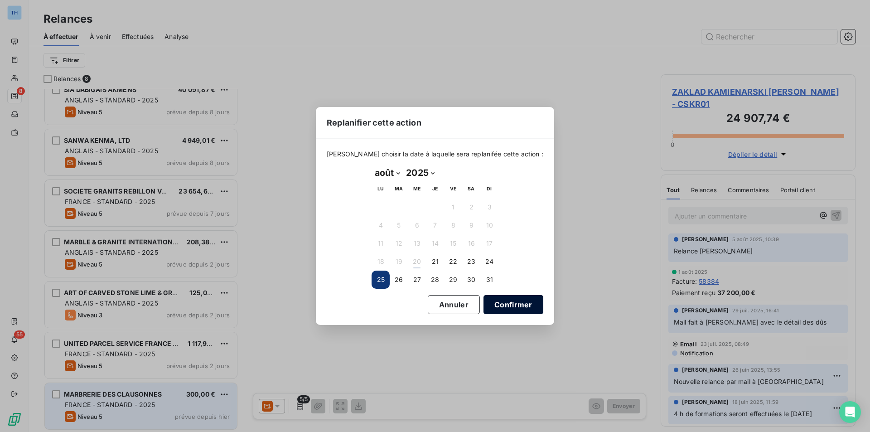
click at [507, 304] on button "Confirmer" at bounding box center [513, 304] width 60 height 19
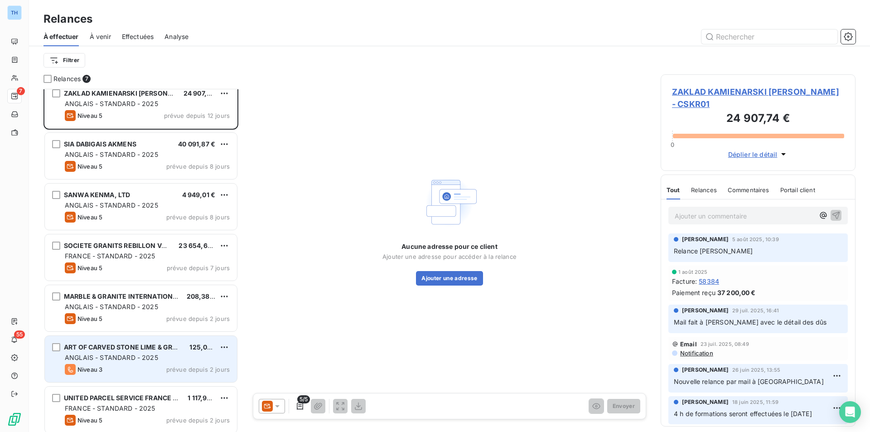
scroll to position [13, 0]
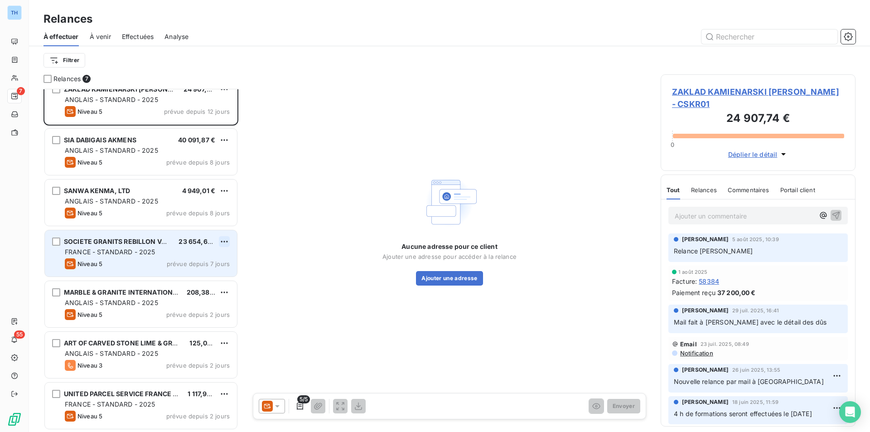
click at [227, 241] on html "TH 7 55 Relances À effectuer À venir Effectuées Analyse Filtrer Relances 7 ZAKL…" at bounding box center [435, 216] width 870 height 432
click at [218, 257] on div "Replanifier cette action" at bounding box center [185, 259] width 81 height 14
select select "7"
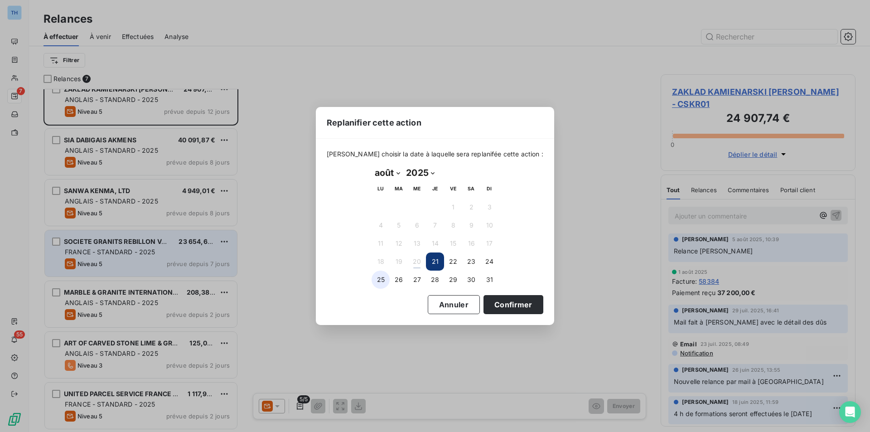
click at [385, 277] on button "25" at bounding box center [381, 279] width 18 height 18
drag, startPoint x: 506, startPoint y: 302, endPoint x: 482, endPoint y: 291, distance: 26.2
click at [506, 302] on button "Confirmer" at bounding box center [513, 304] width 60 height 19
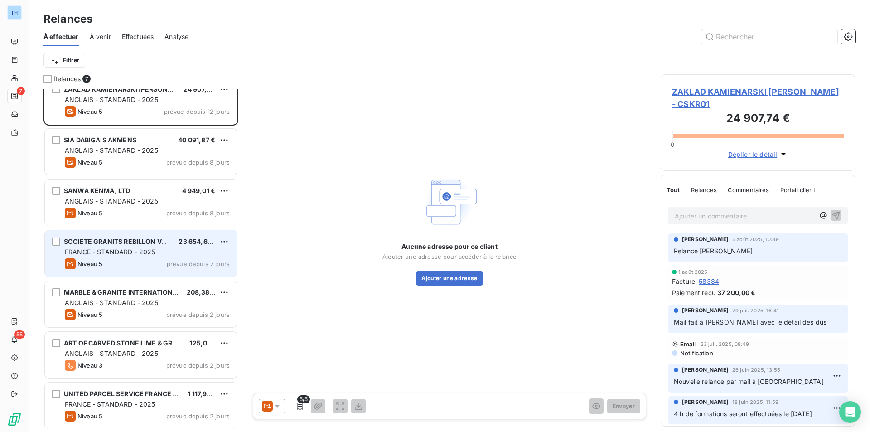
scroll to position [0, 0]
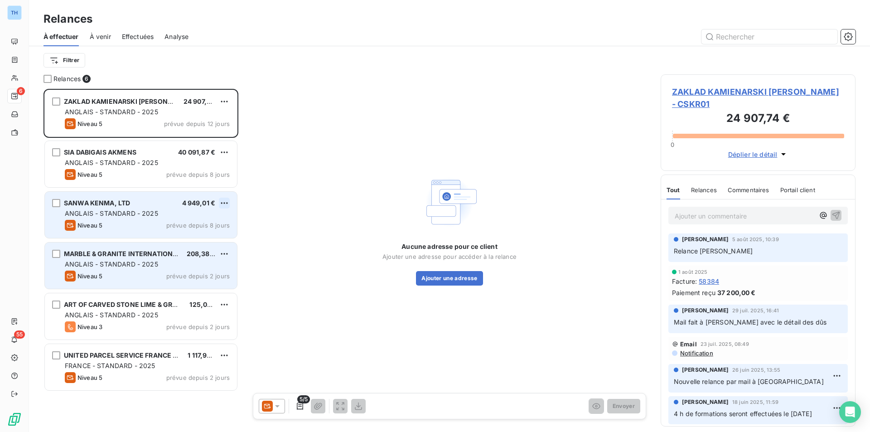
click at [221, 199] on html "TH 6 55 Relances À effectuer À venir Effectuées Analyse Filtrer Relances 6 ZAKL…" at bounding box center [435, 216] width 870 height 432
click at [226, 202] on html "TH 6 55 Relances À effectuer À venir Effectuées Analyse Filtrer Relances 6 ZAKL…" at bounding box center [435, 216] width 870 height 432
click at [211, 218] on div "Replanifier cette action" at bounding box center [185, 221] width 81 height 14
select select "7"
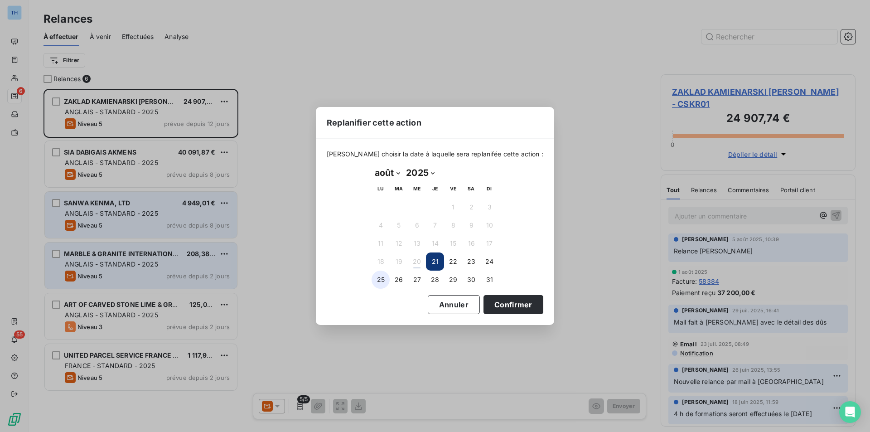
drag, startPoint x: 378, startPoint y: 278, endPoint x: 387, endPoint y: 280, distance: 9.8
click at [378, 278] on button "25" at bounding box center [381, 279] width 18 height 18
click at [492, 300] on button "Confirmer" at bounding box center [513, 304] width 60 height 19
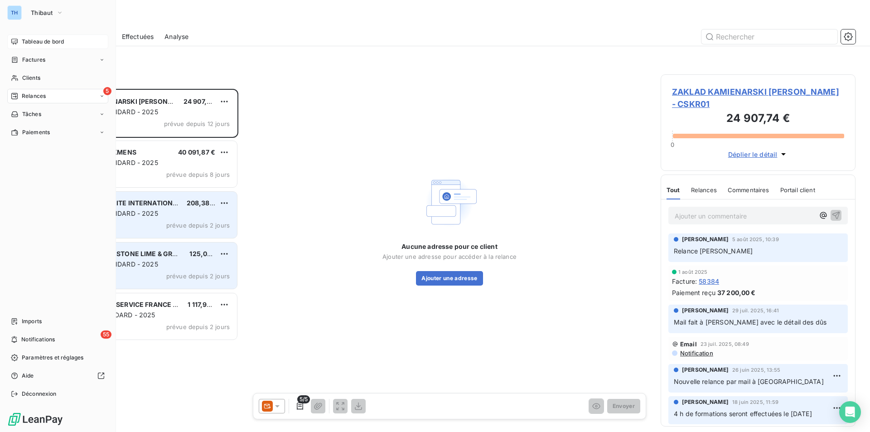
click at [39, 42] on span "Tableau de bord" at bounding box center [43, 42] width 42 height 8
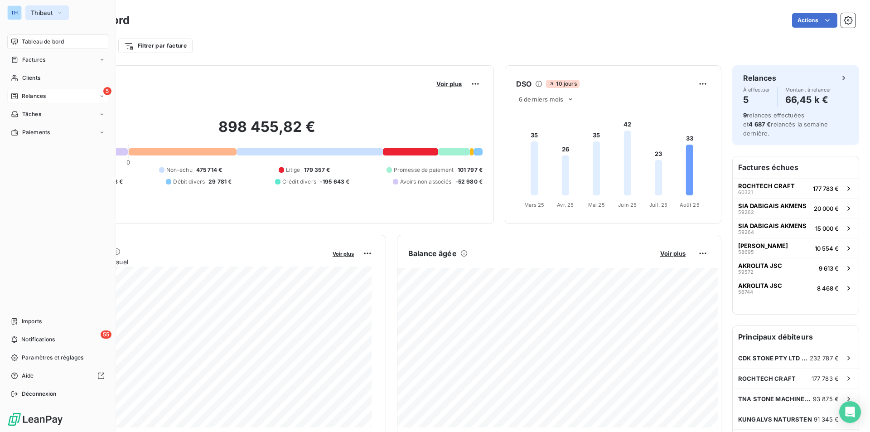
click at [36, 10] on span "Thibaut" at bounding box center [42, 12] width 22 height 7
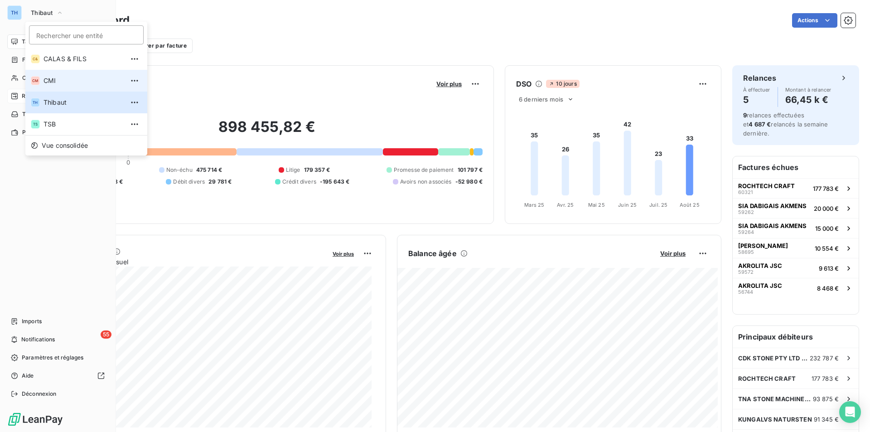
click at [51, 74] on li "CM CMI" at bounding box center [86, 81] width 122 height 22
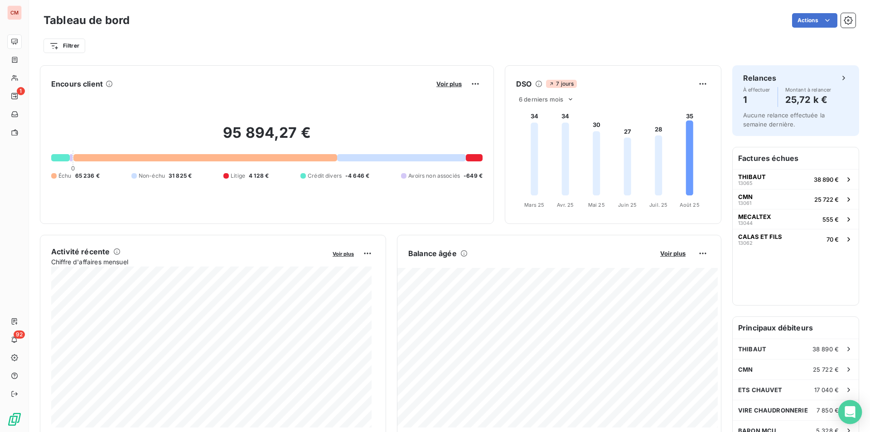
click at [845, 408] on icon "Open Intercom Messenger" at bounding box center [850, 412] width 12 height 12
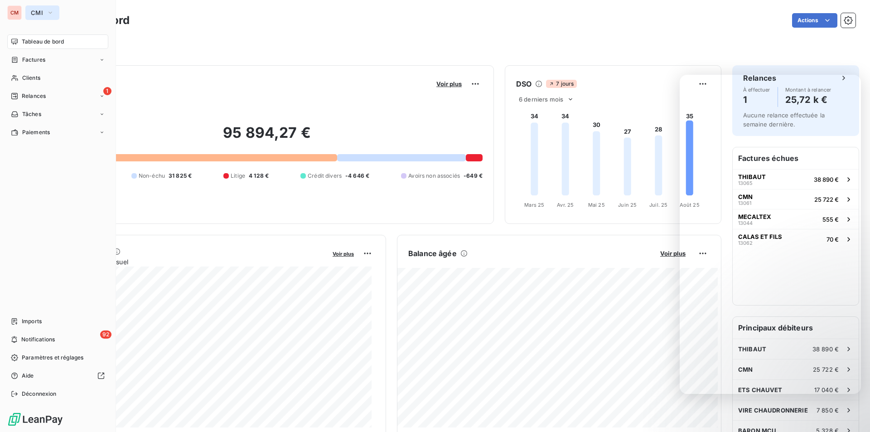
click at [36, 9] on span "CMI" at bounding box center [37, 12] width 12 height 7
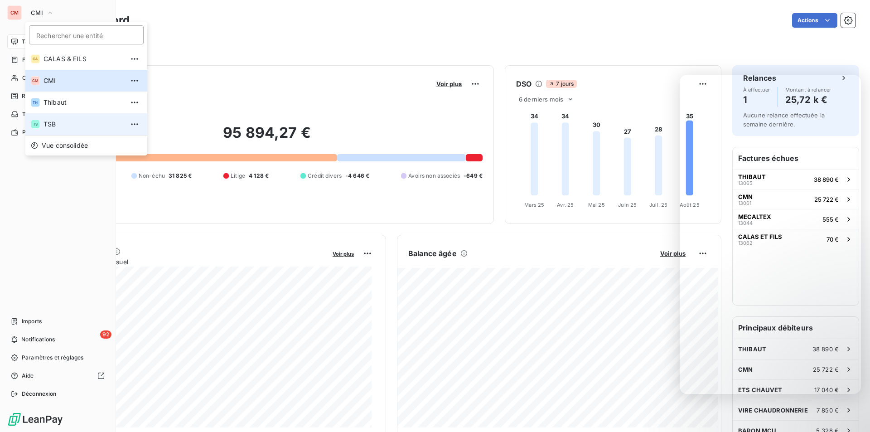
click at [60, 123] on span "TSB" at bounding box center [83, 124] width 80 height 9
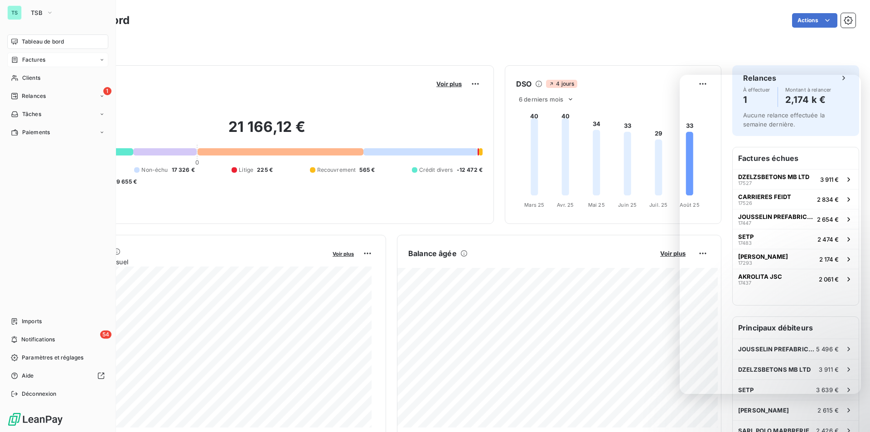
click at [35, 58] on span "Factures" at bounding box center [33, 60] width 23 height 8
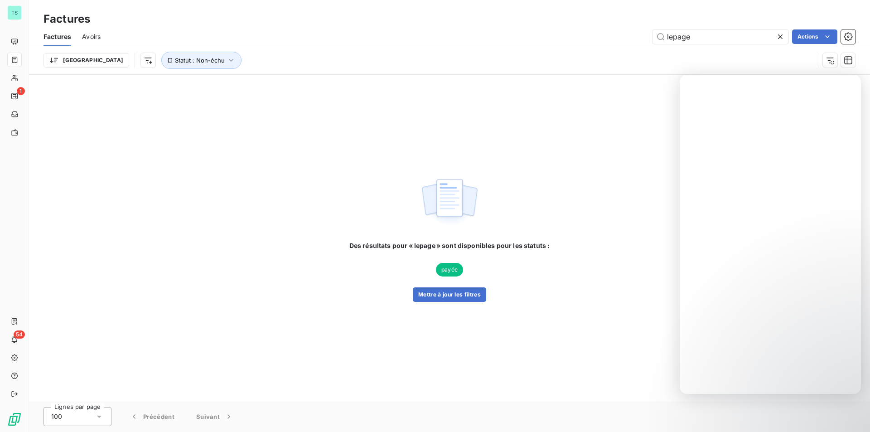
drag, startPoint x: 697, startPoint y: 39, endPoint x: 613, endPoint y: 33, distance: 84.0
click at [615, 34] on div "lepage Actions" at bounding box center [483, 36] width 744 height 14
type input "17509"
click at [464, 291] on button "Mettre à jour les filtres" at bounding box center [449, 294] width 73 height 14
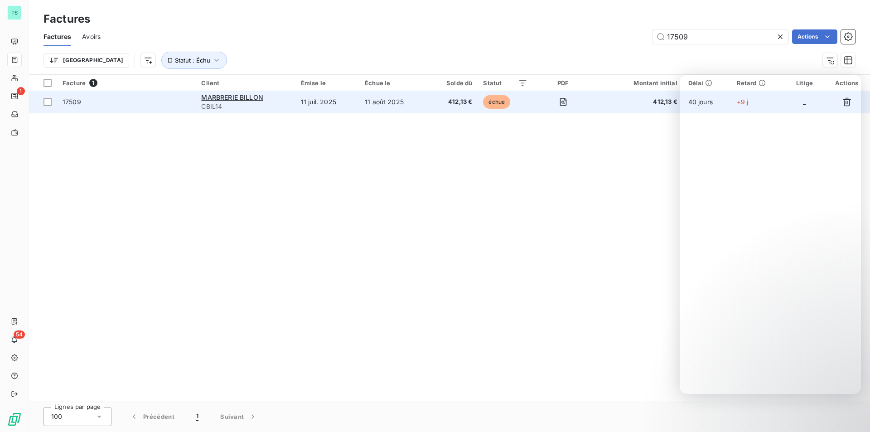
click at [288, 105] on span "CBIL14" at bounding box center [245, 106] width 88 height 9
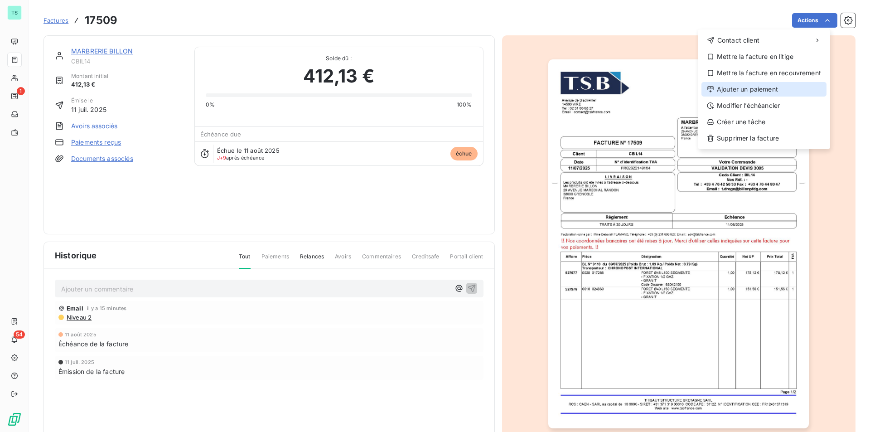
click at [764, 88] on div "Ajouter un paiement" at bounding box center [763, 89] width 125 height 14
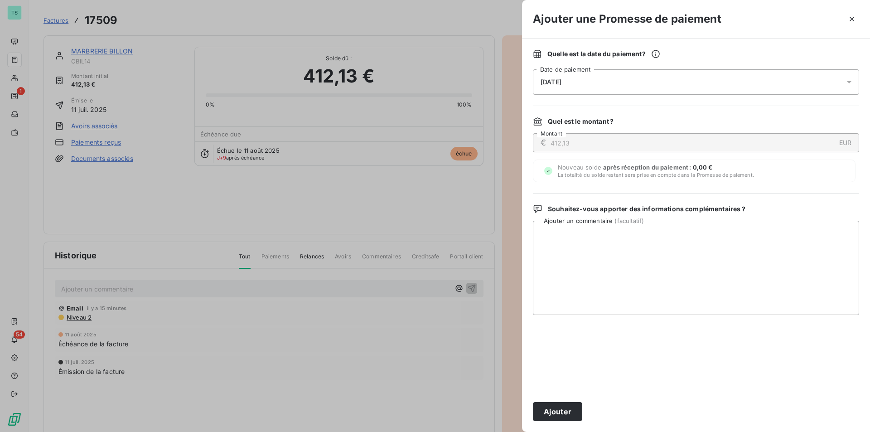
click at [764, 88] on div "[DATE]" at bounding box center [696, 81] width 326 height 25
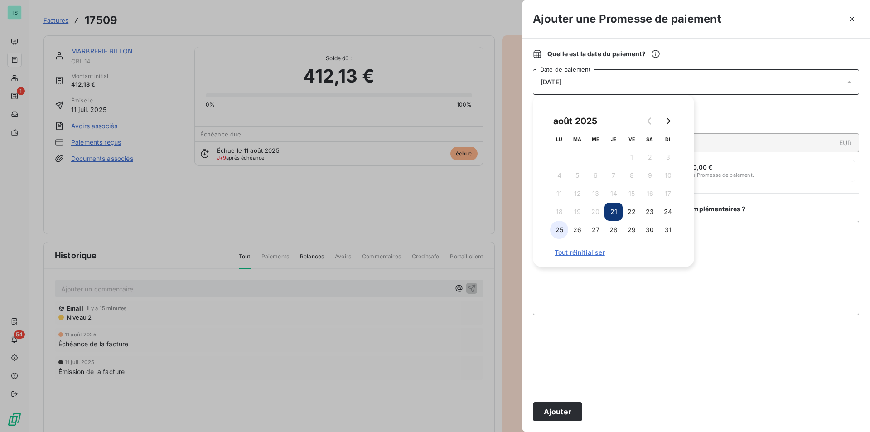
click at [556, 231] on button "25" at bounding box center [559, 230] width 18 height 18
click at [760, 276] on textarea "Ajouter un commentaire ( facultatif )" at bounding box center [696, 268] width 326 height 94
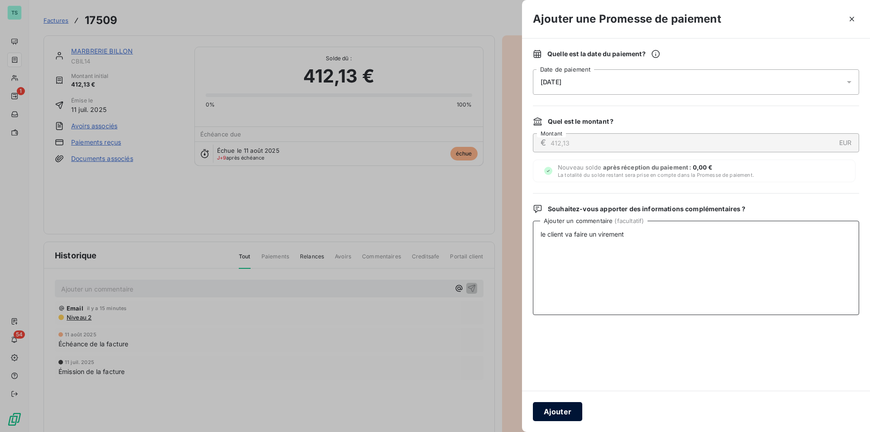
type textarea "le client va faire un virement"
click at [546, 411] on button "Ajouter" at bounding box center [557, 411] width 49 height 19
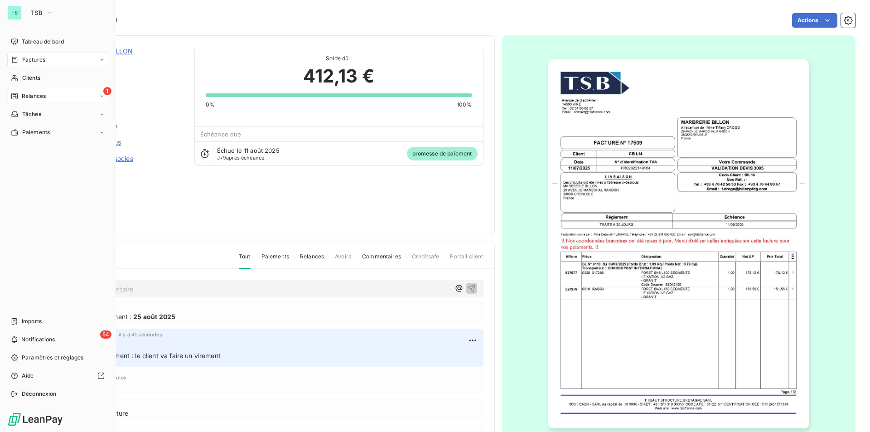
click at [31, 92] on span "Relances" at bounding box center [34, 96] width 24 height 8
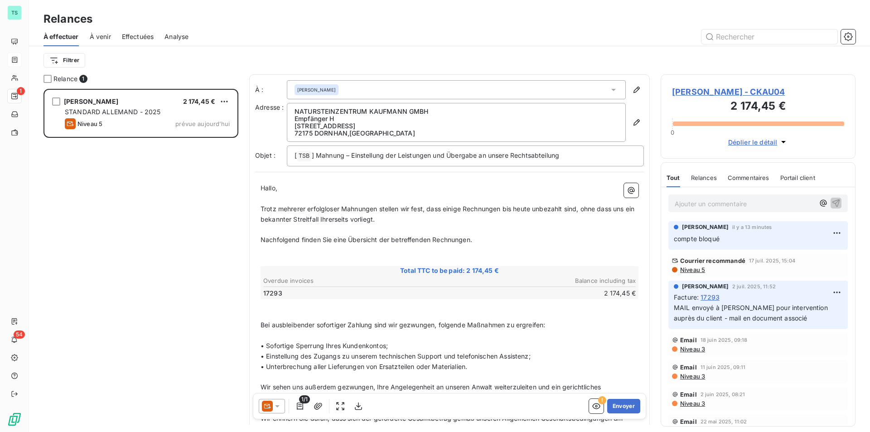
scroll to position [336, 188]
click at [140, 37] on span "Effectuées" at bounding box center [138, 36] width 32 height 9
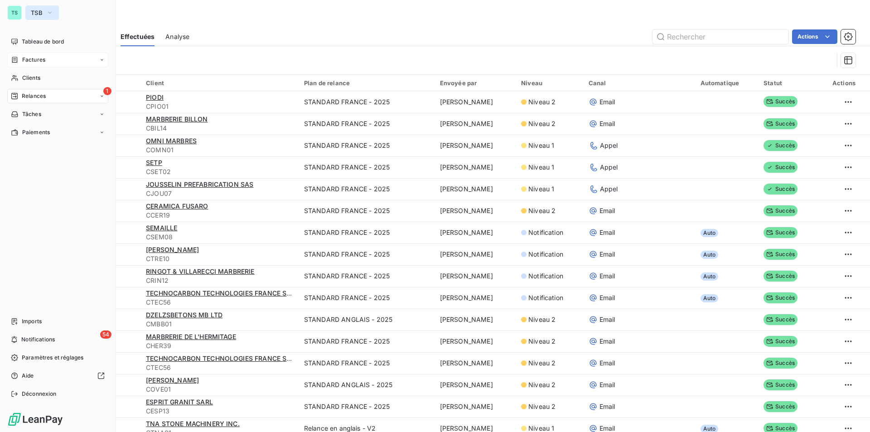
click at [34, 11] on span "TSB" at bounding box center [37, 12] width 12 height 7
click at [20, 13] on div "TS" at bounding box center [14, 12] width 14 height 14
click at [31, 12] on span "TSB" at bounding box center [37, 12] width 12 height 7
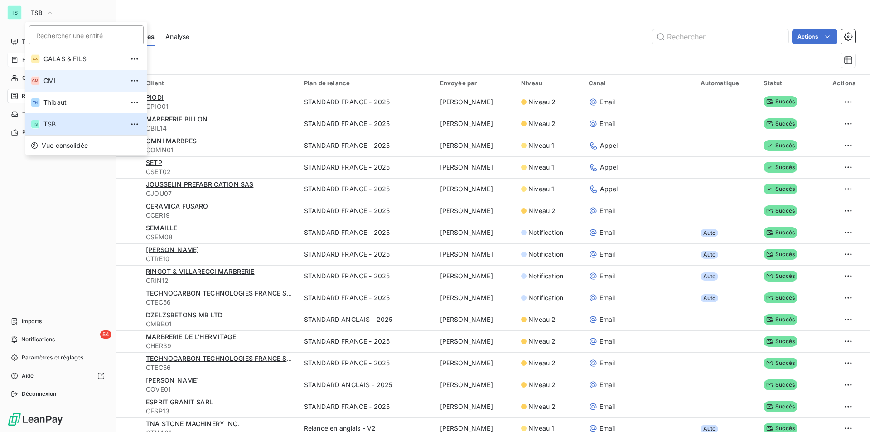
click at [54, 80] on span "CMI" at bounding box center [83, 80] width 80 height 9
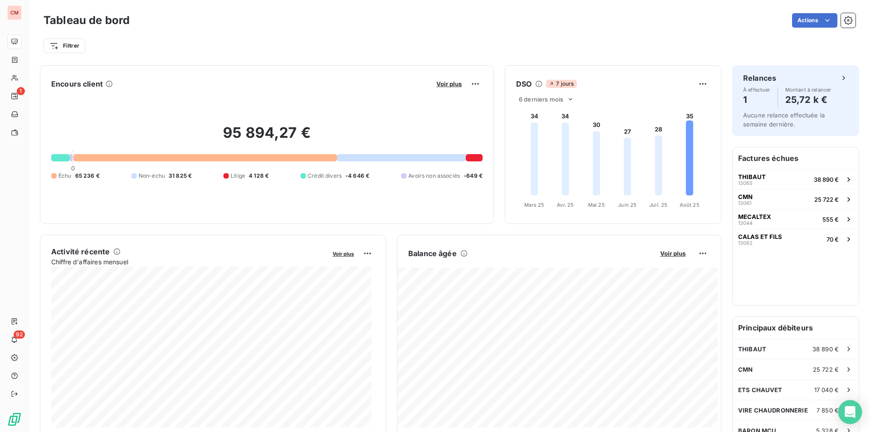
click at [849, 409] on icon "Open Intercom Messenger" at bounding box center [850, 412] width 10 height 12
